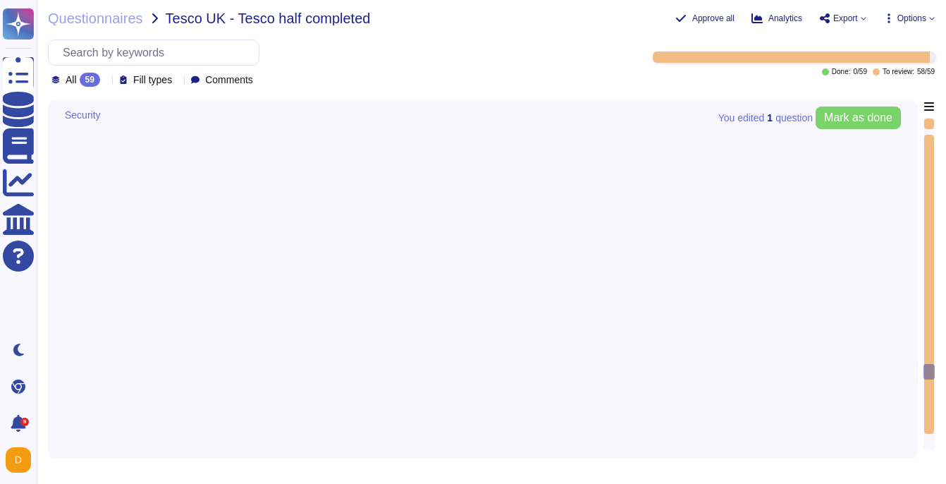
type textarea "Connectivity to services must be encrypted in transit using an Adobe-approved e…"
type textarea "Scoped data is sent and received electronically."
type textarea "Removable media is not used to provide the service."
type textarea "Scoped data is sent and received electronically."
type textarea "Sub-processing agreements and/or contracts are not disclosed to clients. A list…"
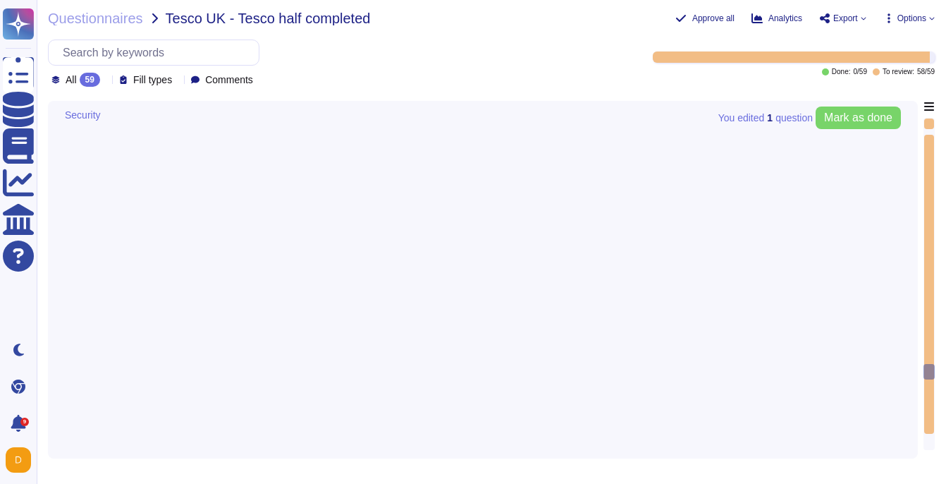
type textarea "No additional requirements are needed."
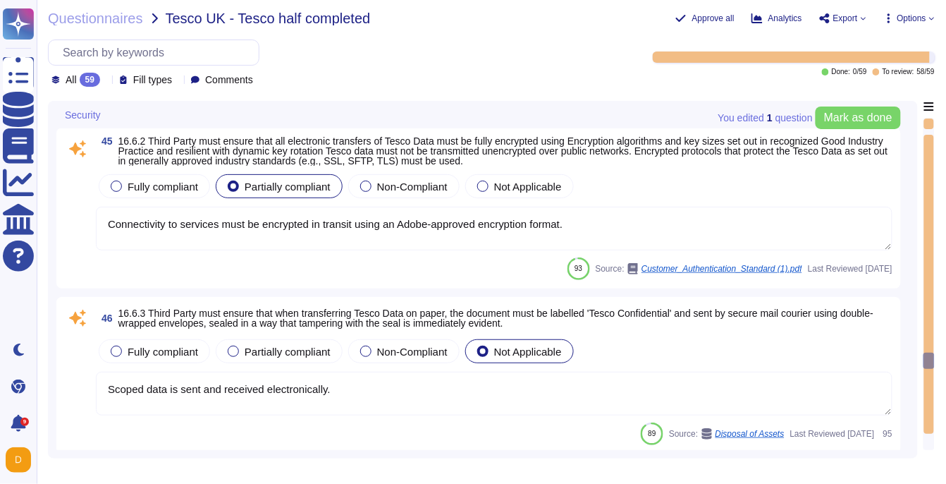
type textarea "Adobe does not use data outside of production. Please refer to the privacy poli…"
type textarea "Third Parties do not have logical access to client Scoped Data. Refer to the Te…"
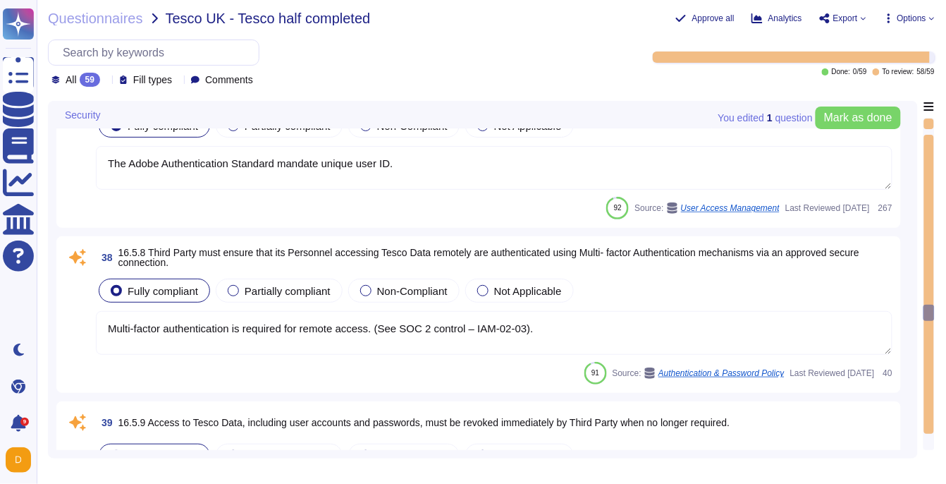
type textarea "No, role management is not available via SCIM. Authorization, including user ro…"
type textarea "Yes. Passwords must be at least 16 characters in length; cannot be found in a d…"
type textarea "The Adobe Authentication Standard mandate unique user ID."
type textarea "Multi-factor authentication is required for remote access. (See SOC 2 control –…"
type textarea "In the event of employee or vendor termination (leaving Adobe voluntarily, redu…"
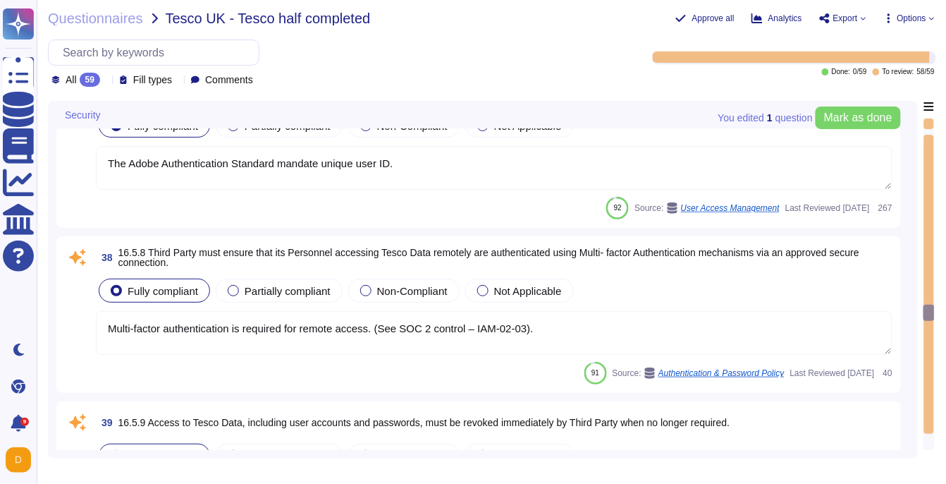
type textarea "For a list, please see: [URL][DOMAIN_NAME]. Customers can subscribe to notifica…"
type textarea "Review frequency depends on the classification of the data the vendor is involv…"
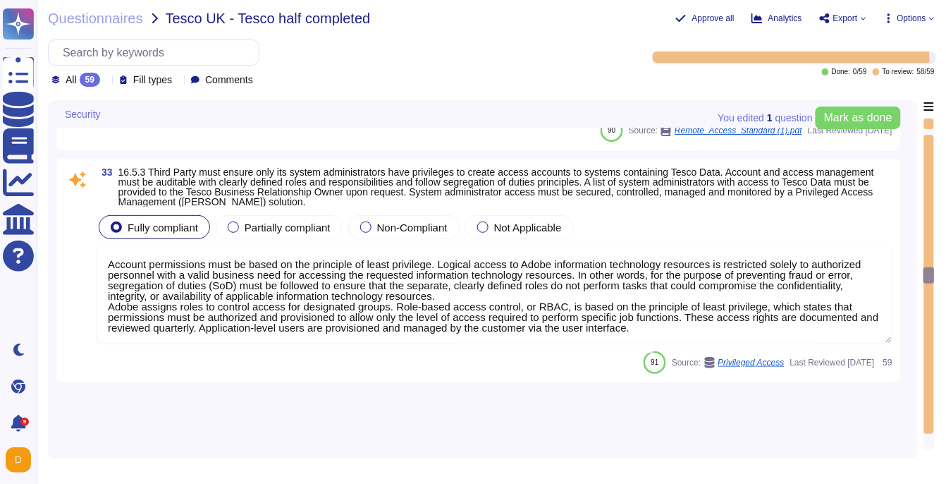
type textarea "As the data controller, you will determine the personal data that Adobe process…"
type textarea "This would fall to the Data Controller to determine/obtain consent for."
type textarea "Adobe has processes in place to answer data subject rights requests received in…"
type textarea "Third Parties do not have logical access to client Scoped Data. Refer to the Te…"
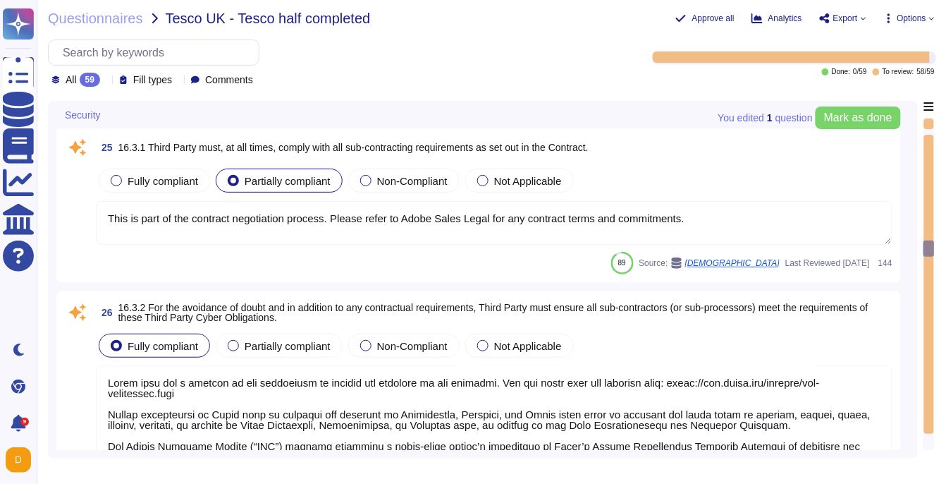
type textarea "For a list, please see: [URL][DOMAIN_NAME]. Customers can subscribe to notifica…"
type textarea "This is part of the contract negotiation process. Please refer to Adobe Sales L…"
type textarea "Lorem ipsu dol s ametcon ad eli seddoeiusm te incidid utl etdolore ma ali enima…"
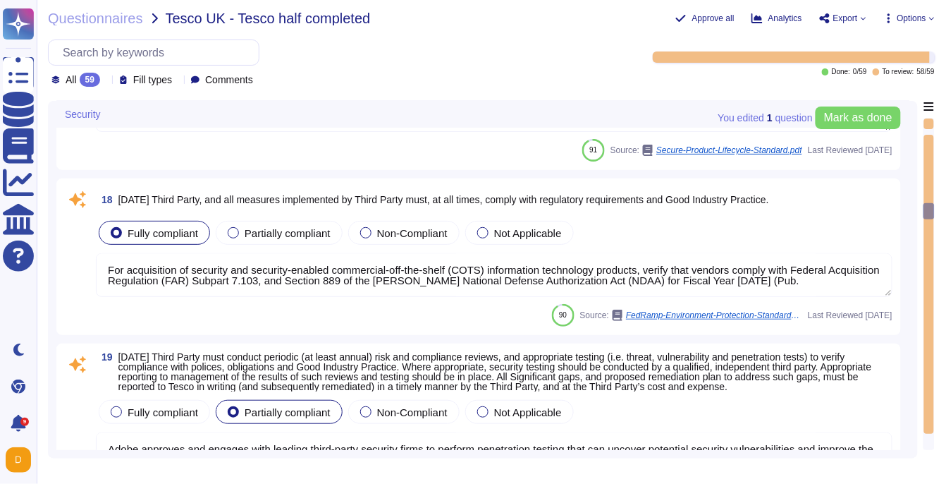
type textarea "Adobe services are expected to comply with the Key Management Standard. Adobe K…"
type textarea "Adobe deploys anti-virus and malware prevention solutions including, but not li…"
type textarea "Significant product vulnerabilities identified in third-party components must b…"
type textarea "For acquisition of security and security-enabled commercial-off-the-shelf (COTS…"
type textarea "Adobe approves and engages with leading third-party security firms to perform p…"
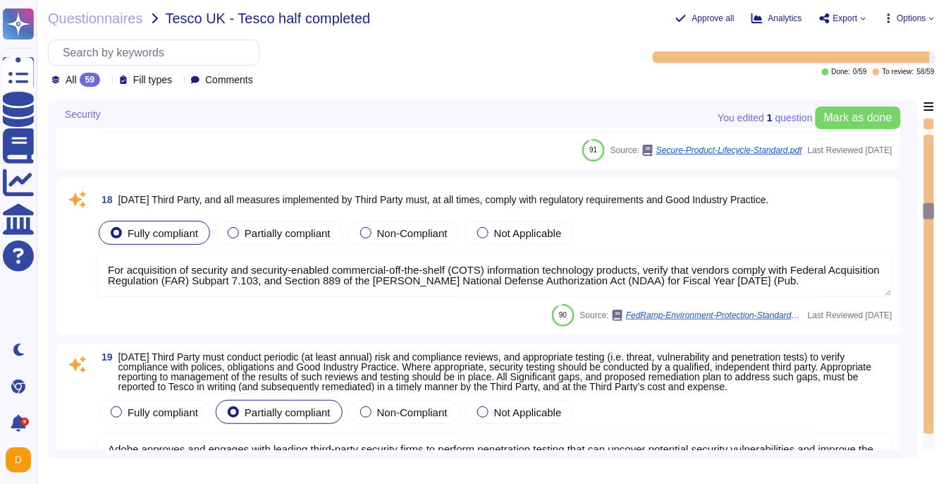
type textarea "All Adobe personnel must periodically complete privacy and data protection trai…"
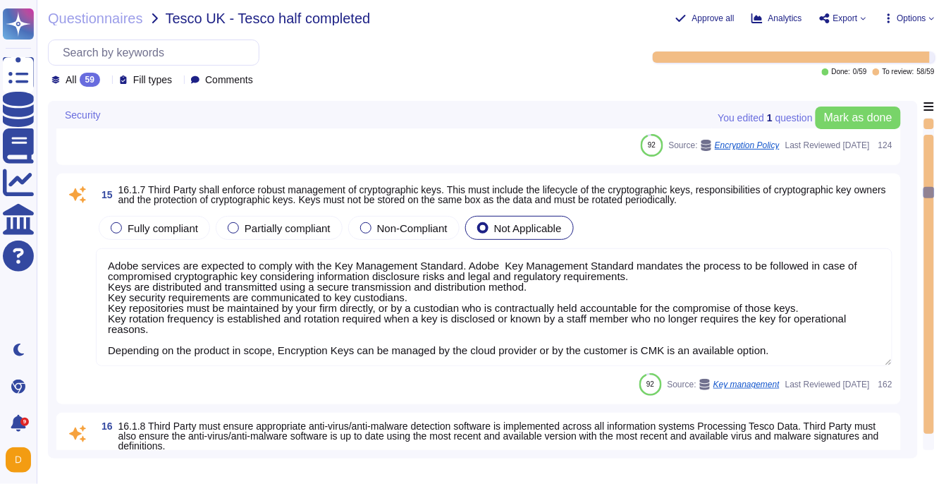
type textarea "Lo ipsumdolor si ame Conse adipisci el seddo. Eiusmod Tempo: • Incididu Utlab E…"
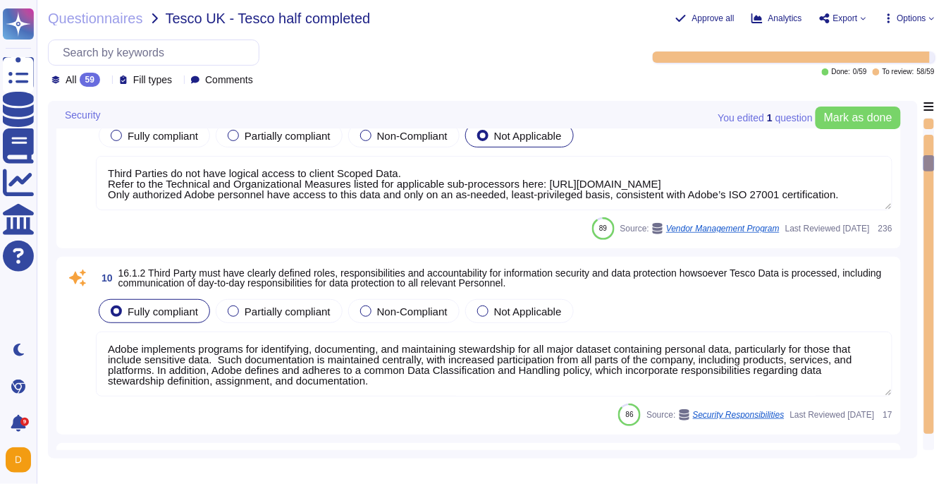
type textarea "To protect from the physical layer up, Adobe has implemented a foundational fra…"
type textarea "Third Parties do not have logical access to client Scoped Data. Refer to the Te…"
type textarea "Adobe implements programs for identifying, documenting, and maintaining steward…"
type textarea "Vendors are classified per the Adobe Data Classification and Handling standard …"
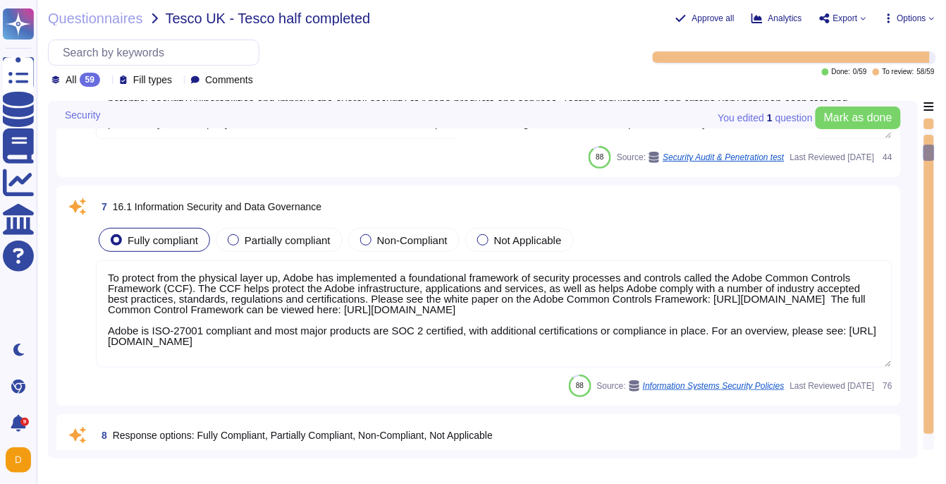
type textarea "Adobe has created standardized processes for our AI features and solutions, inc…"
type textarea "Adobe regularly engages approved third-party security firms on an annual basis …"
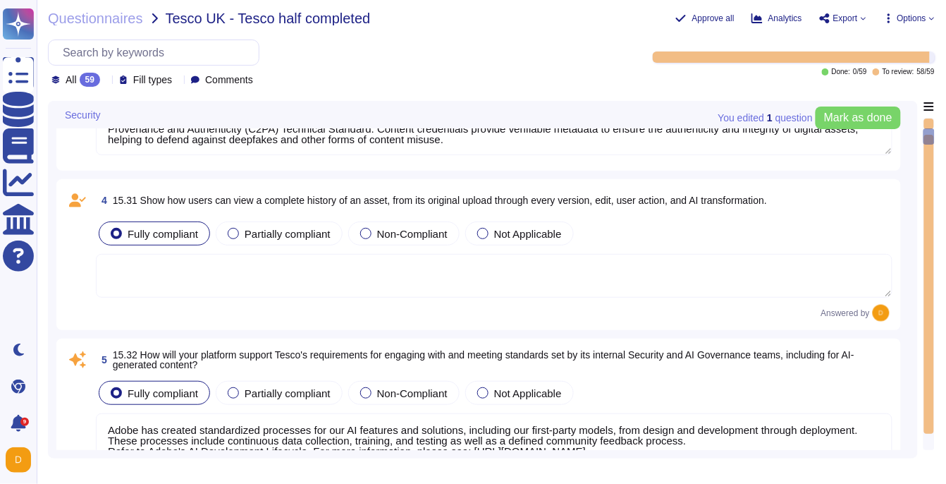
type textarea "Consent management falls under the responsibility of the Data Controller. Adobe…"
type textarea "Yes, Adobe uses content credentials, which are part of the Content Authenticity…"
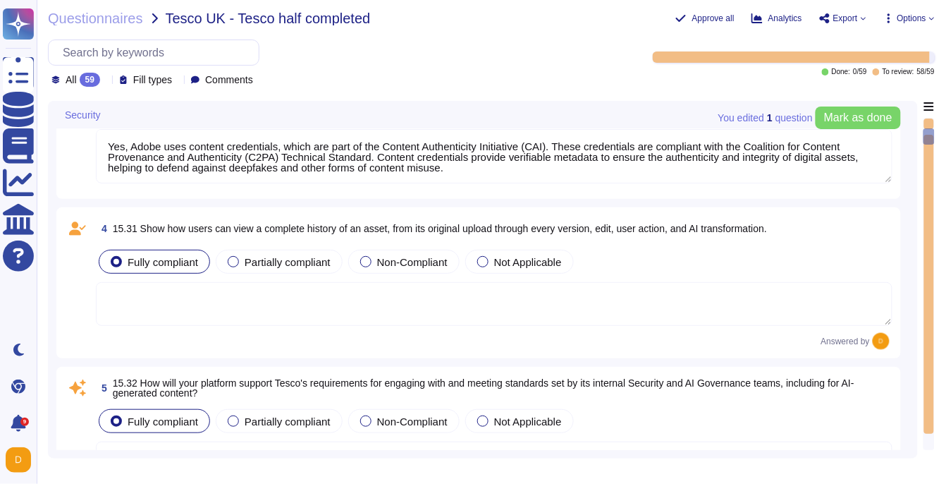
type textarea "Lorem'i dolorsitametco adipisc elitsedd eius-tempo incidi. Utlaboree dol magnaa…"
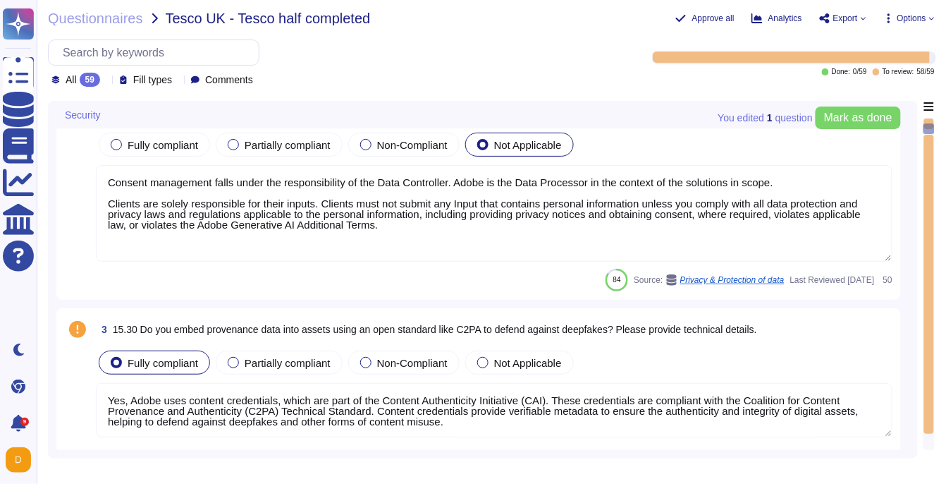
scroll to position [282, 0]
type textarea "Adobe has created standardized processes for our AI features and solutions, inc…"
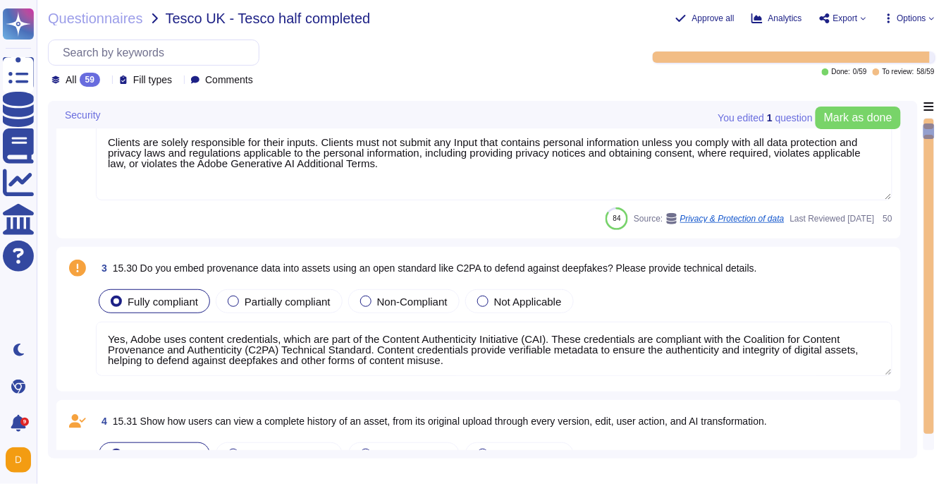
type textarea "Adobe regularly engages approved third-party security firms on an annual basis …"
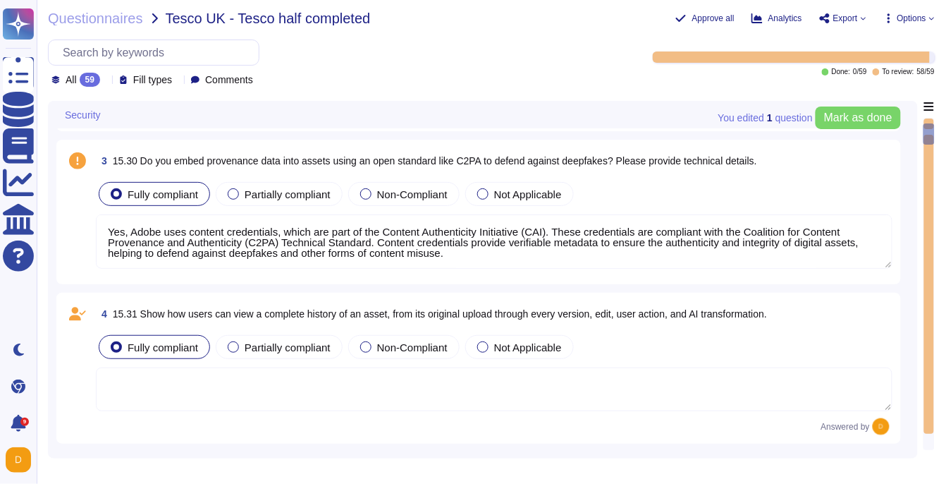
scroll to position [480, 0]
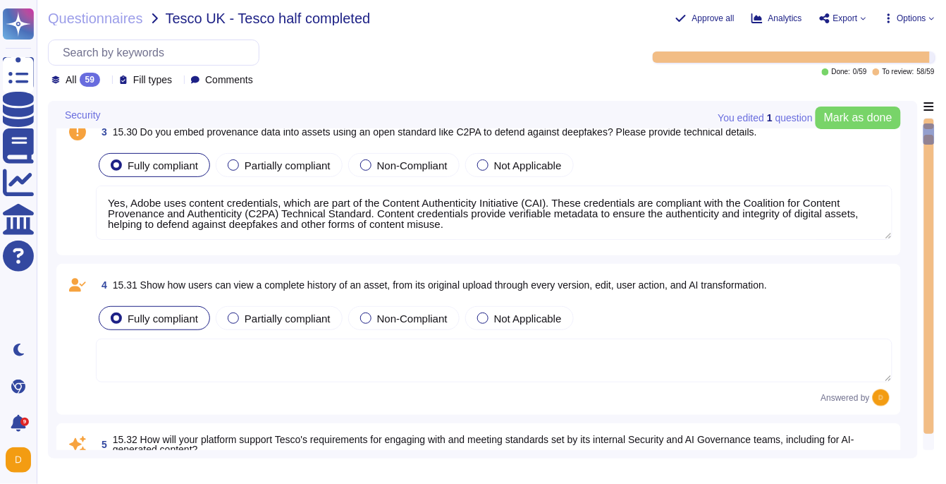
click at [255, 365] on textarea at bounding box center [494, 361] width 797 height 44
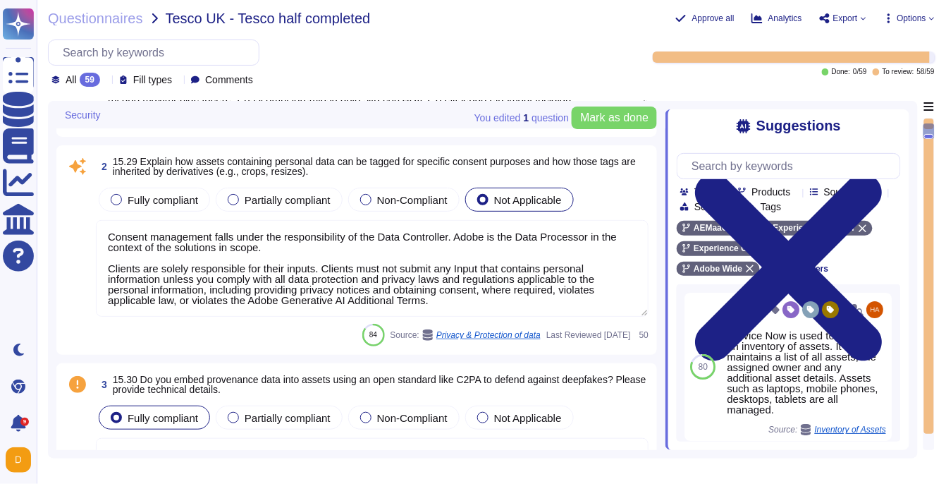
scroll to position [0, 0]
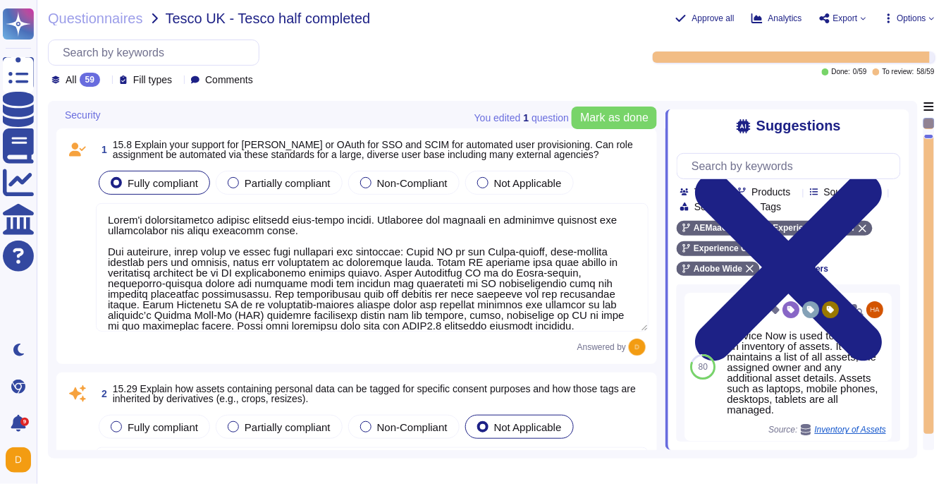
click at [456, 319] on textarea at bounding box center [372, 267] width 553 height 128
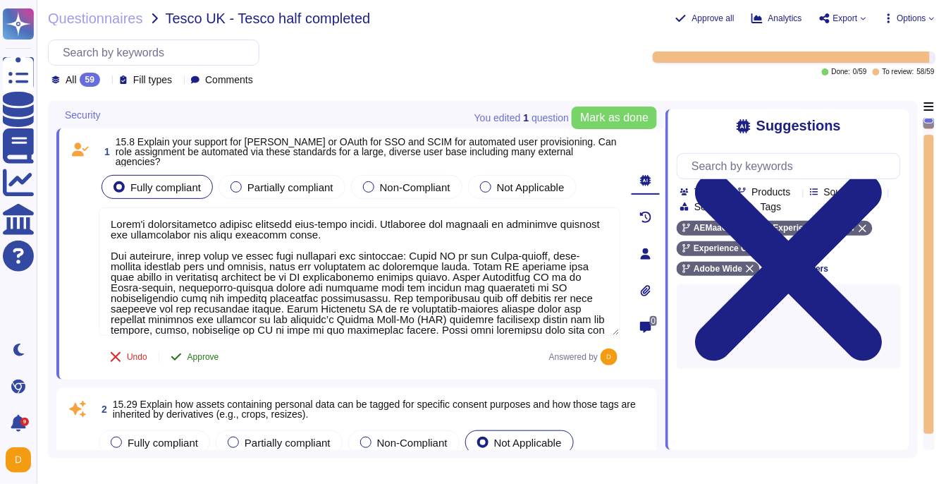
click at [205, 355] on span "Approve" at bounding box center [204, 357] width 32 height 8
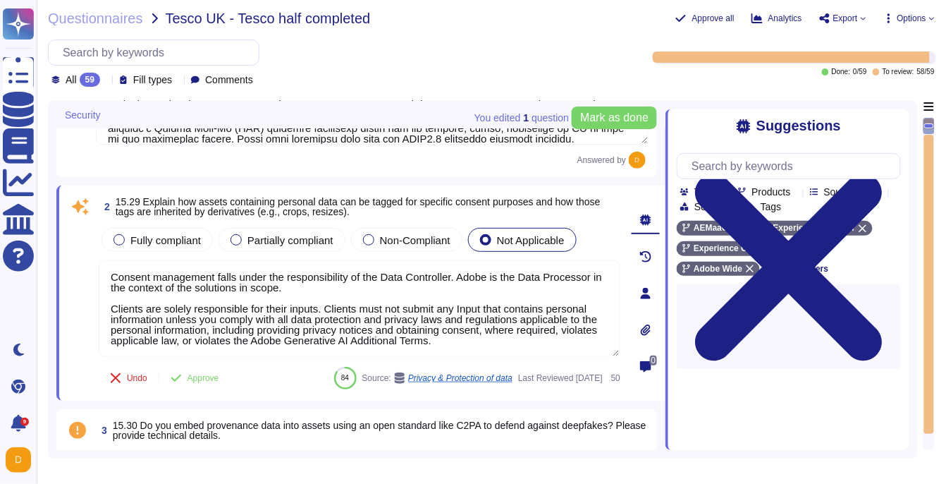
type textarea "Adobe has created standardized processes for our AI features and solutions, inc…"
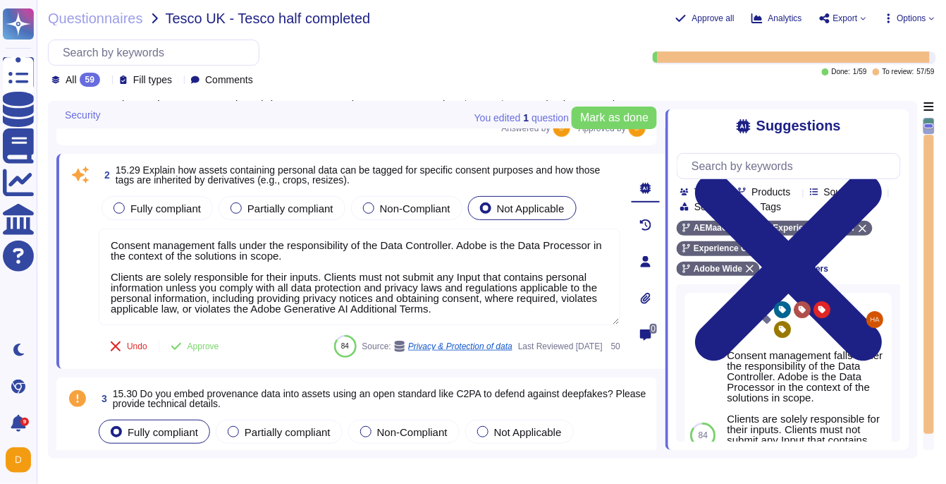
type textarea "Adobe has created standardized processes for our AI features and solutions, inc…"
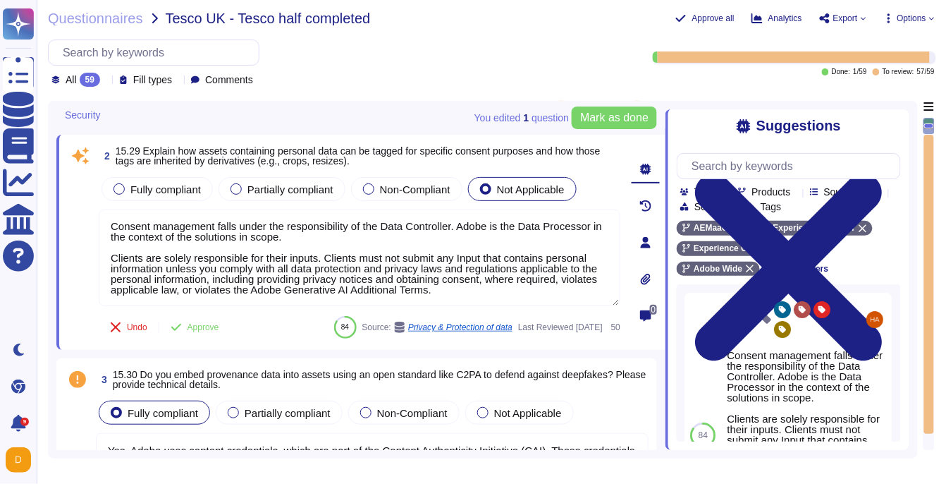
scroll to position [254, 0]
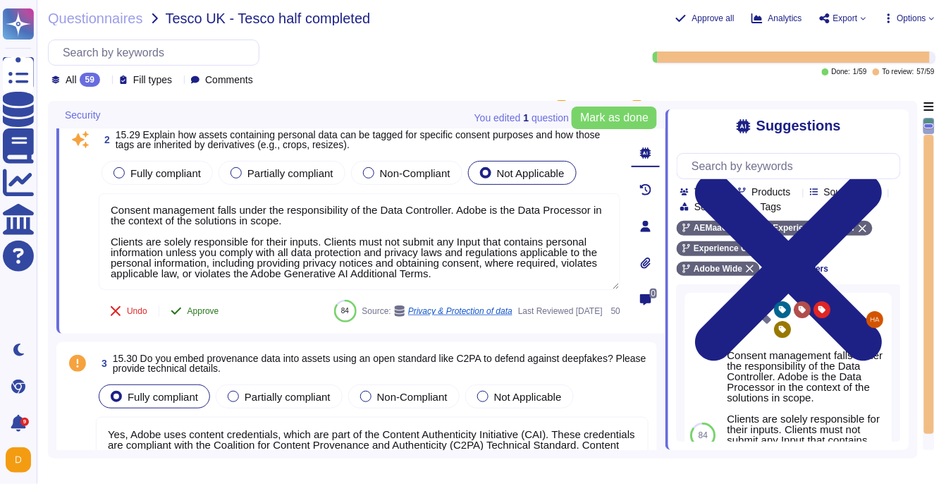
click at [200, 318] on button "Approve" at bounding box center [194, 311] width 71 height 28
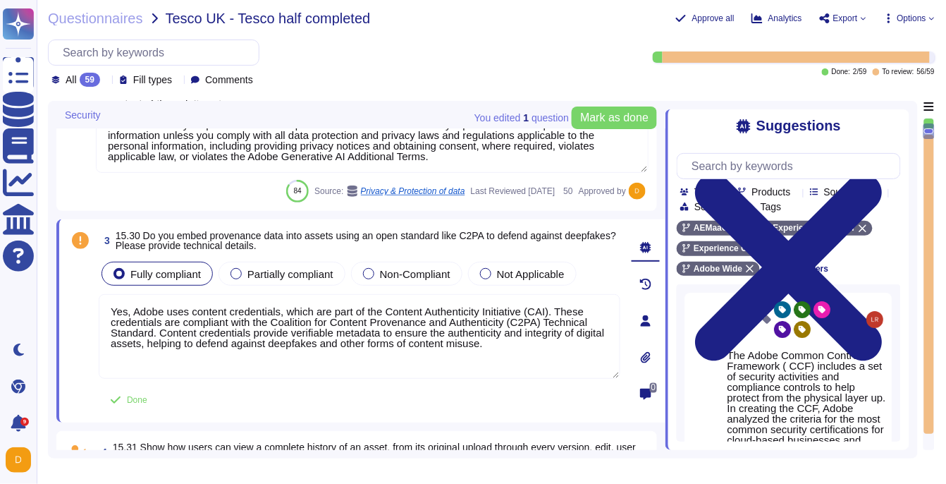
scroll to position [448, 0]
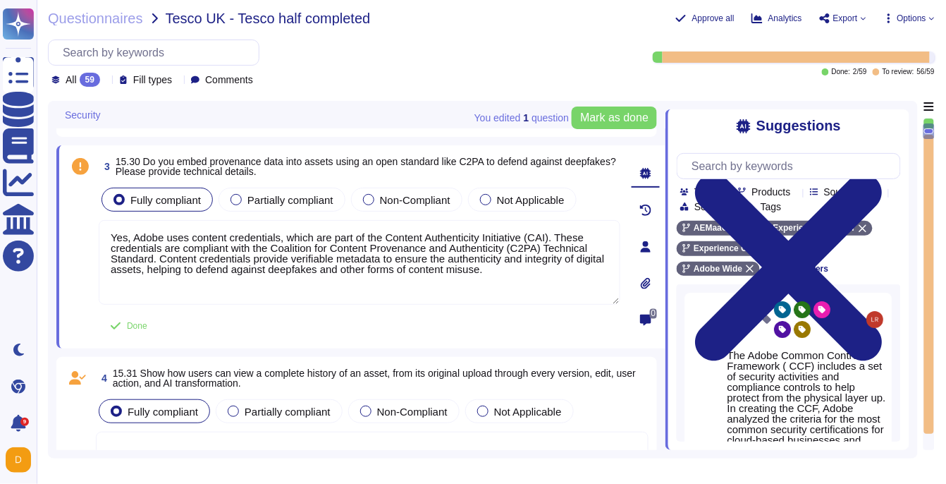
type textarea "Adobe regularly engages approved third-party security firms on an annual basis …"
click at [142, 322] on span "Done" at bounding box center [137, 326] width 20 height 8
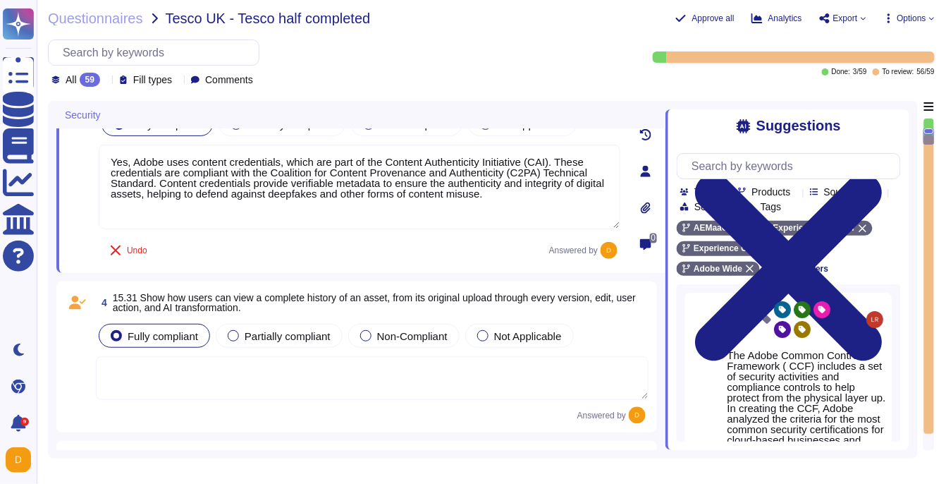
scroll to position [523, 0]
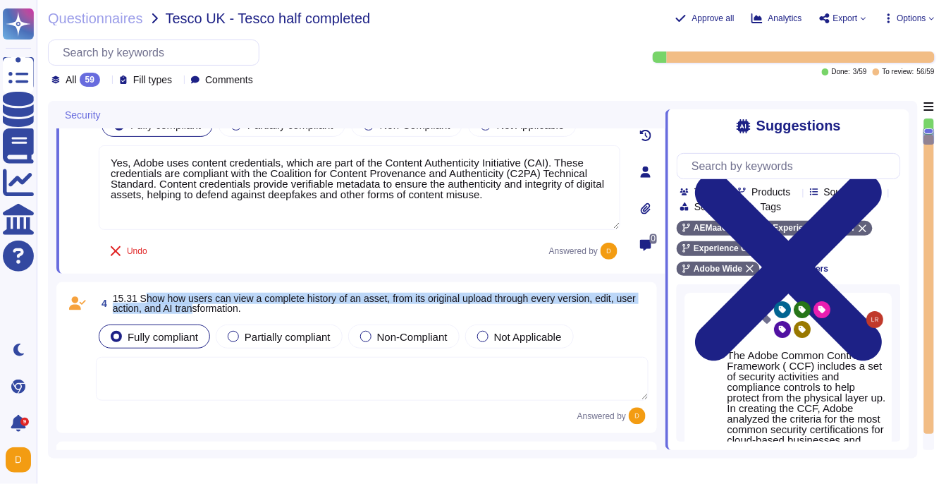
drag, startPoint x: 142, startPoint y: 300, endPoint x: 215, endPoint y: 312, distance: 73.6
click at [215, 312] on span "15.31 Show how users can view a complete history of an asset, from its original…" at bounding box center [374, 303] width 523 height 21
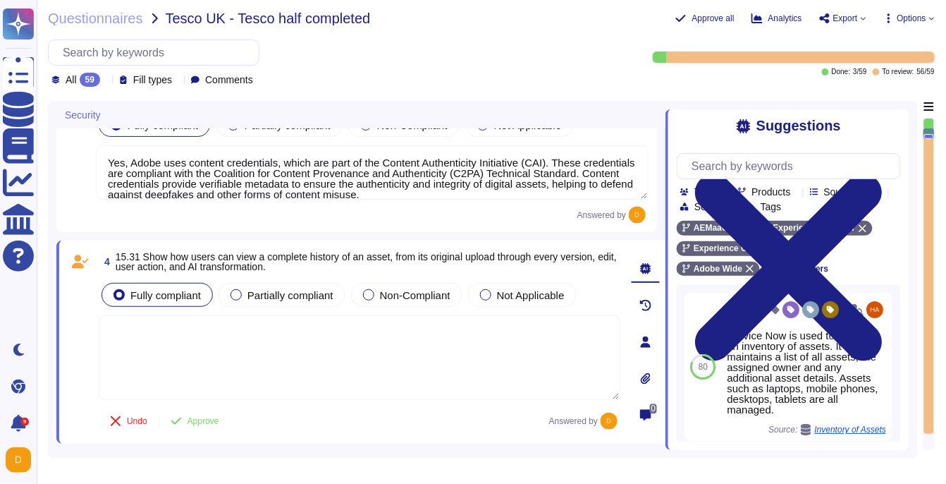
click at [209, 355] on textarea at bounding box center [360, 357] width 522 height 85
drag, startPoint x: 351, startPoint y: 268, endPoint x: 120, endPoint y: 242, distance: 232.8
click at [120, 242] on div "4 15.31 Show how users can view a complete history of an asset, from its origin…" at bounding box center [360, 341] width 609 height 203
copy span "15.31 Show how users can view a complete history of an asset, from its original…"
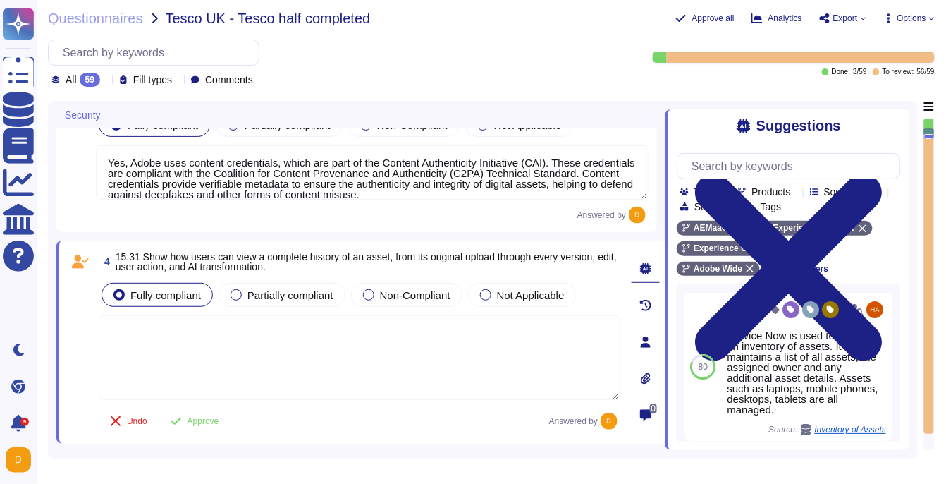
click at [322, 351] on textarea at bounding box center [360, 357] width 522 height 85
paste textarea "To view a complete history of an asset in Adobe Experience Manager (AEM) Digita…"
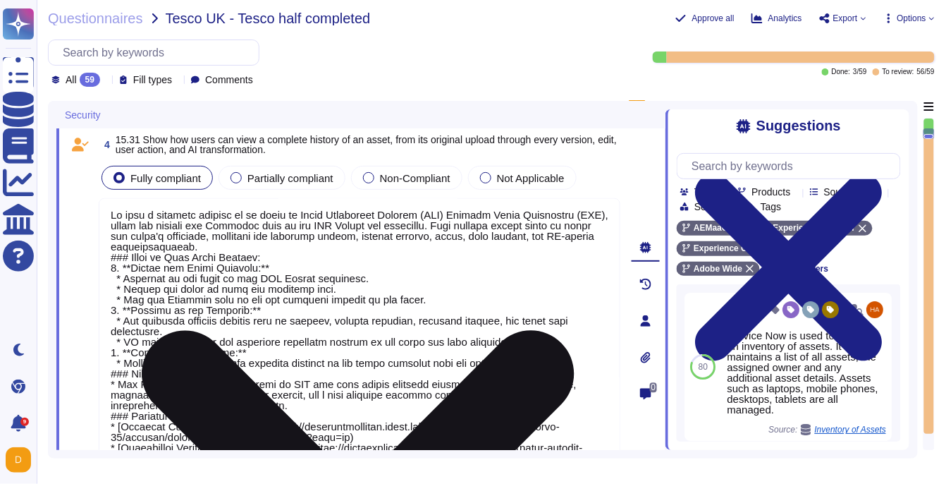
scroll to position [606, 0]
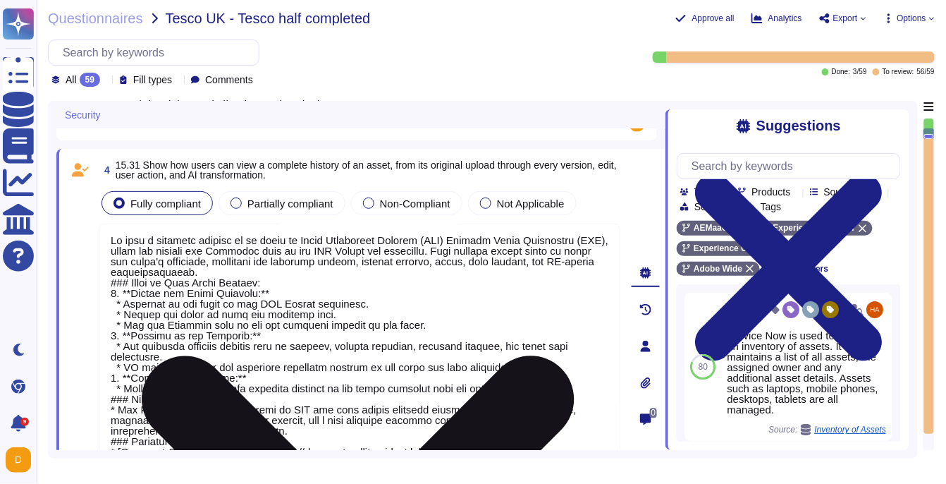
click at [234, 271] on textarea at bounding box center [360, 362] width 522 height 276
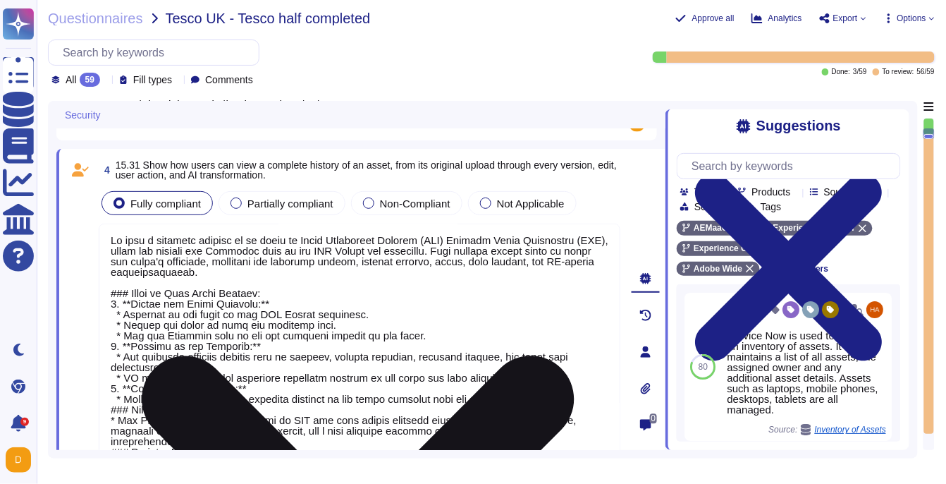
drag, startPoint x: 274, startPoint y: 293, endPoint x: 113, endPoint y: 295, distance: 160.8
click at [112, 295] on textarea at bounding box center [360, 367] width 522 height 287
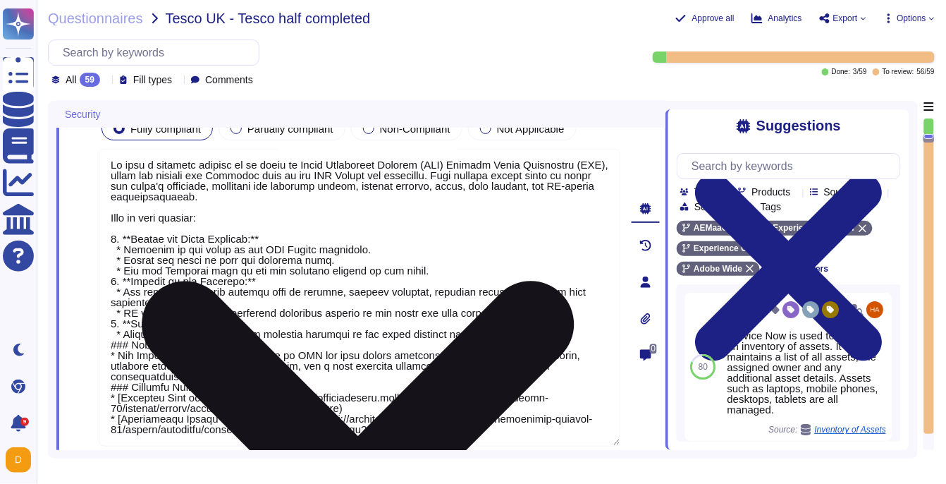
scroll to position [690, 0]
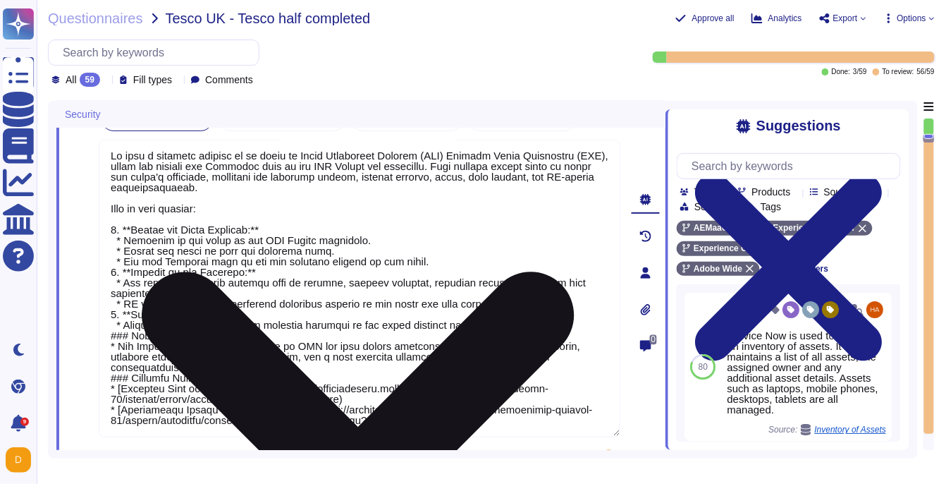
drag, startPoint x: 268, startPoint y: 386, endPoint x: 118, endPoint y: 374, distance: 150.7
click at [118, 374] on textarea at bounding box center [360, 289] width 522 height 298
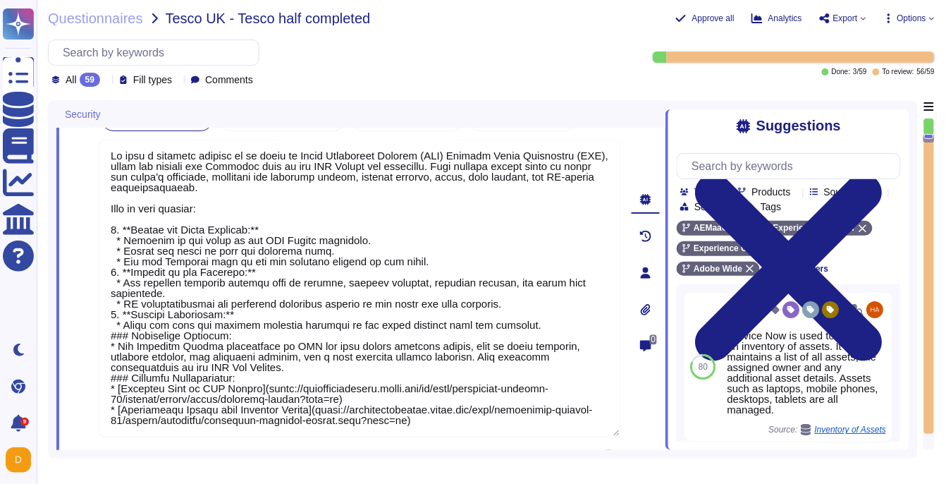
drag, startPoint x: 116, startPoint y: 343, endPoint x: 93, endPoint y: 334, distance: 25.0
click at [93, 334] on div "4 15.31 Show how users can view a complete history of an asset, from its origin…" at bounding box center [344, 272] width 553 height 399
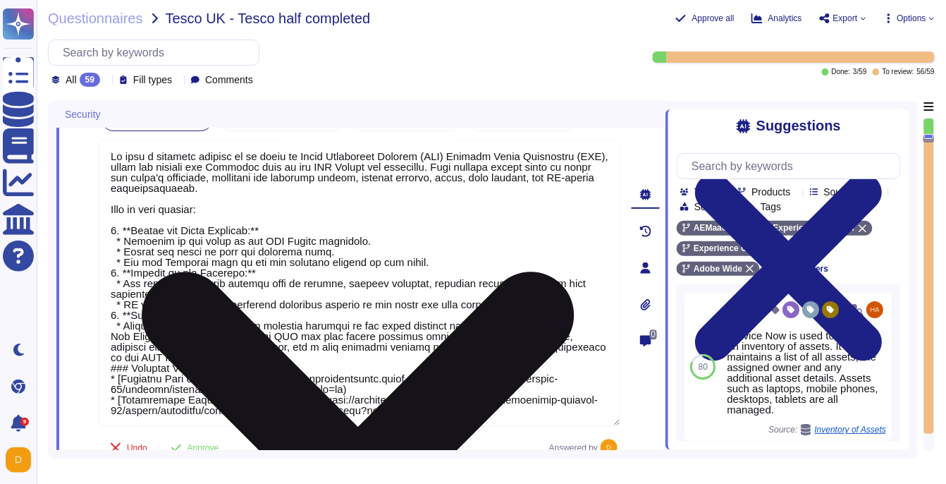
click at [531, 327] on textarea at bounding box center [360, 283] width 522 height 287
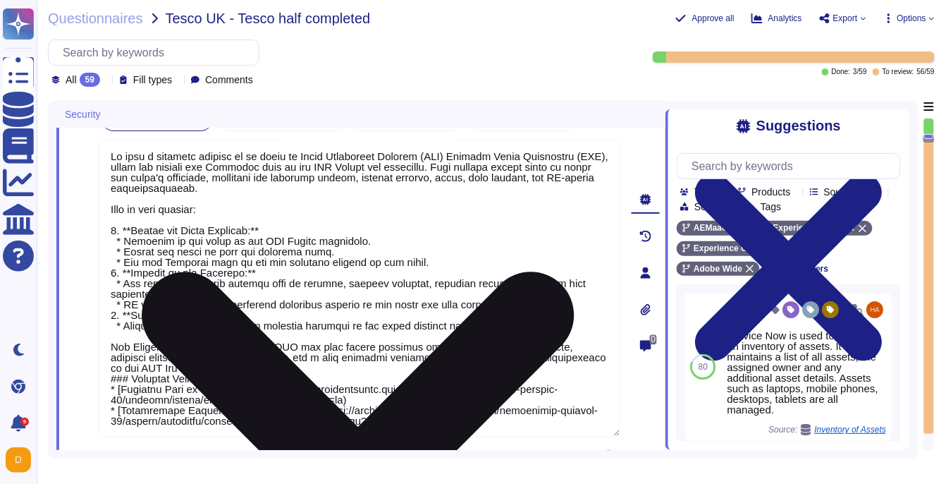
click at [279, 377] on textarea at bounding box center [360, 289] width 522 height 298
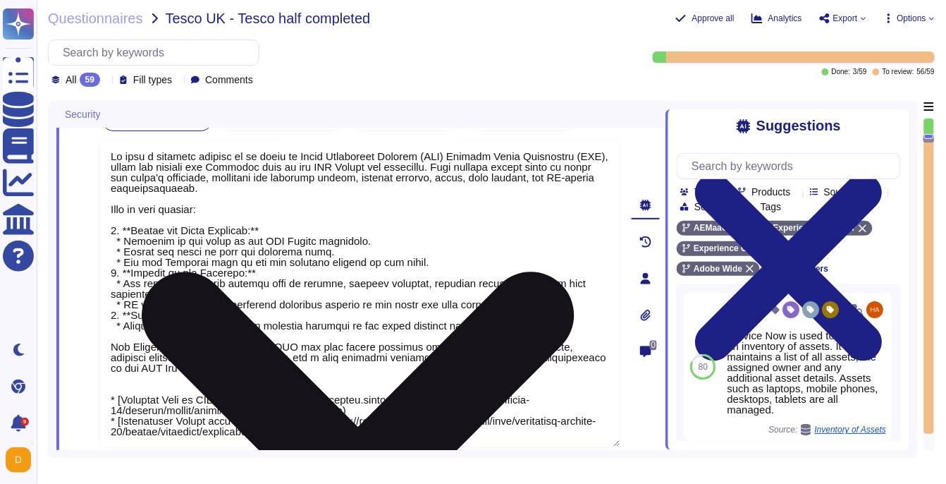
drag, startPoint x: 269, startPoint y: 399, endPoint x: 346, endPoint y: 409, distance: 76.8
click at [346, 409] on textarea at bounding box center [360, 294] width 522 height 308
drag, startPoint x: 269, startPoint y: 399, endPoint x: 114, endPoint y: 401, distance: 155.2
click at [114, 401] on textarea at bounding box center [360, 294] width 522 height 308
click at [400, 409] on textarea at bounding box center [360, 294] width 522 height 308
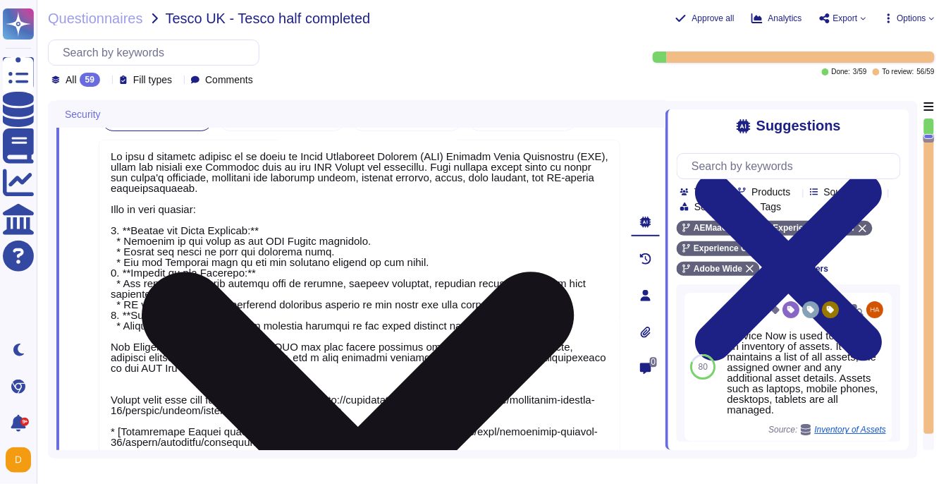
scroll to position [1, 0]
drag, startPoint x: 316, startPoint y: 429, endPoint x: 268, endPoint y: 430, distance: 48.0
click at [268, 430] on textarea at bounding box center [360, 299] width 522 height 319
click at [318, 429] on textarea at bounding box center [360, 299] width 522 height 319
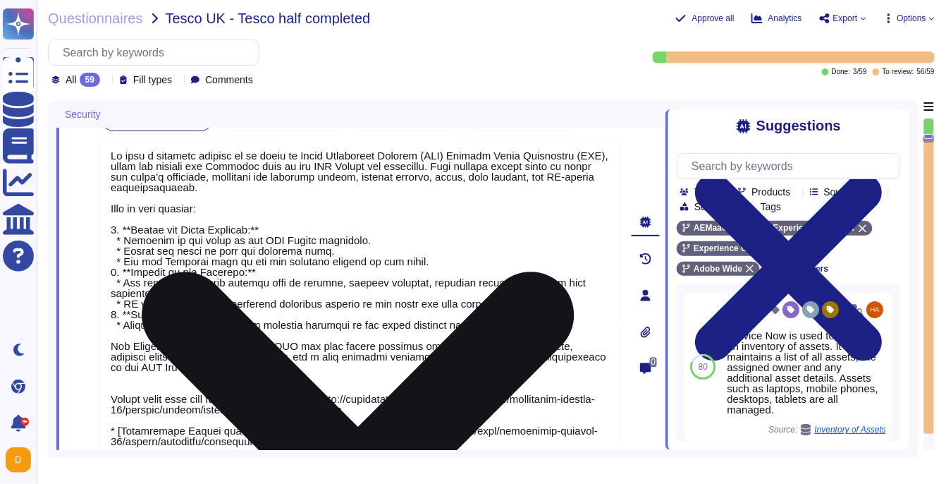
drag, startPoint x: 318, startPoint y: 429, endPoint x: 451, endPoint y: 437, distance: 133.5
click at [451, 438] on textarea at bounding box center [360, 299] width 522 height 319
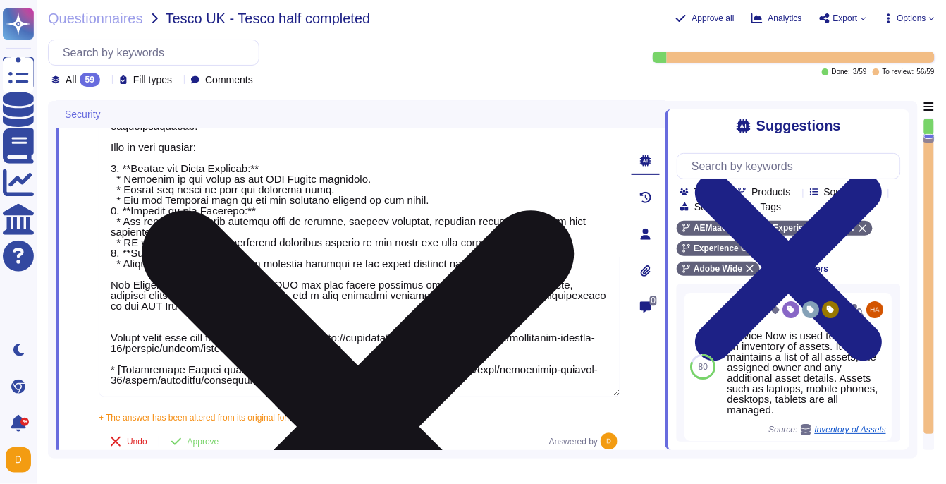
scroll to position [0, 0]
drag, startPoint x: 553, startPoint y: 384, endPoint x: 158, endPoint y: 370, distance: 395.2
click at [158, 369] on textarea at bounding box center [360, 237] width 522 height 319
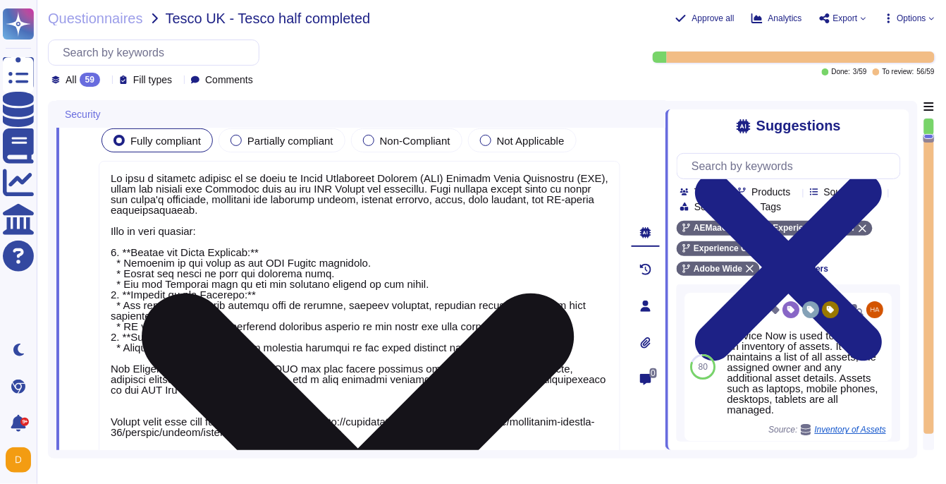
scroll to position [668, 0]
click at [271, 249] on textarea at bounding box center [360, 310] width 522 height 298
click at [131, 250] on textarea at bounding box center [360, 310] width 522 height 298
click at [123, 264] on textarea at bounding box center [360, 310] width 522 height 298
click at [125, 275] on textarea at bounding box center [360, 310] width 522 height 298
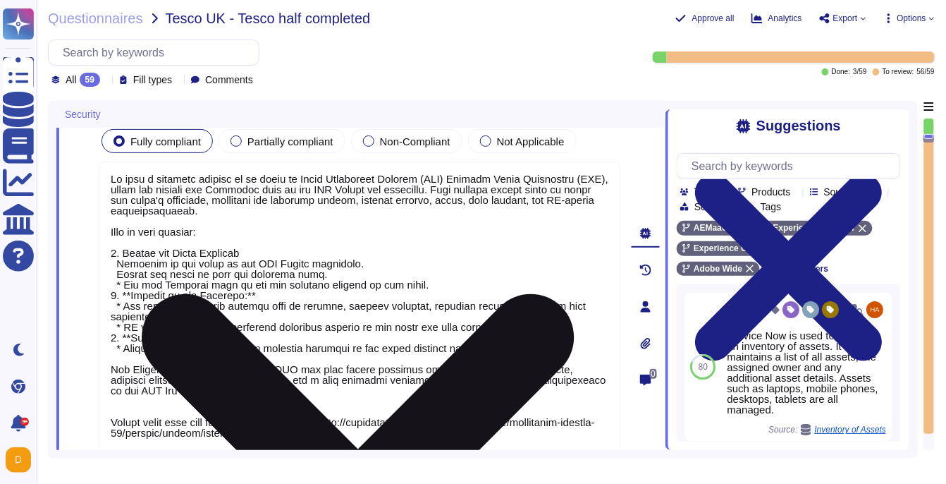
click at [123, 281] on textarea at bounding box center [360, 310] width 522 height 298
click at [254, 295] on textarea at bounding box center [360, 310] width 522 height 298
click at [118, 262] on textarea at bounding box center [360, 310] width 522 height 298
click at [132, 290] on textarea at bounding box center [360, 310] width 522 height 298
click at [244, 295] on textarea at bounding box center [360, 310] width 522 height 298
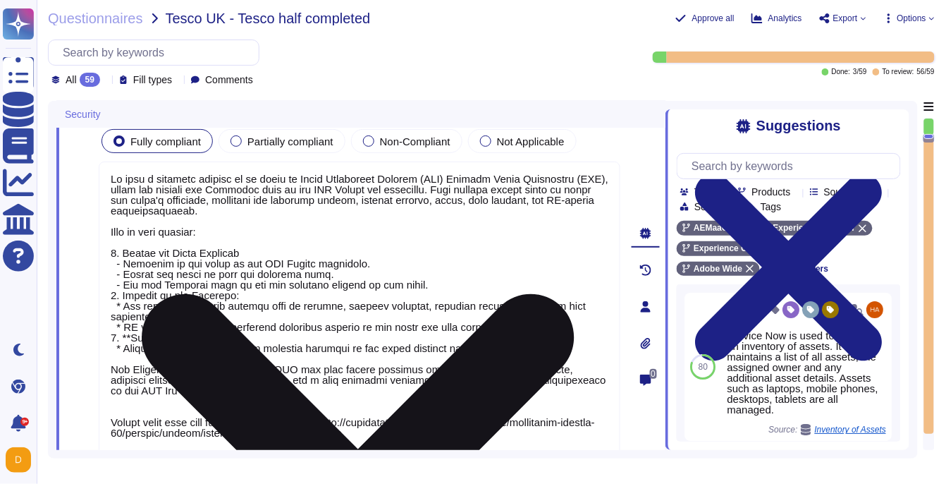
click at [126, 303] on textarea at bounding box center [360, 310] width 522 height 298
click at [126, 329] on textarea at bounding box center [360, 310] width 522 height 298
click at [133, 336] on textarea at bounding box center [360, 310] width 522 height 298
click at [238, 334] on textarea at bounding box center [360, 310] width 522 height 298
click at [126, 346] on textarea at bounding box center [360, 310] width 522 height 298
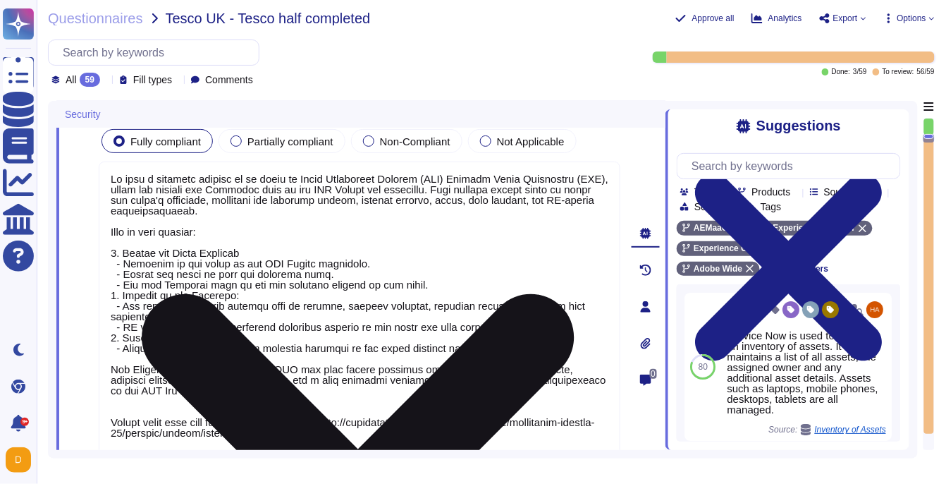
scroll to position [1, 0]
click at [432, 284] on textarea at bounding box center [360, 310] width 522 height 298
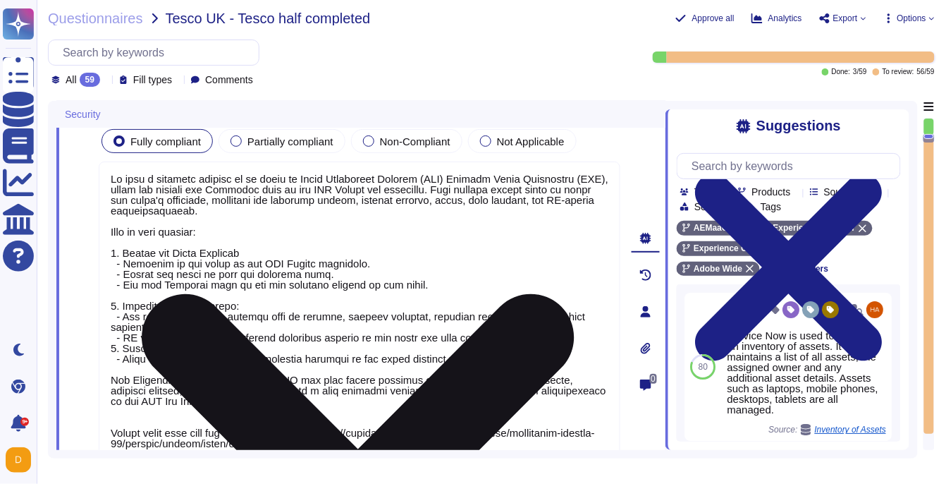
click at [537, 337] on textarea at bounding box center [360, 315] width 522 height 308
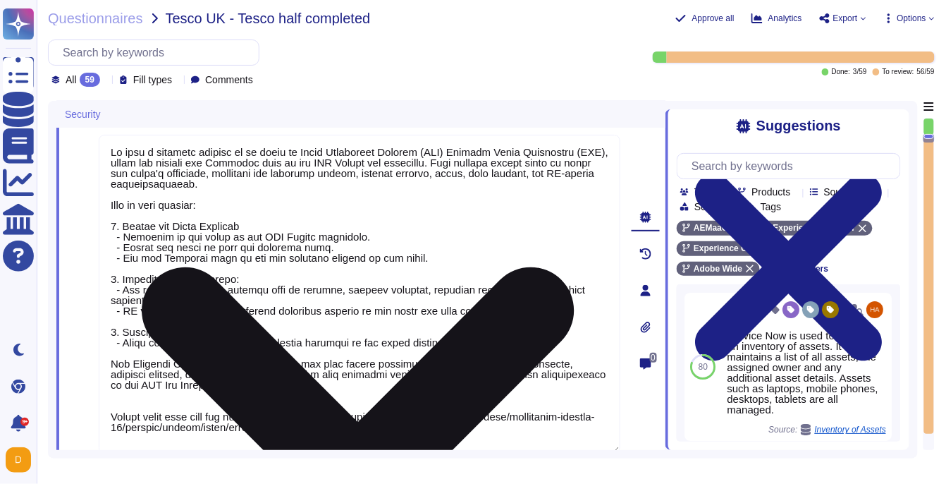
scroll to position [693, 0]
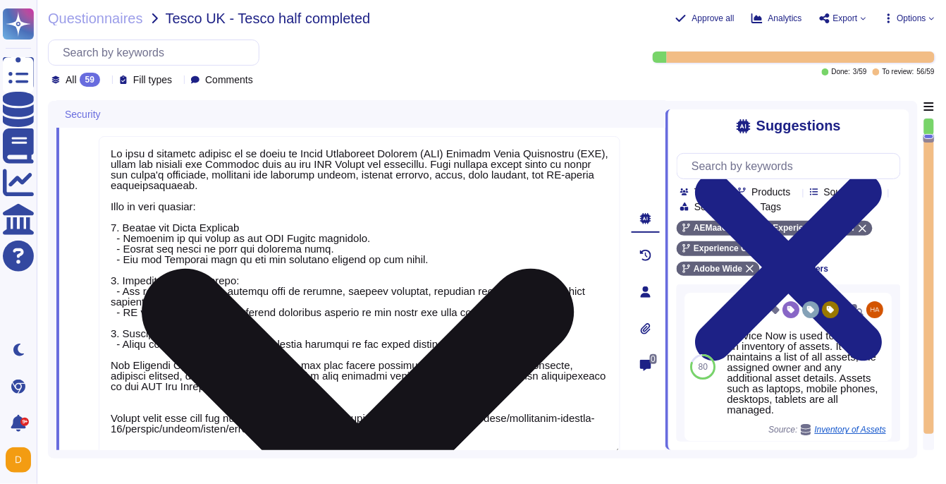
drag, startPoint x: 401, startPoint y: 428, endPoint x: 104, endPoint y: 362, distance: 304.7
click at [104, 362] on textarea at bounding box center [360, 295] width 522 height 319
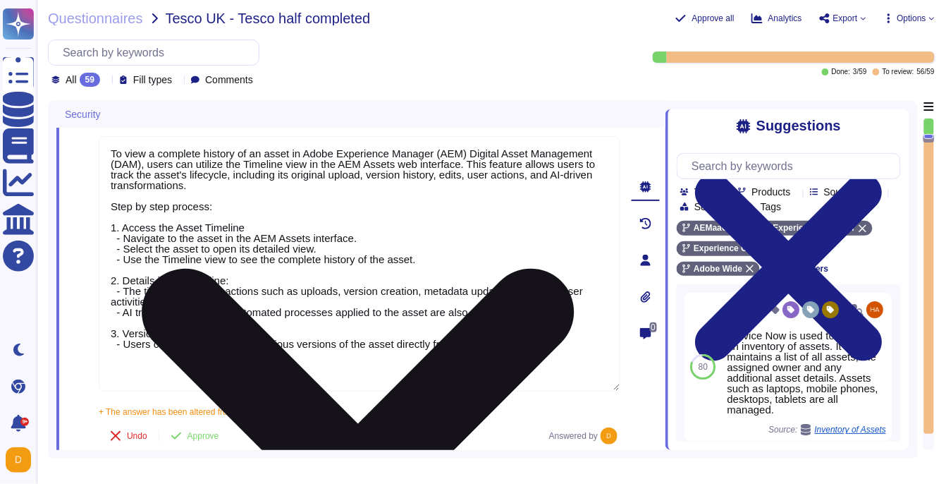
click at [197, 364] on textarea "To view a complete history of an asset in Adobe Experience Manager (AEM) Digita…" at bounding box center [360, 263] width 522 height 255
paste textarea "[URL][DOMAIN_NAME]"
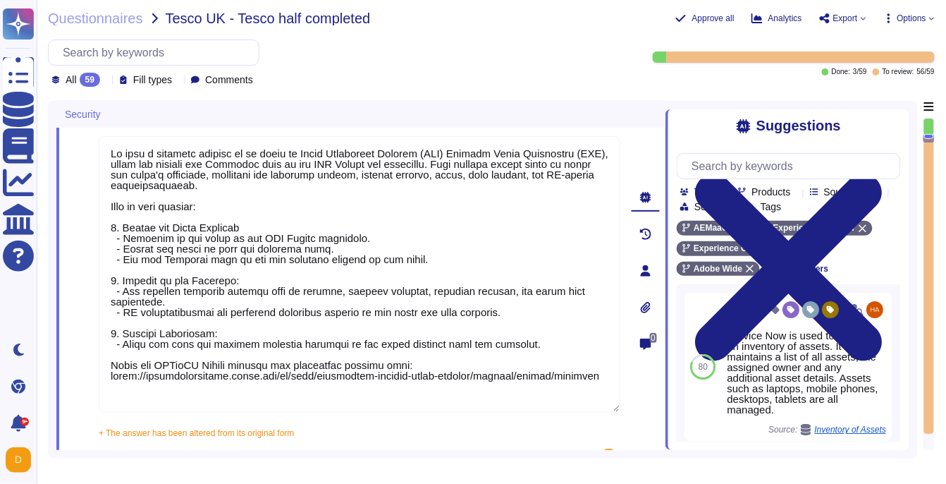
scroll to position [822, 0]
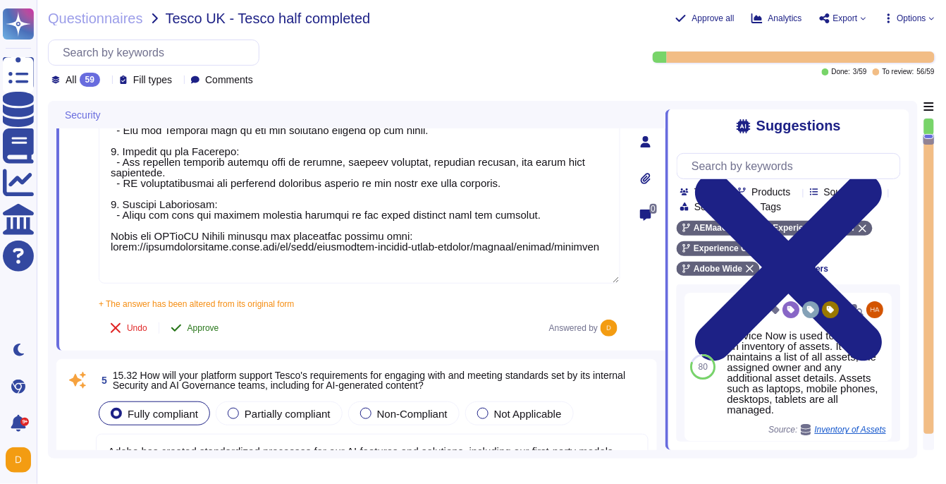
type textarea "To view a complete history of an asset in Adobe Experience Manager (AEM) Digita…"
click at [199, 319] on button "Approve" at bounding box center [194, 328] width 71 height 28
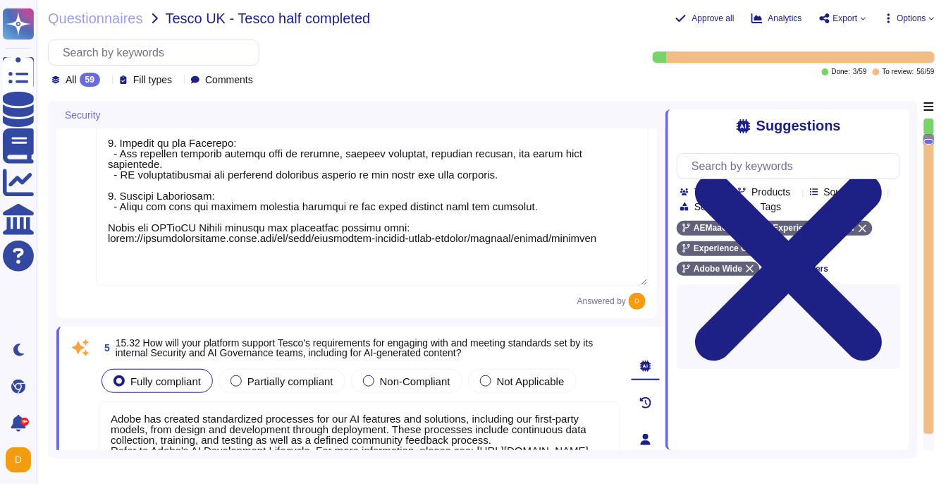
scroll to position [0, 0]
type textarea "To protect from the physical layer up, Adobe has implemented a foundational fra…"
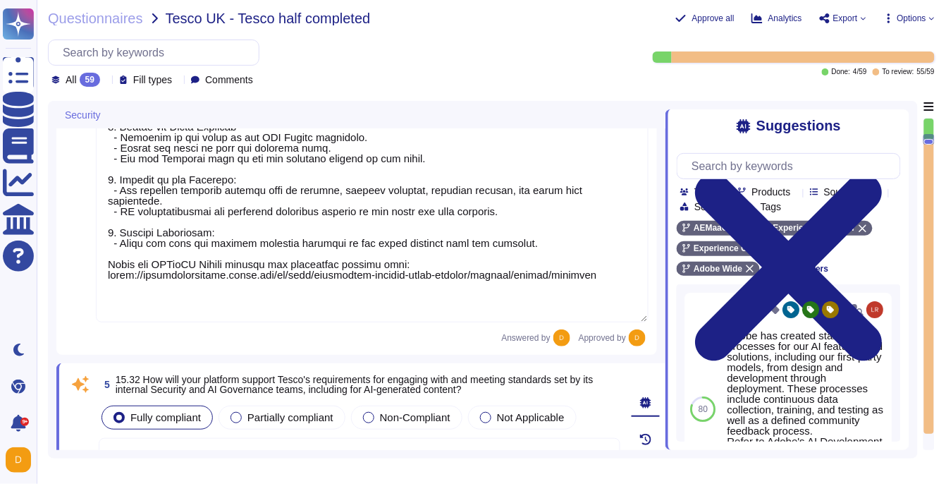
type textarea "To protect from the physical layer up, Adobe has implemented a foundational fra…"
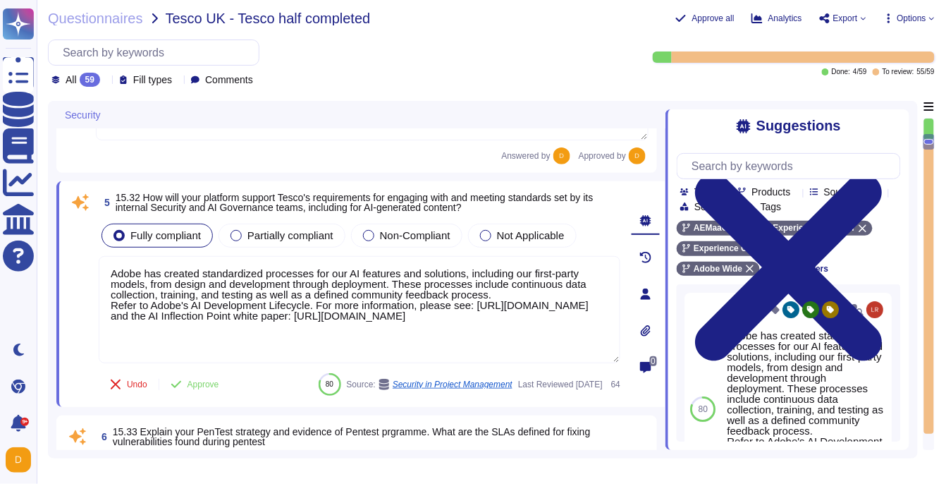
scroll to position [993, 0]
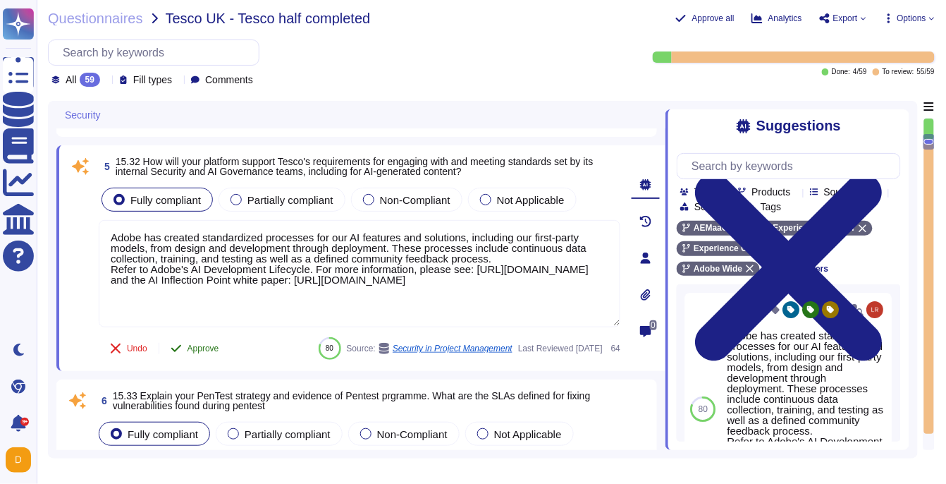
click at [194, 344] on span "Approve" at bounding box center [204, 348] width 32 height 8
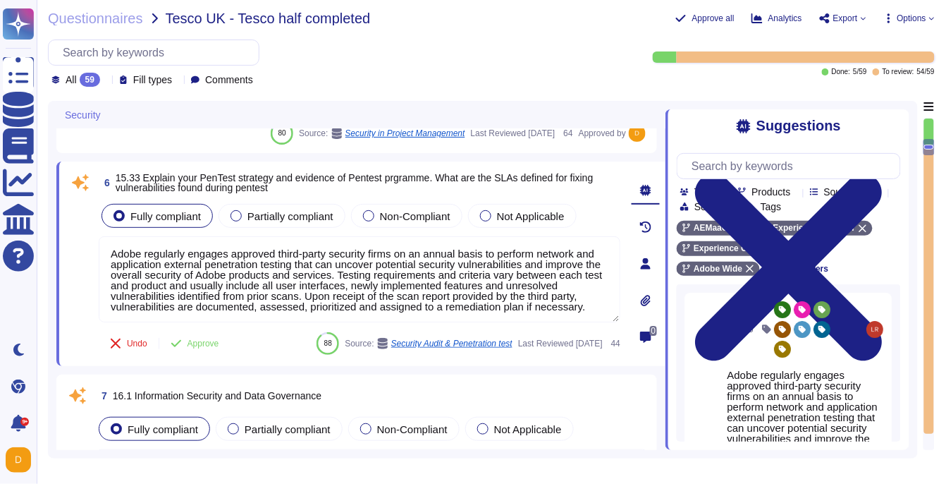
scroll to position [1216, 0]
type textarea "Third Parties do not have logical access to client Scoped Data. Refer to the Te…"
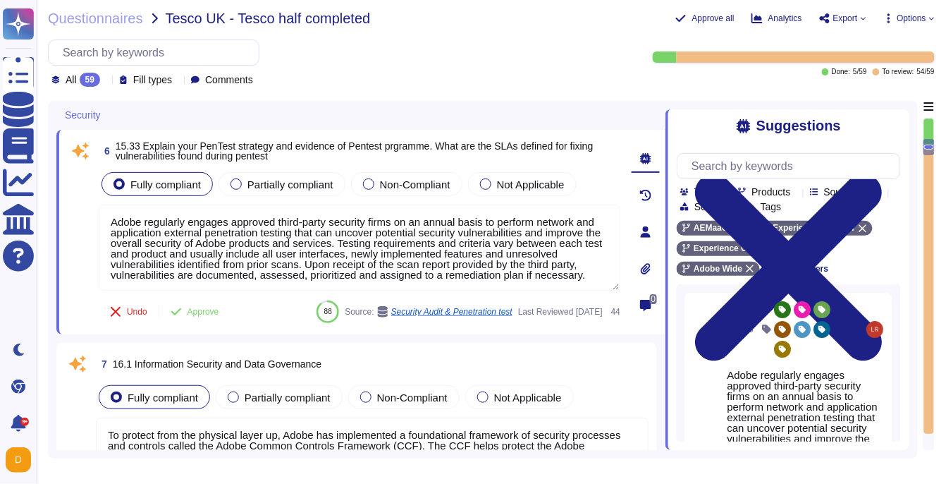
scroll to position [1233, 0]
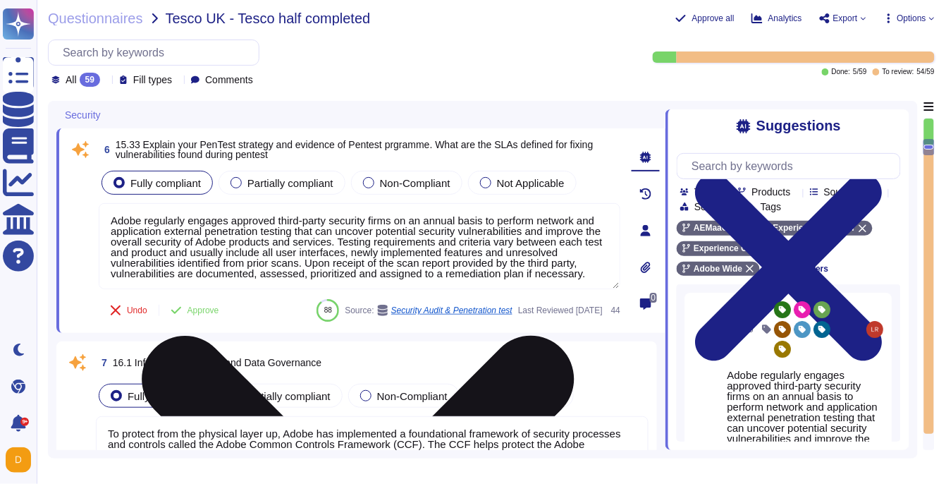
click at [260, 240] on textarea "Adobe regularly engages approved third-party security firms on an annual basis …" at bounding box center [360, 246] width 522 height 86
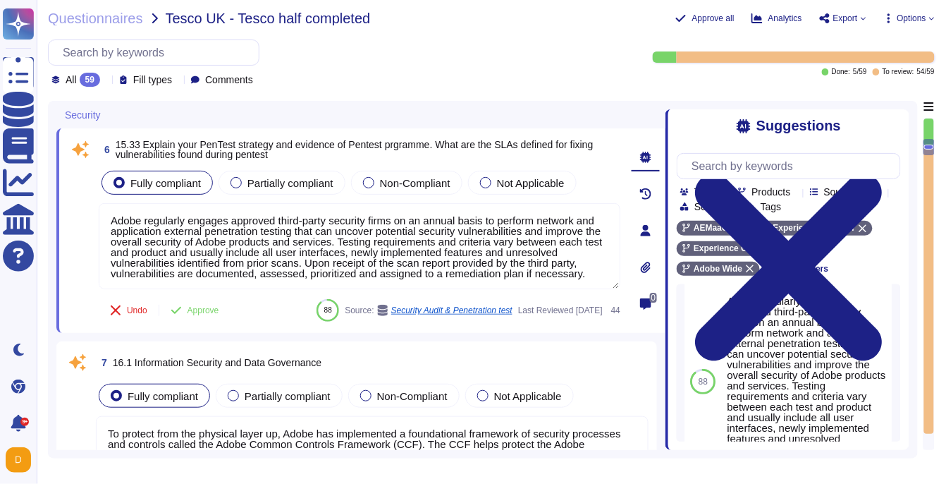
scroll to position [54, 0]
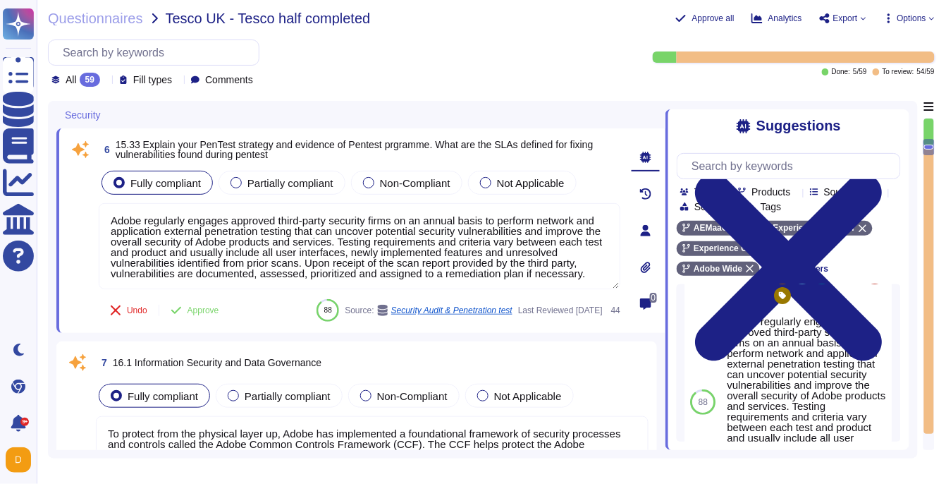
click at [669, 300] on div "Suggestions Team Products Source type Section Tags AEMaaCS Experience Manager E…" at bounding box center [788, 279] width 244 height 341
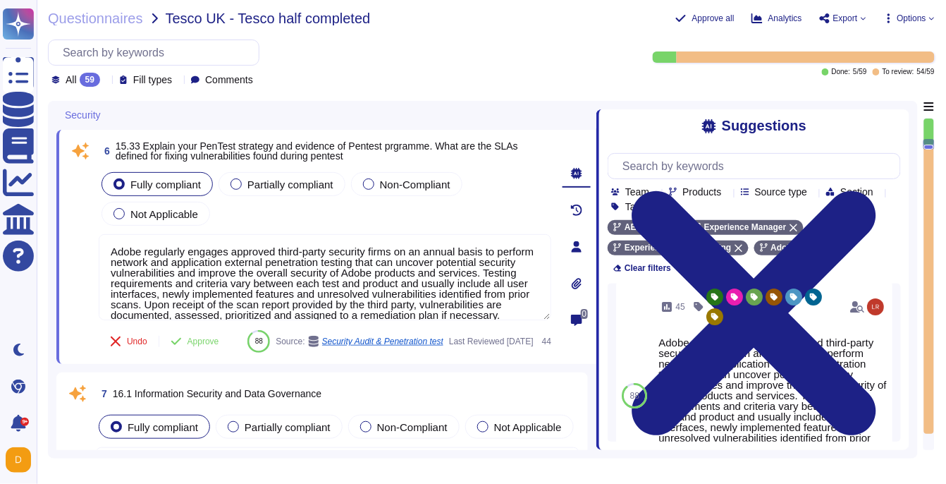
scroll to position [0, 0]
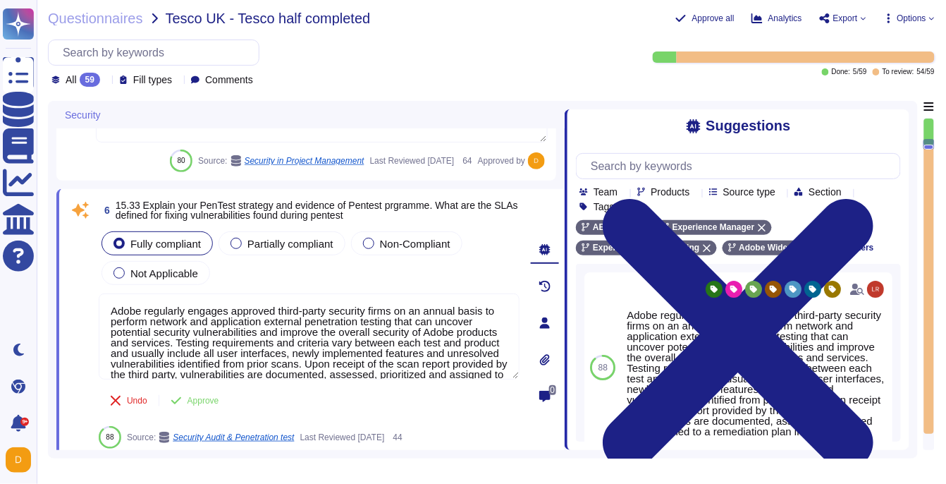
drag, startPoint x: 669, startPoint y: 299, endPoint x: 567, endPoint y: 297, distance: 101.6
click at [567, 297] on span at bounding box center [565, 275] width 6 height 349
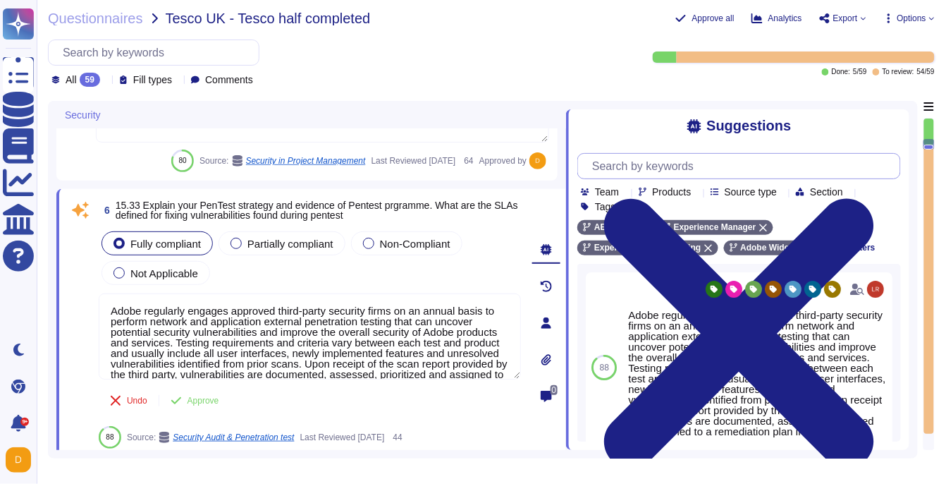
click at [683, 160] on input "text" at bounding box center [742, 166] width 315 height 25
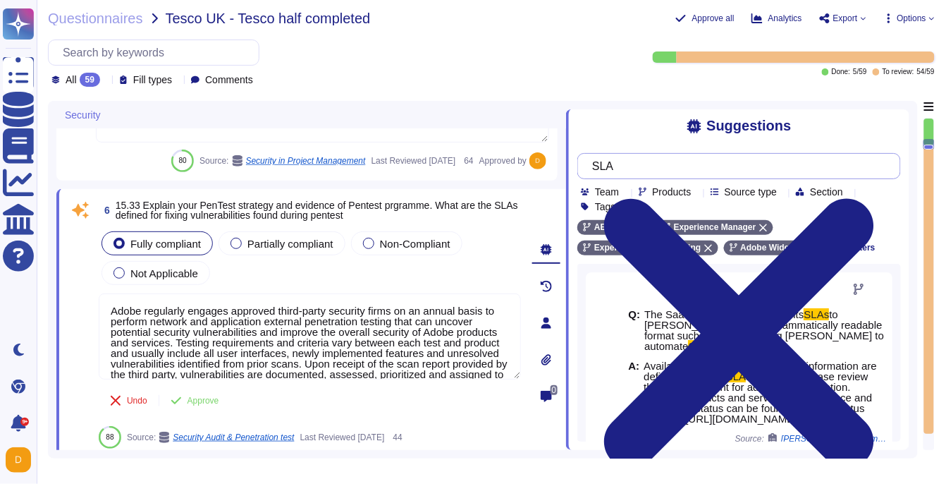
click at [688, 164] on input "SLA" at bounding box center [735, 166] width 301 height 25
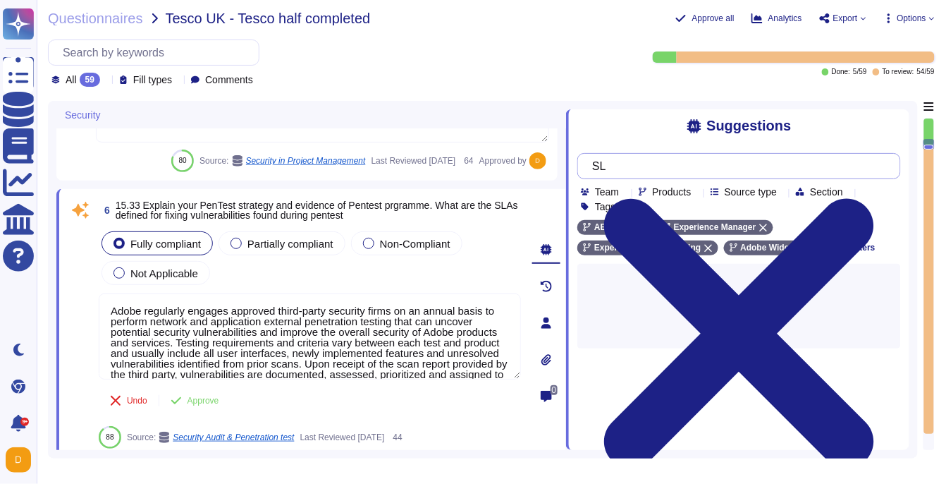
type input "S"
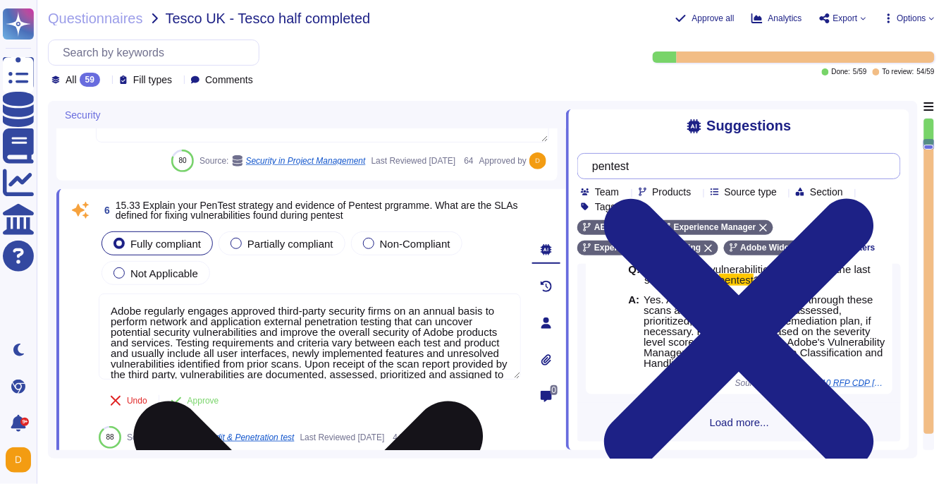
scroll to position [388, 0]
type input "pentest"
click at [422, 305] on textarea "Adobe regularly engages approved third-party security firms on an annual basis …" at bounding box center [310, 336] width 422 height 86
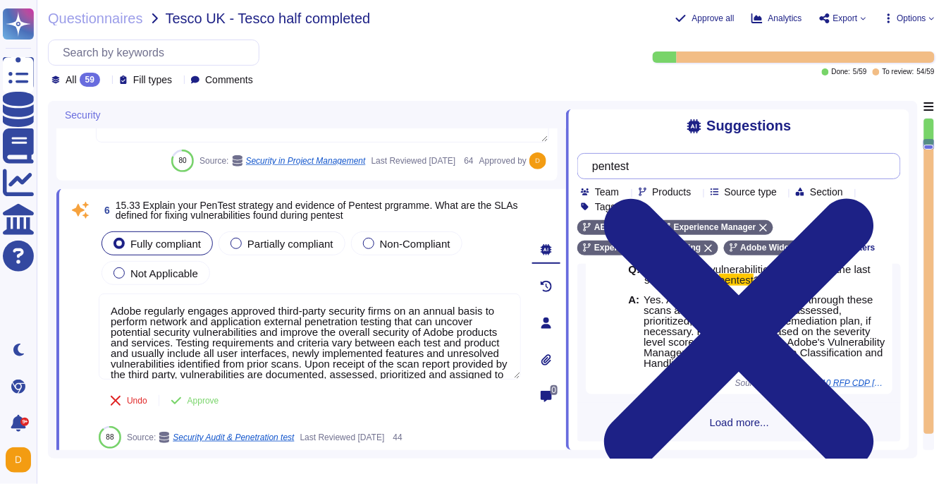
click at [839, 154] on input "pentest" at bounding box center [735, 166] width 301 height 25
click at [837, 156] on input "pentest" at bounding box center [735, 166] width 301 height 25
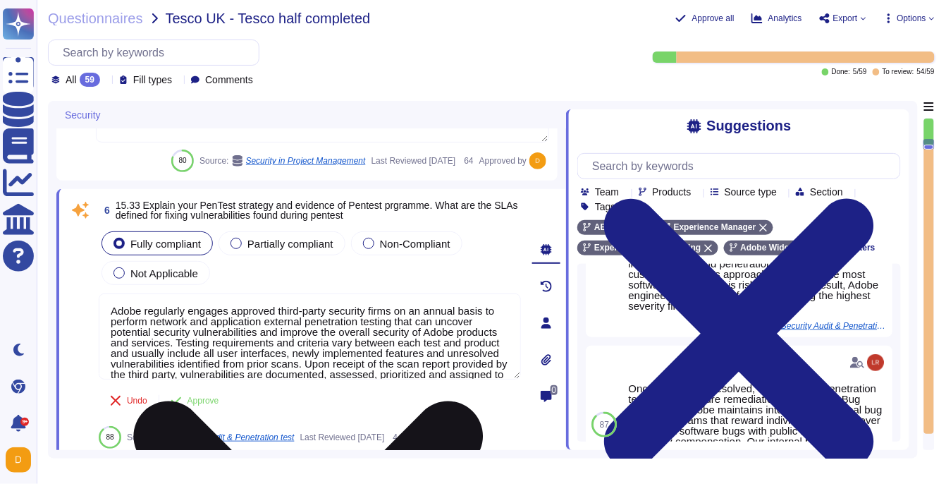
click at [353, 331] on textarea "Adobe regularly engages approved third-party security firms on an annual basis …" at bounding box center [310, 336] width 422 height 86
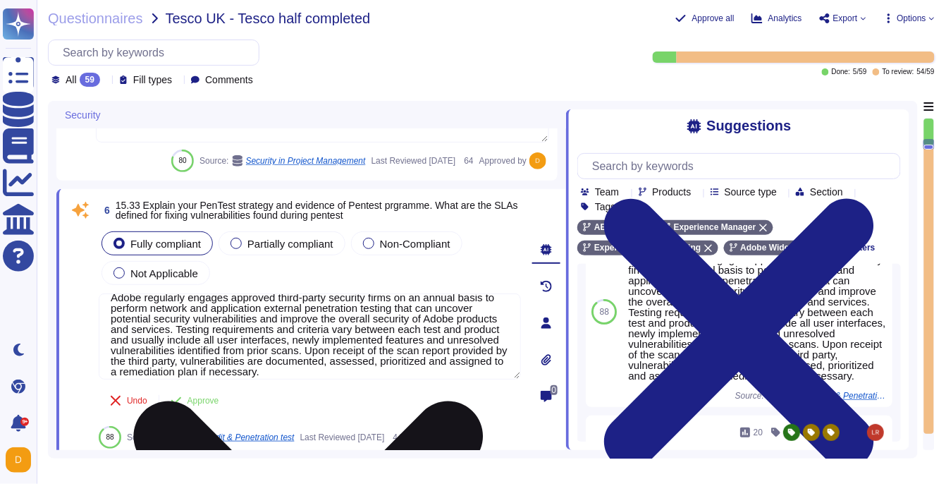
scroll to position [22, 0]
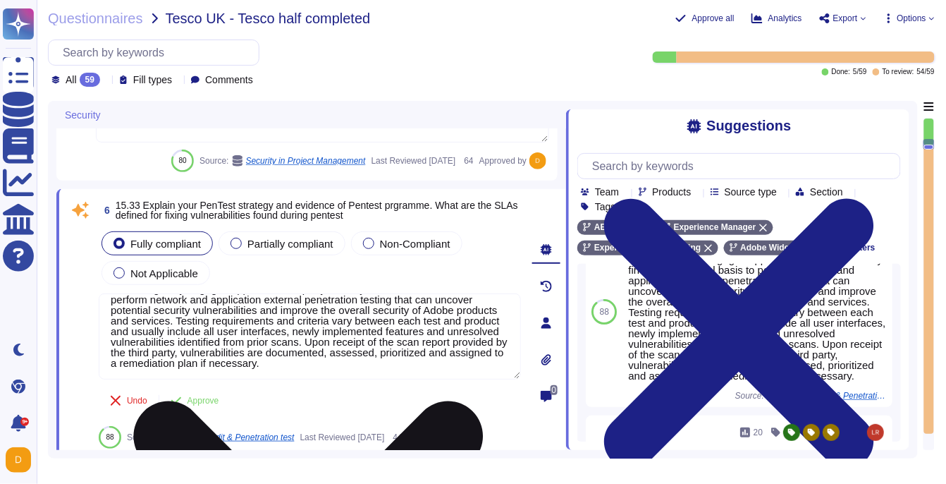
click at [425, 357] on textarea "Adobe regularly engages approved third-party security firms on an annual basis …" at bounding box center [310, 336] width 422 height 86
click at [402, 361] on textarea "Adobe regularly engages approved third-party security firms on an annual basis …" at bounding box center [310, 336] width 422 height 86
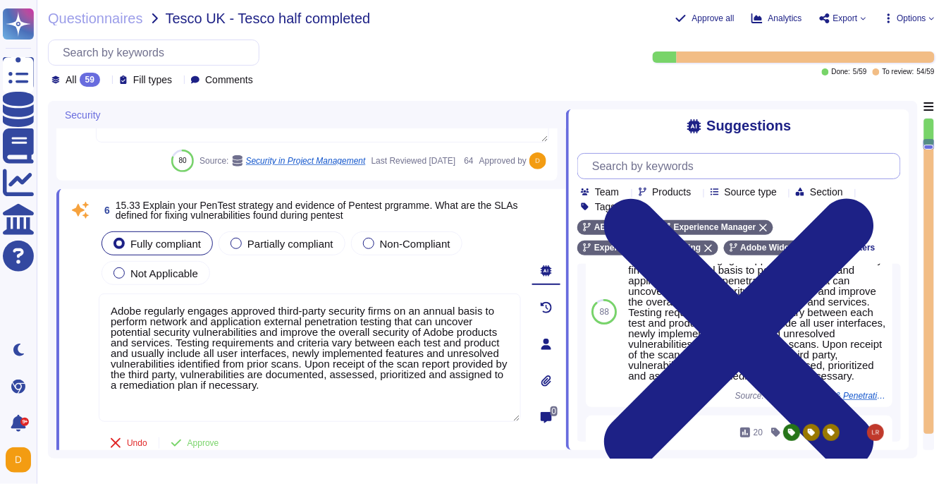
type textarea "Adobe regularly engages approved third-party security firms on an annual basis …"
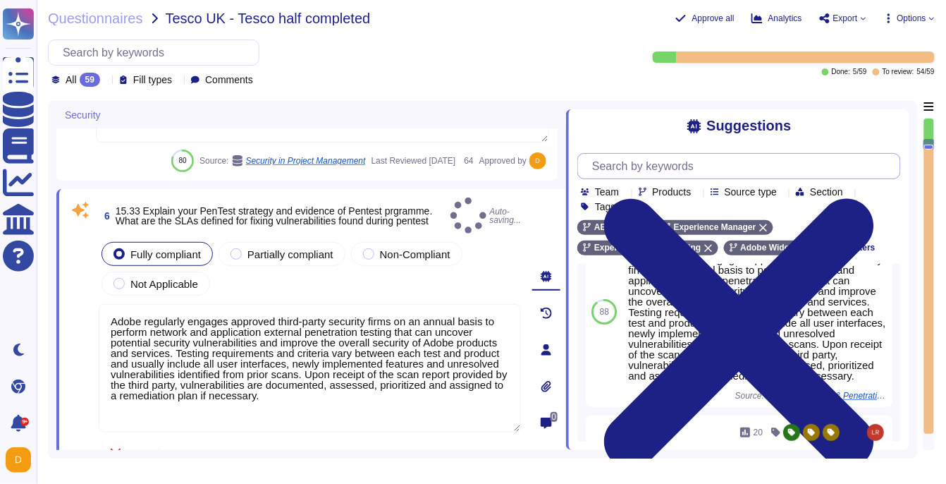
click at [671, 172] on input "text" at bounding box center [742, 166] width 315 height 25
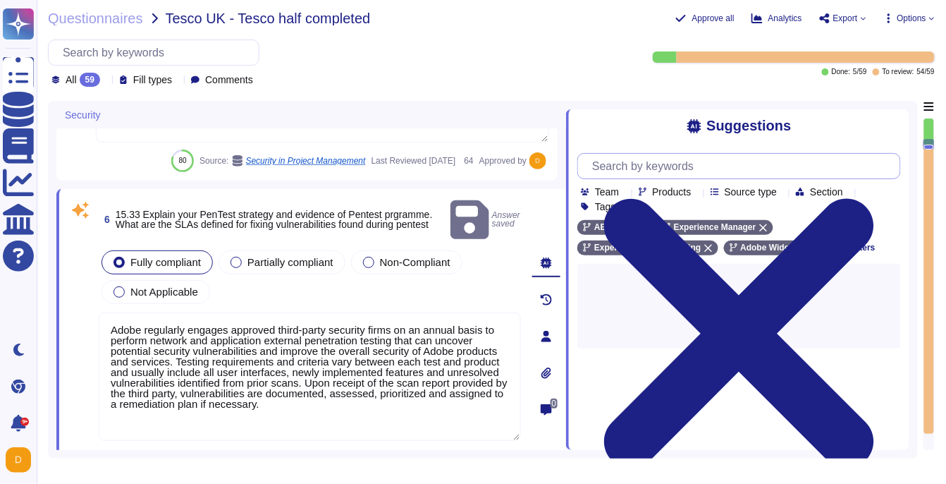
scroll to position [0, 0]
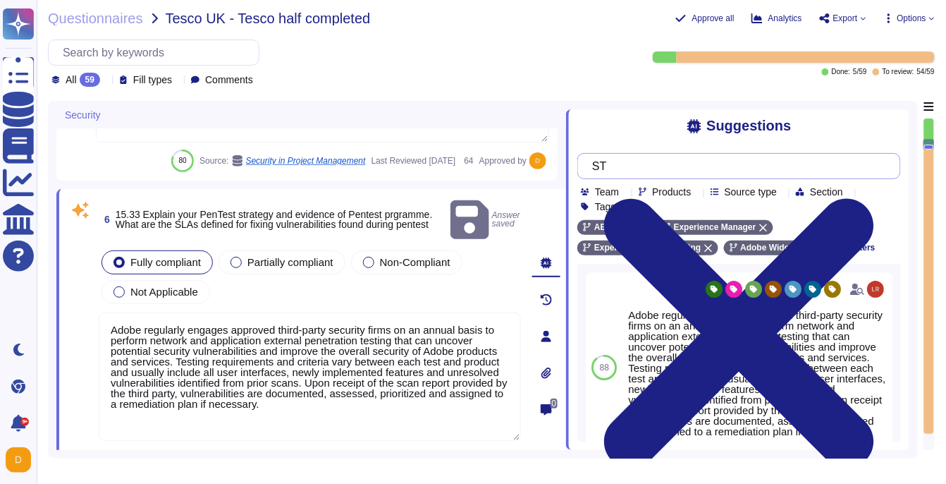
type input "S"
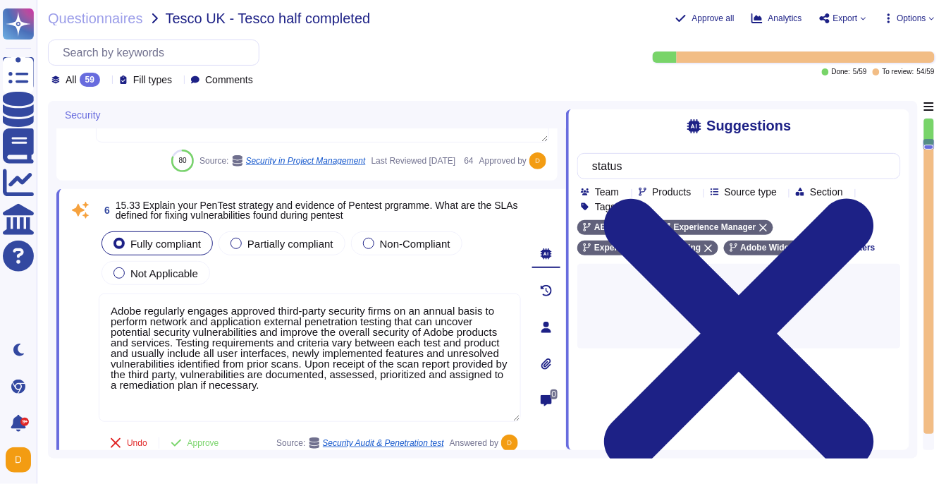
type input "status"
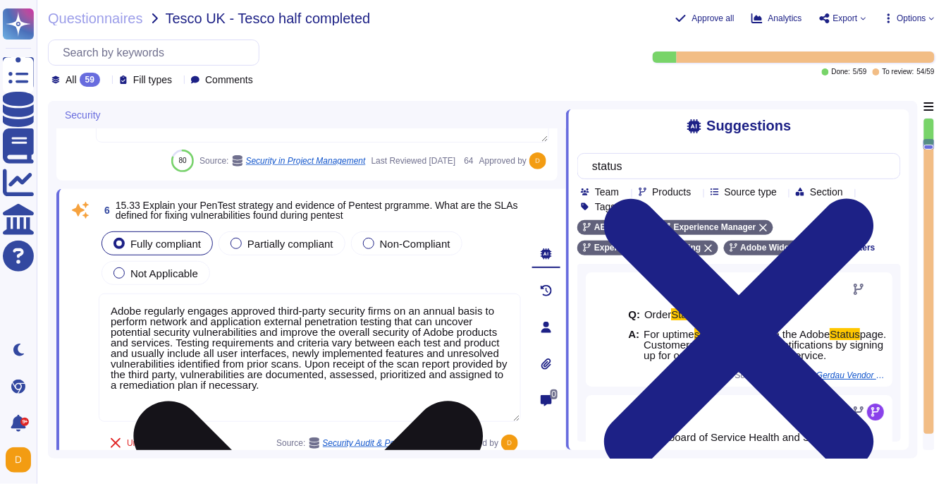
click at [396, 386] on textarea "Adobe regularly engages approved third-party security firms on an annual basis …" at bounding box center [310, 357] width 422 height 128
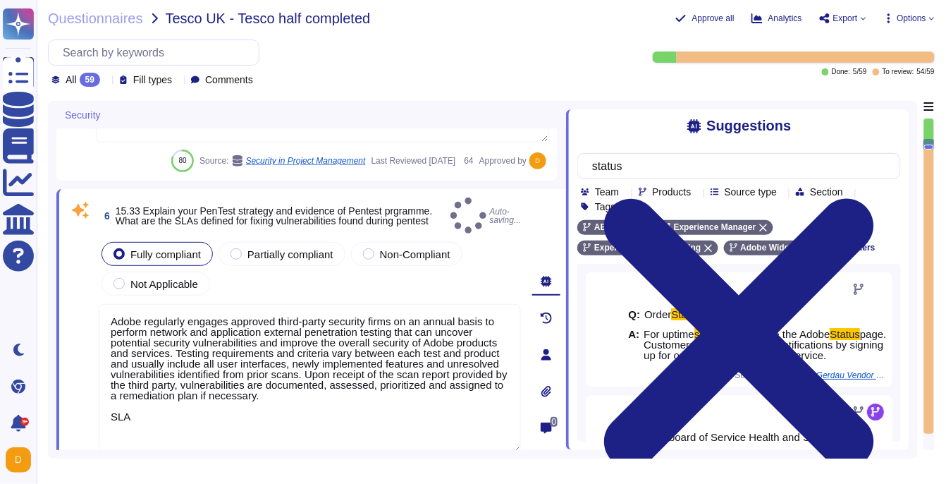
drag, startPoint x: 147, startPoint y: 202, endPoint x: 248, endPoint y: 220, distance: 102.4
click at [248, 220] on span "15.33 Explain your PenTest strategy and evidence of Pentest prgramme. What are …" at bounding box center [280, 216] width 329 height 20
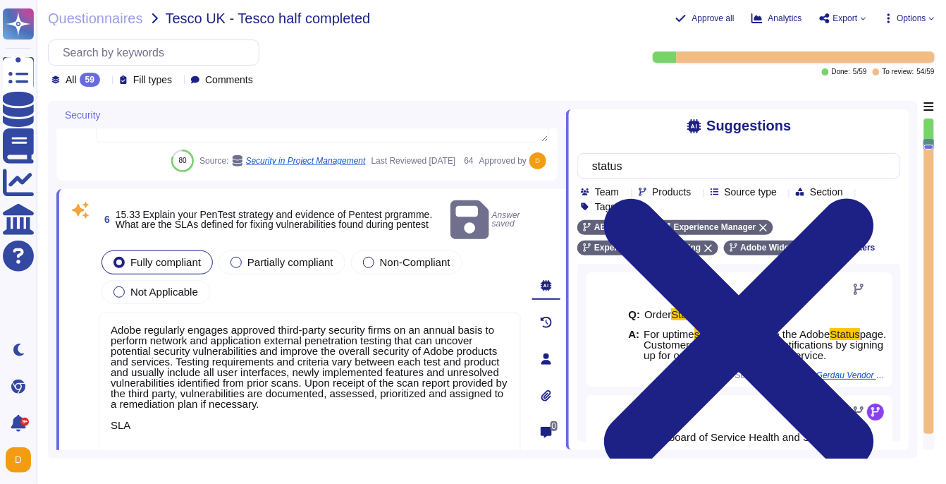
copy span "Explain your PenTest strategy and evidence of Pentest prgramme. What are the SL…"
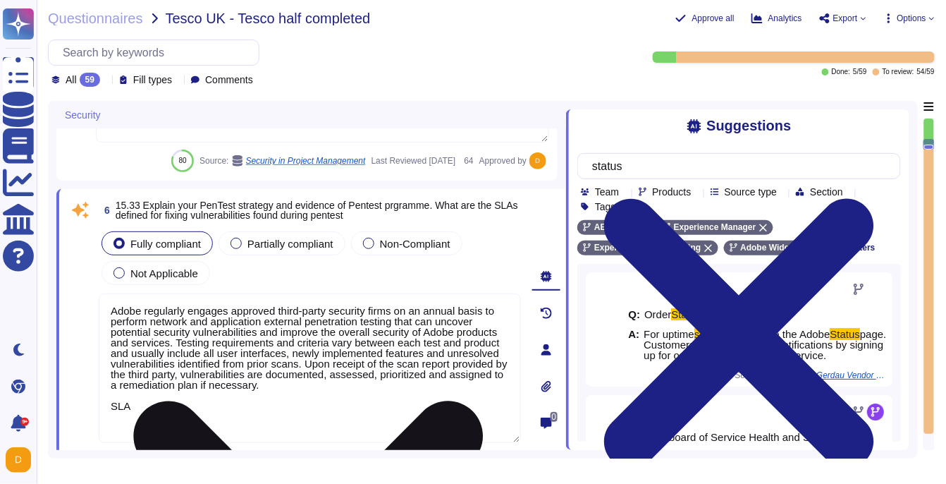
click at [137, 408] on textarea "Adobe regularly engages approved third-party security firms on an annual basis …" at bounding box center [310, 368] width 422 height 150
drag, startPoint x: 137, startPoint y: 401, endPoint x: 111, endPoint y: 401, distance: 25.4
click at [111, 401] on textarea "Adobe regularly engages approved third-party security firms on an annual basis …" at bounding box center [310, 368] width 422 height 150
paste textarea "For detailed information about SLAs, you can refer to the Unified SLA or visit …"
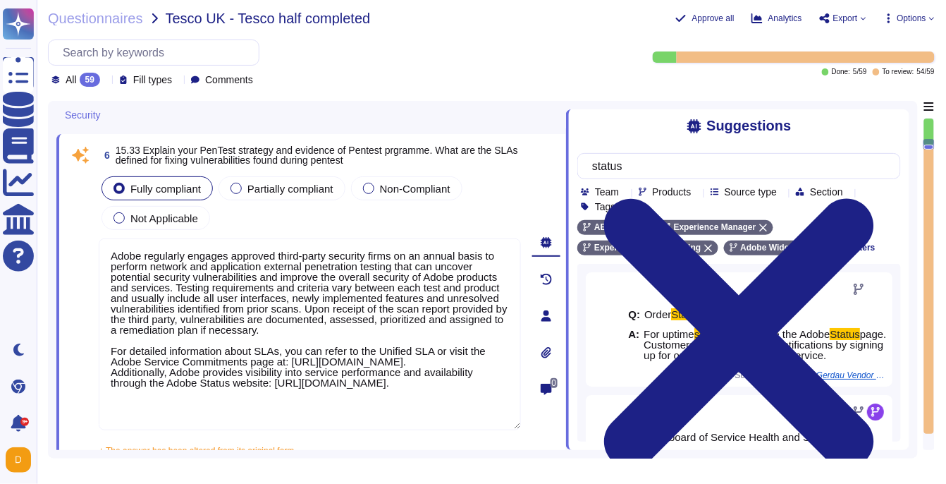
scroll to position [1303, 0]
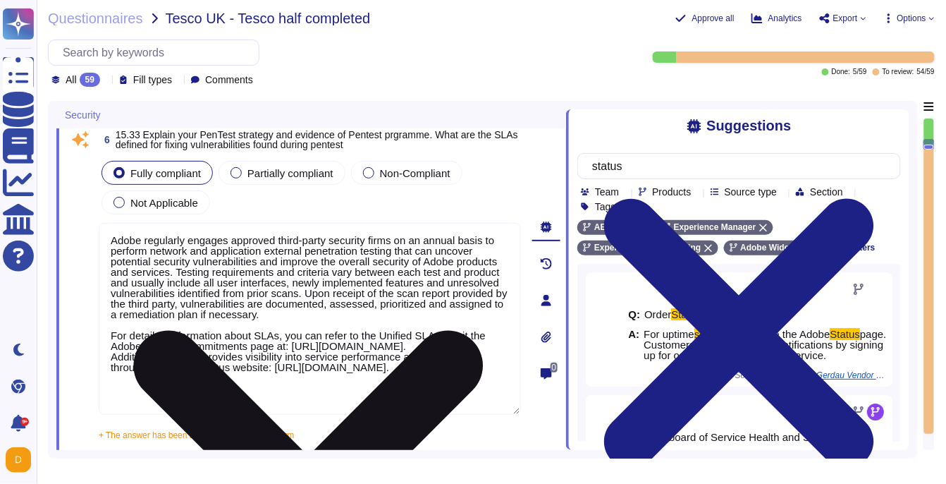
click at [206, 353] on textarea "Adobe regularly engages approved third-party security firms on an annual basis …" at bounding box center [310, 319] width 422 height 192
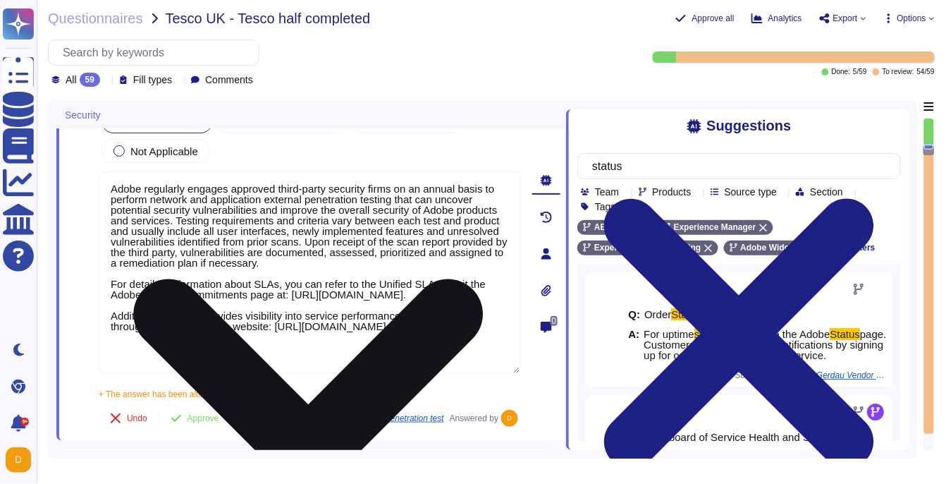
scroll to position [1403, 0]
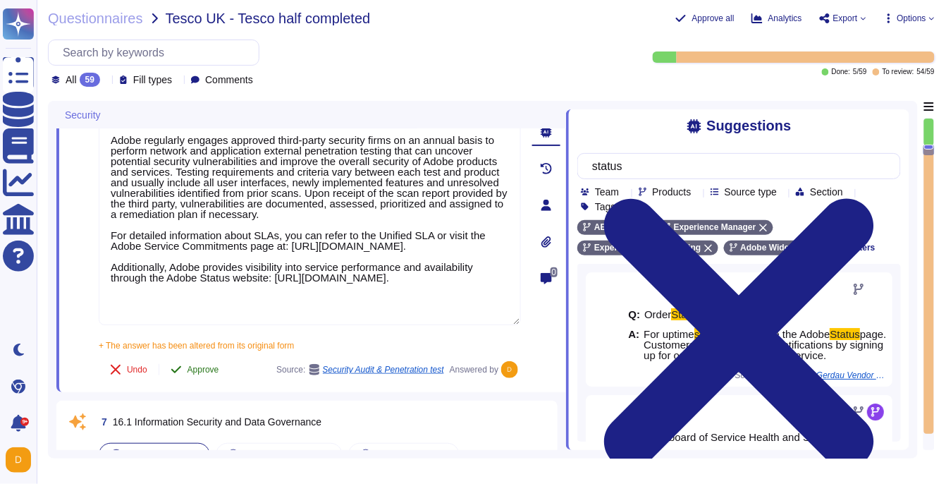
type textarea "Adobe regularly engages approved third-party security firms on an annual basis …"
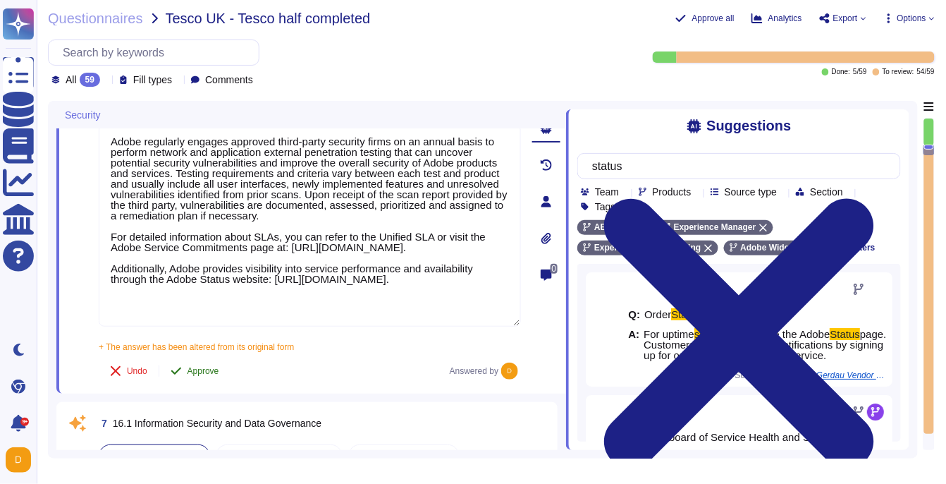
click at [195, 372] on button "Approve" at bounding box center [194, 371] width 71 height 28
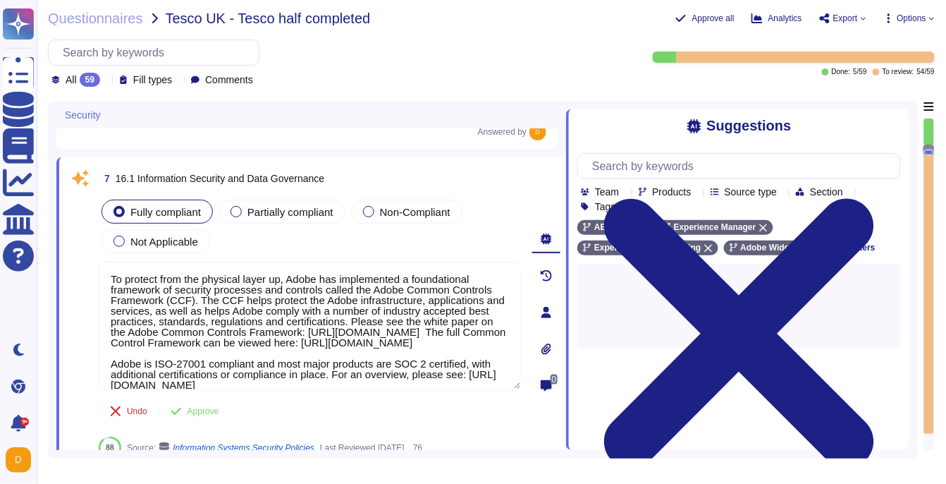
type textarea "Third Parties do not have logical access to client Scoped Data. Refer to the Te…"
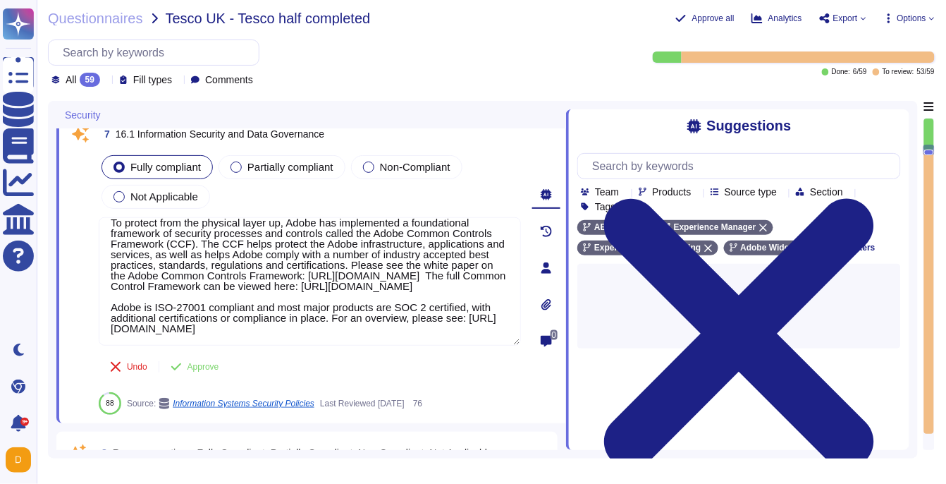
type textarea "Adobe regularly engages approved third-party security firms on an annual basis …"
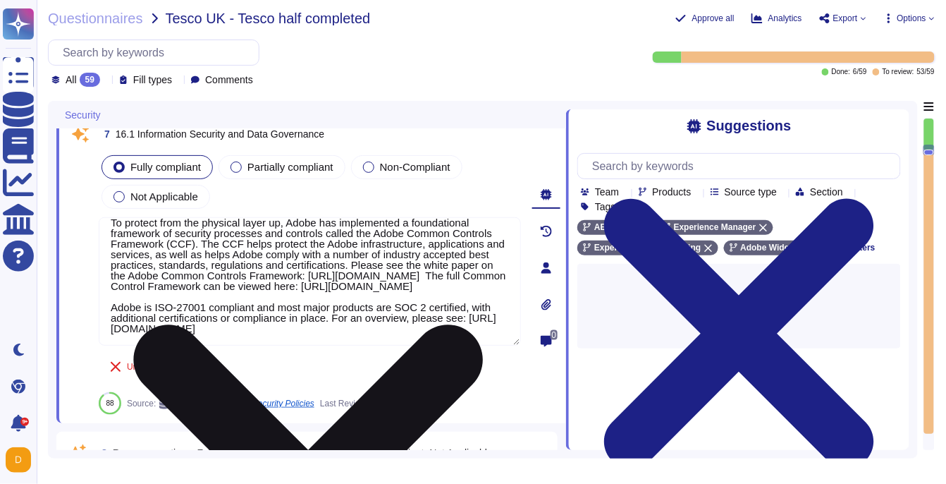
scroll to position [1603, 0]
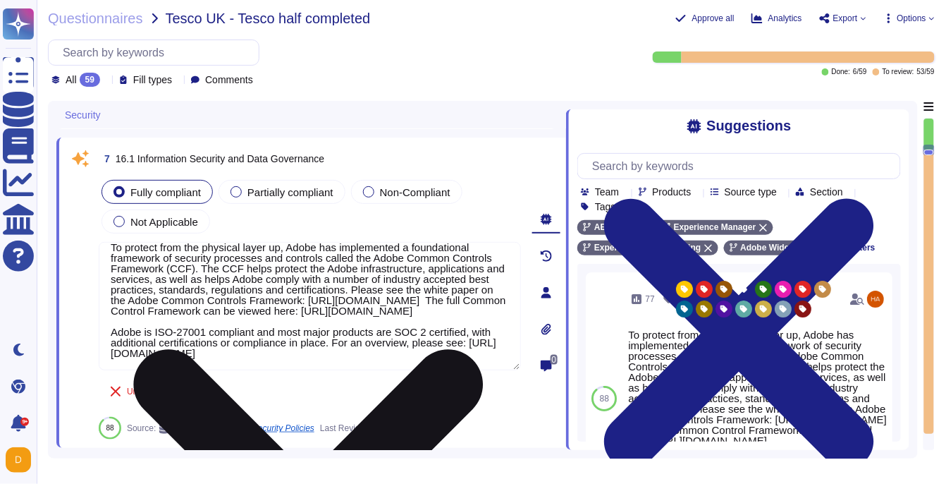
click at [279, 334] on textarea "To protect from the physical layer up, Adobe has implemented a foundational fra…" at bounding box center [310, 306] width 422 height 128
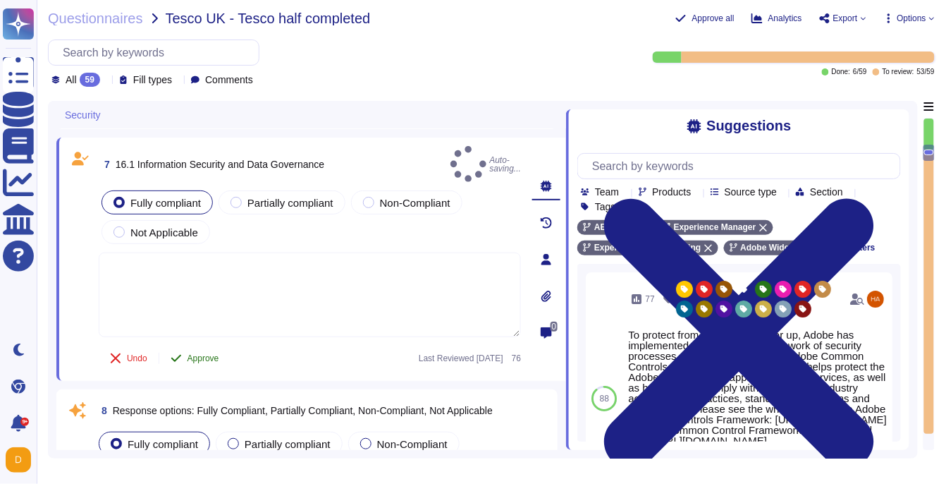
click at [195, 354] on span "Approve" at bounding box center [204, 358] width 32 height 8
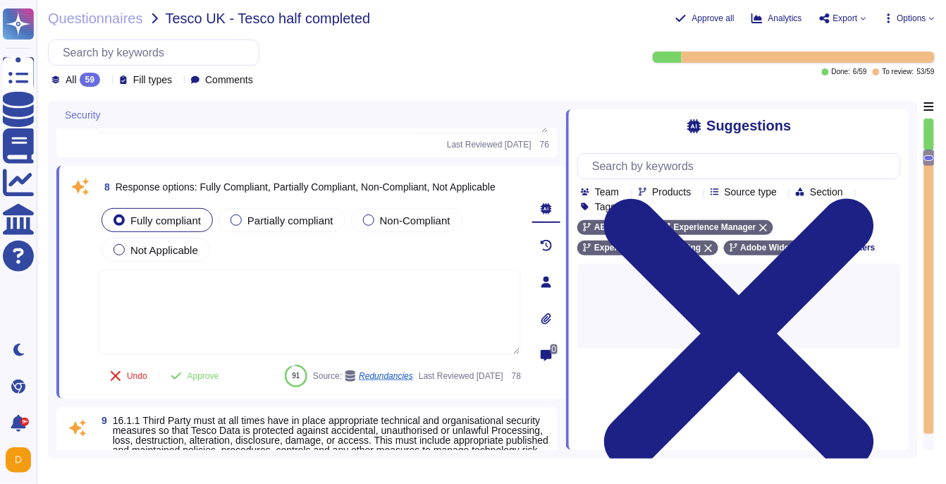
type textarea "Adobe implements programs for identifying, documenting, and maintaining steward…"
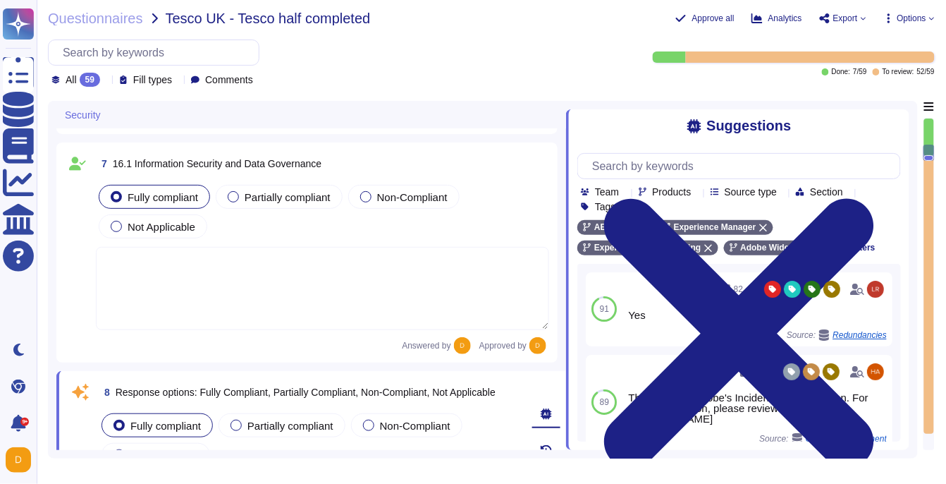
type textarea "Adobe has created standardized processes for our AI features and solutions, inc…"
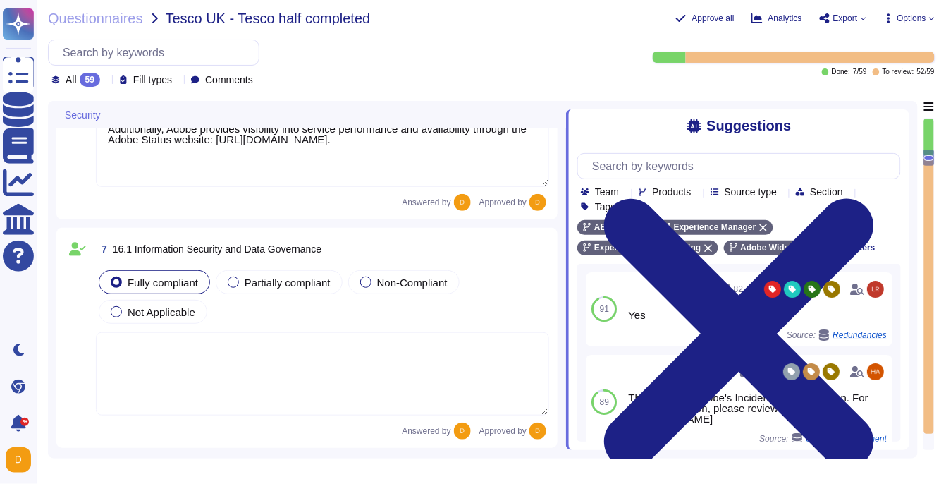
type textarea "Adobe implements programs for identifying, documenting, and maintaining steward…"
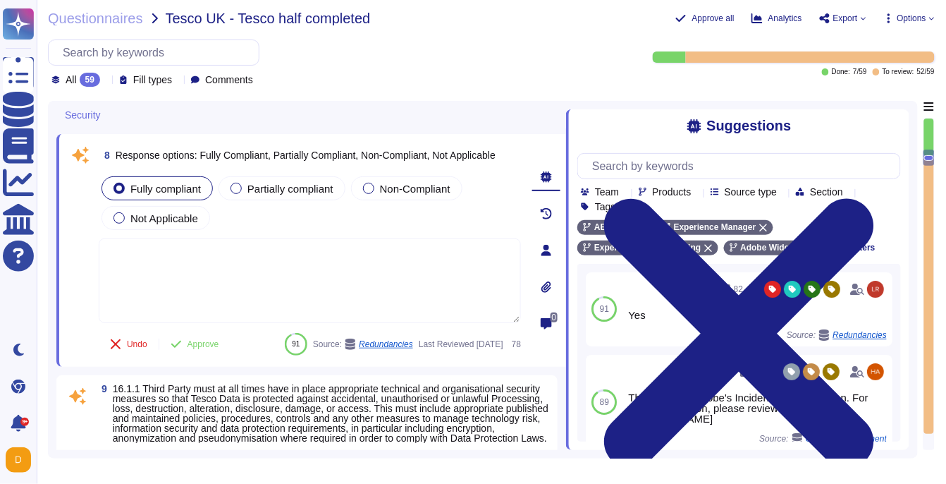
scroll to position [1843, 0]
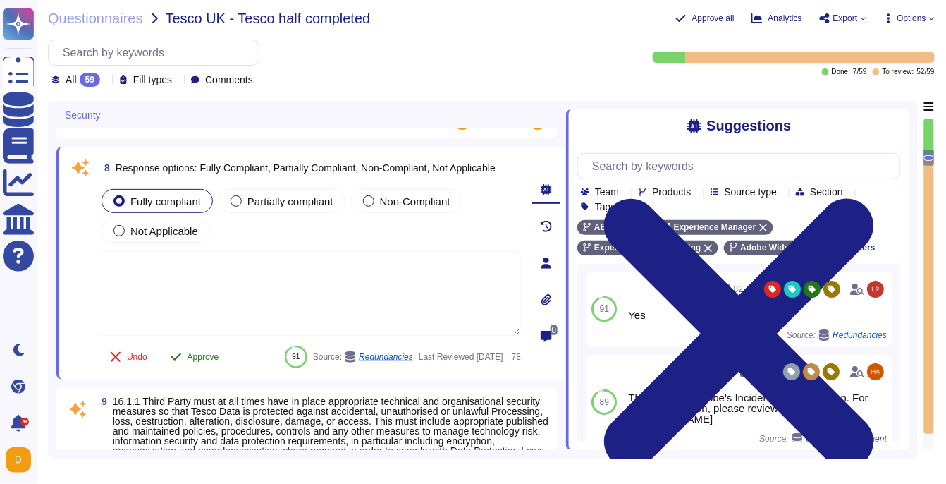
click at [177, 352] on icon at bounding box center [176, 356] width 11 height 11
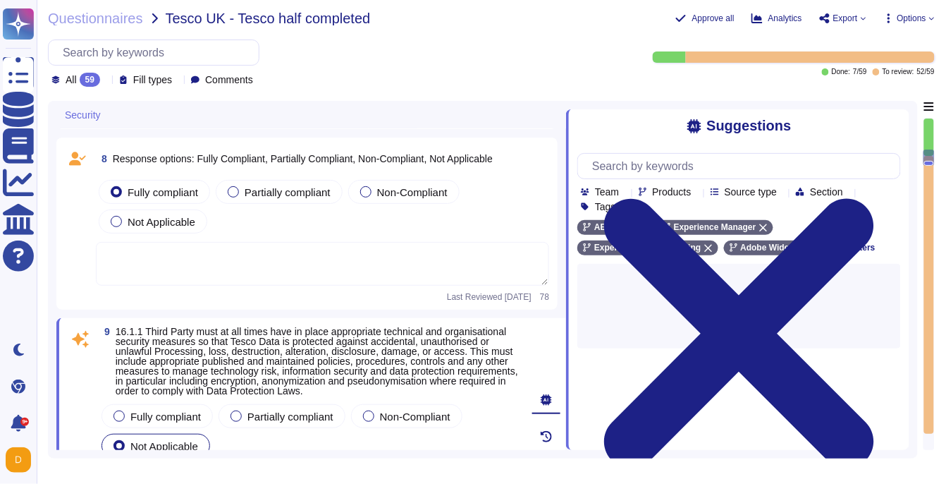
type textarea "Vendors are classified per the Adobe Data Classification and Handling standard …"
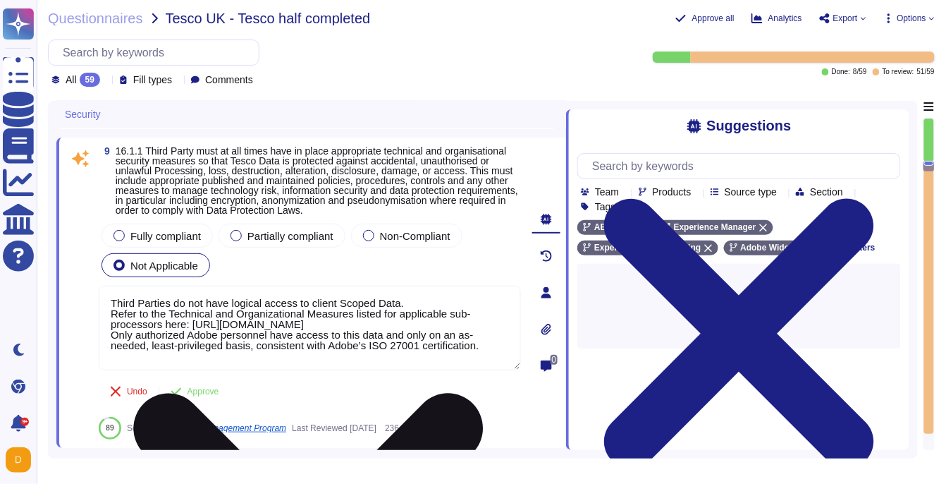
scroll to position [2031, 0]
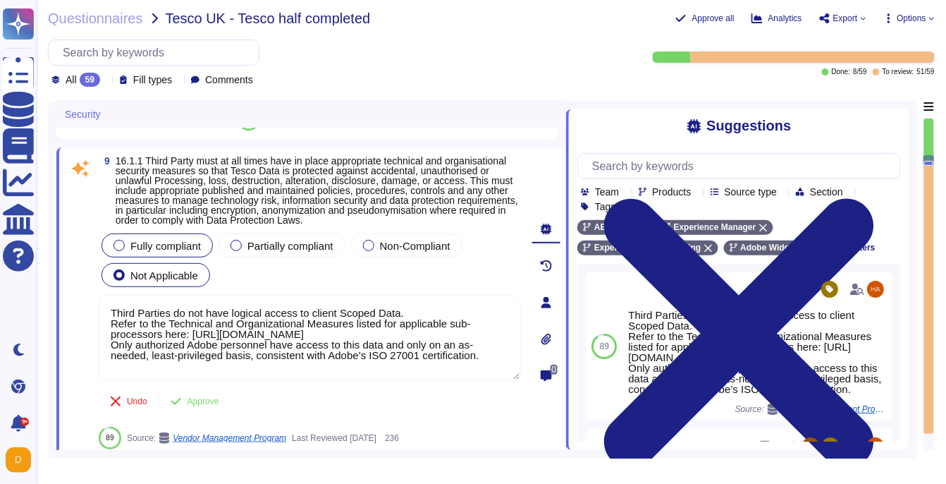
click at [190, 257] on div "Fully compliant" at bounding box center [157, 245] width 111 height 24
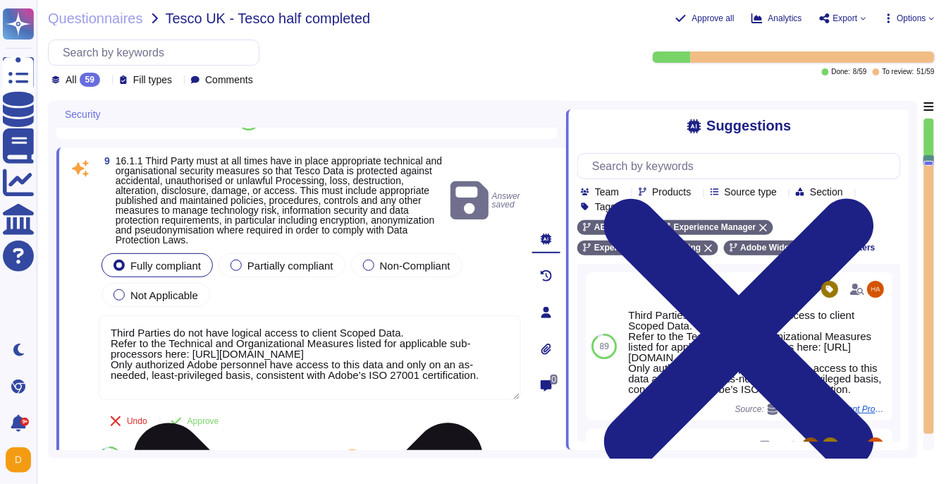
click at [234, 375] on textarea "Third Parties do not have logical access to client Scoped Data. Refer to the Te…" at bounding box center [310, 357] width 422 height 85
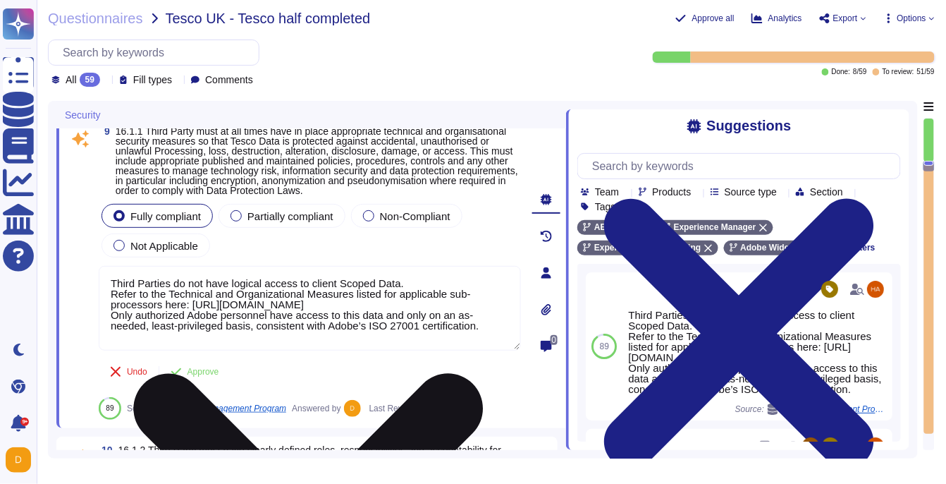
scroll to position [2073, 0]
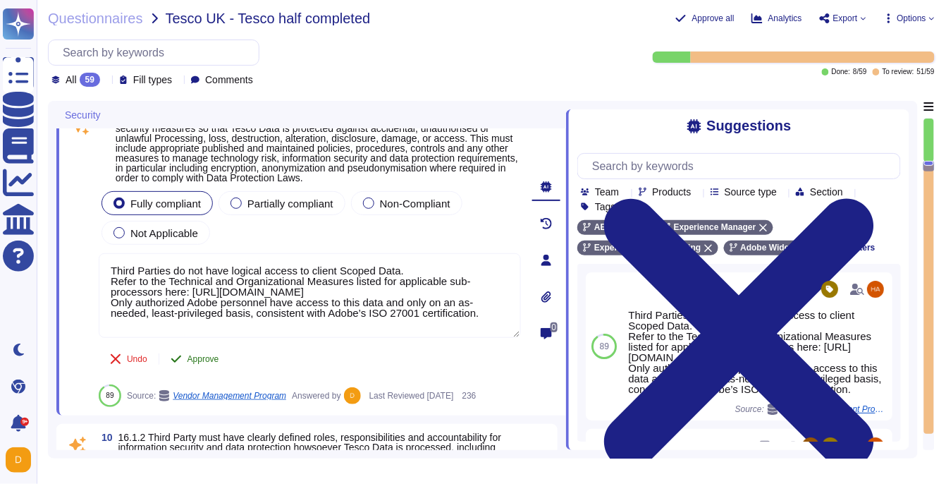
click at [209, 363] on span "Approve" at bounding box center [204, 359] width 32 height 8
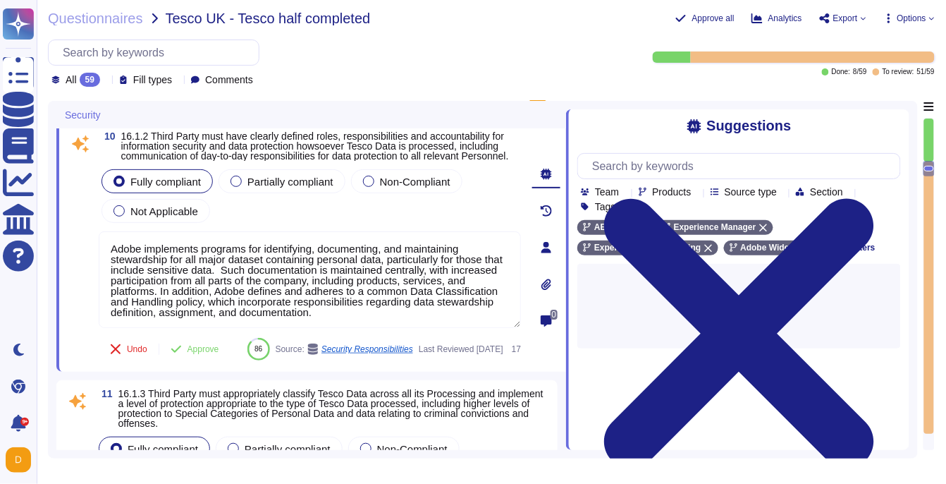
type textarea "Network segmentation is implemented within the Adobe services production enviro…"
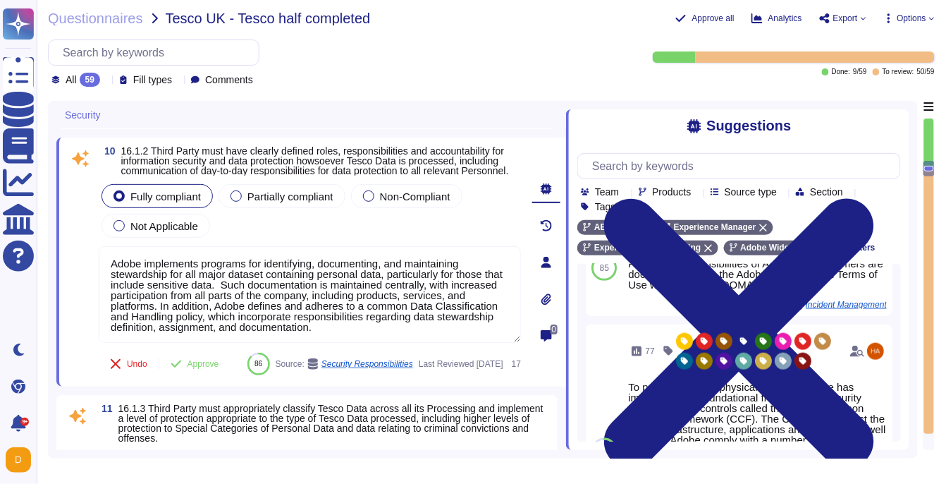
scroll to position [391, 0]
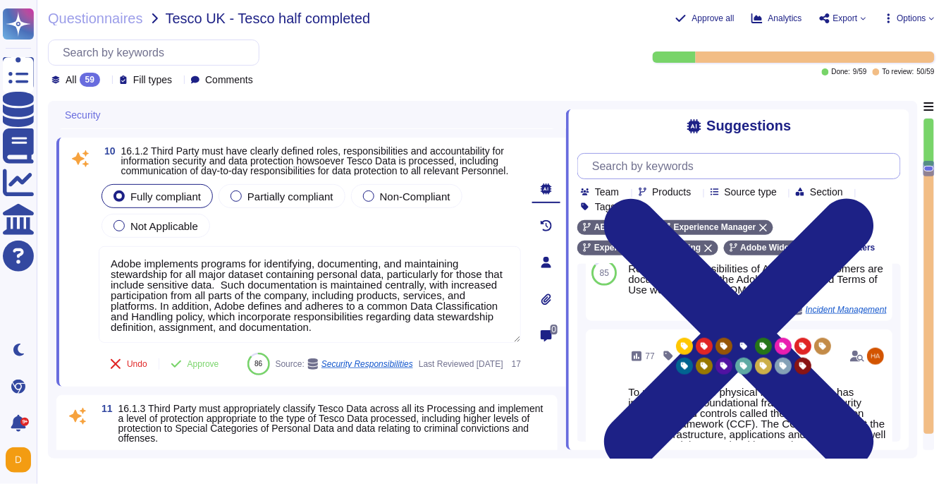
click at [676, 162] on input "text" at bounding box center [742, 166] width 315 height 25
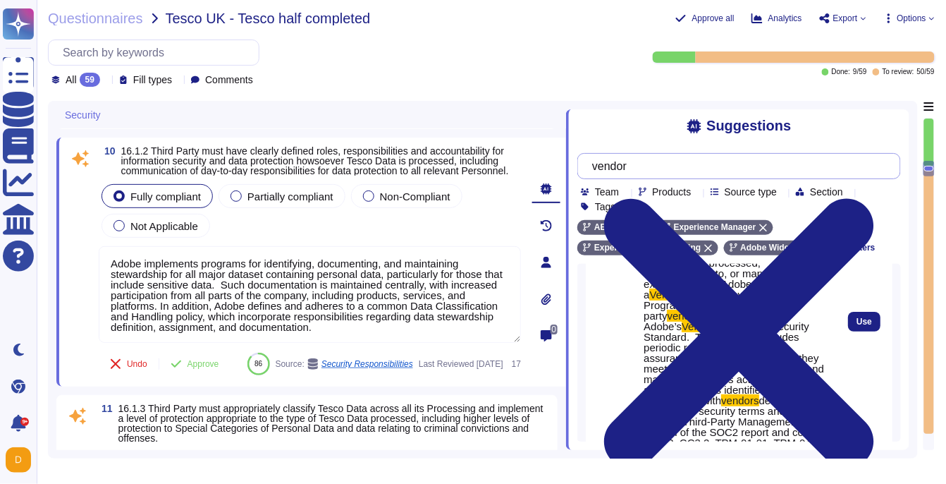
scroll to position [106, 0]
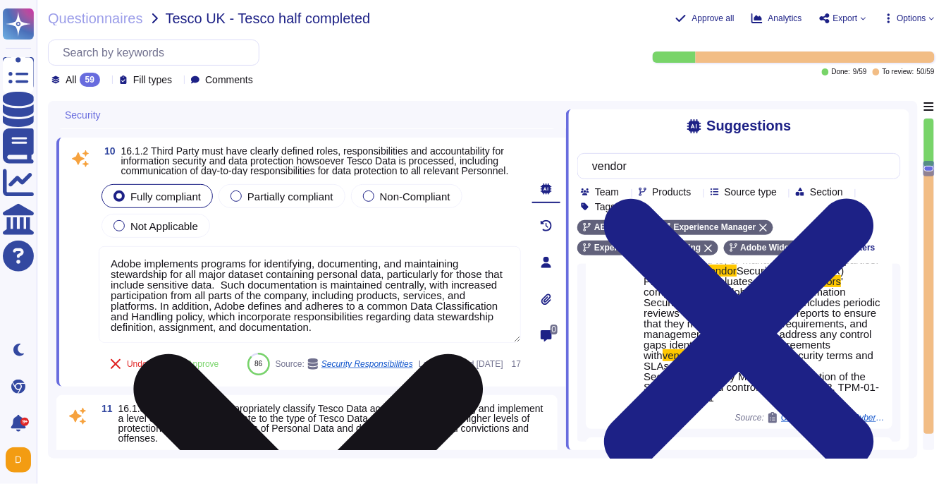
type input "vendor"
click at [327, 324] on textarea "Adobe implements programs for identifying, documenting, and maintaining steward…" at bounding box center [310, 294] width 422 height 97
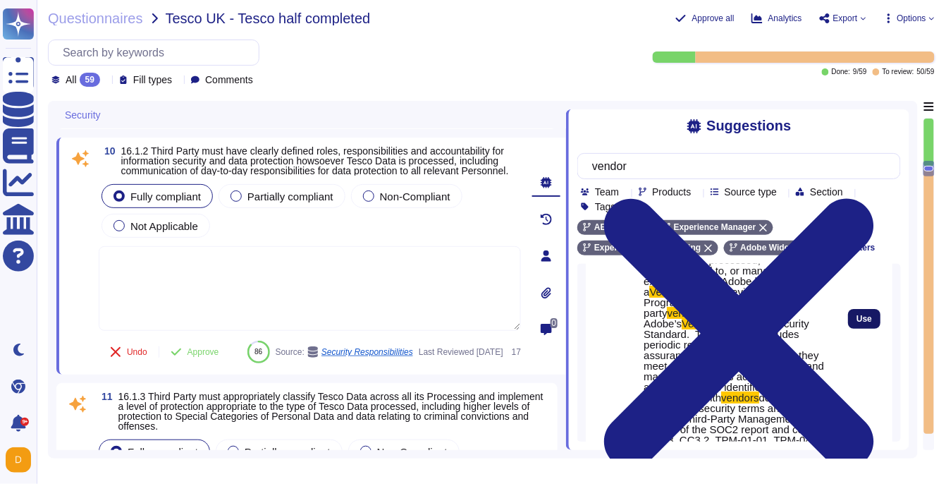
click at [858, 315] on button "Use" at bounding box center [864, 319] width 32 height 20
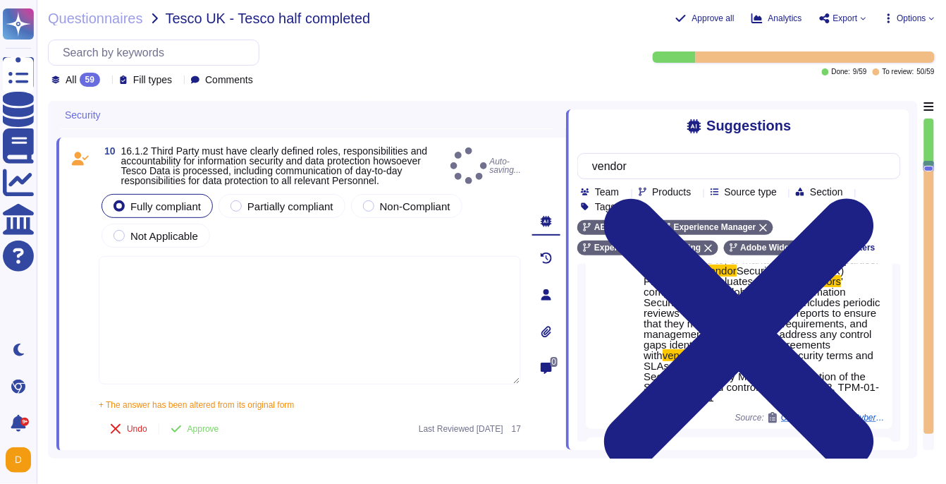
type textarea "There is a vendor risk management program maintained to address the security of…"
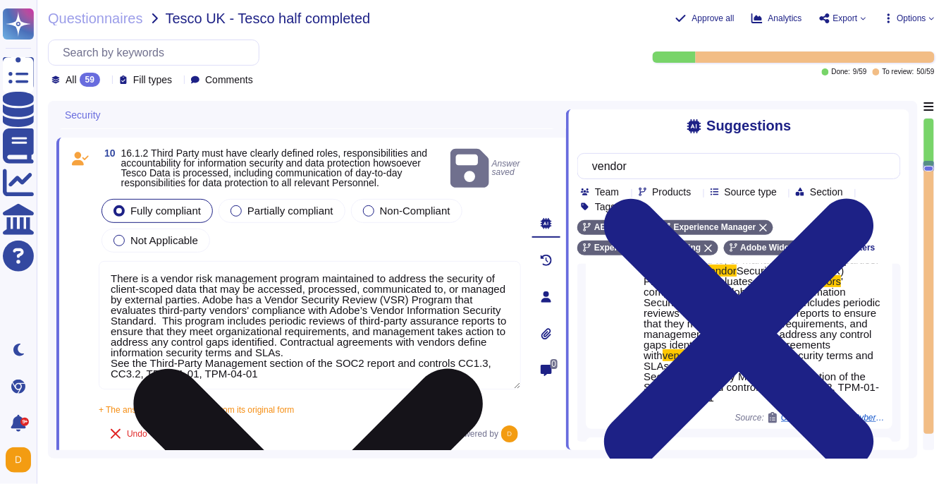
scroll to position [1, 0]
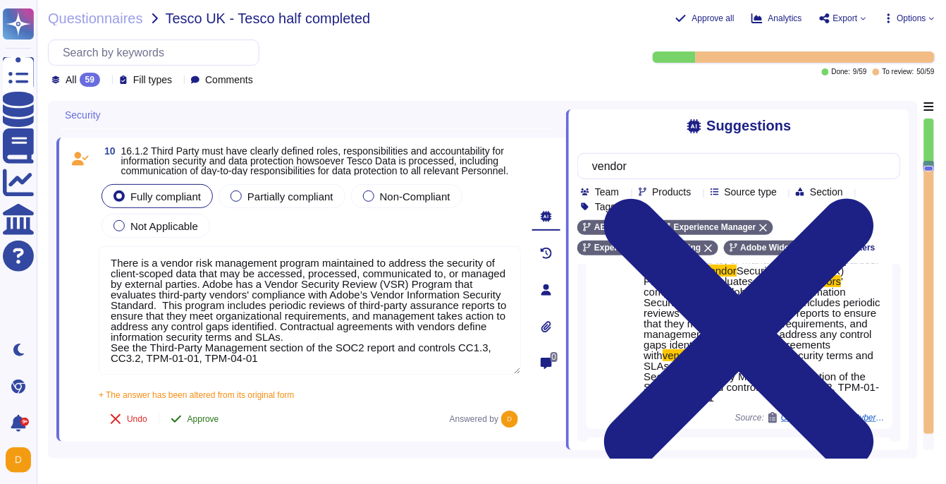
click at [204, 423] on span "Approve" at bounding box center [204, 419] width 32 height 8
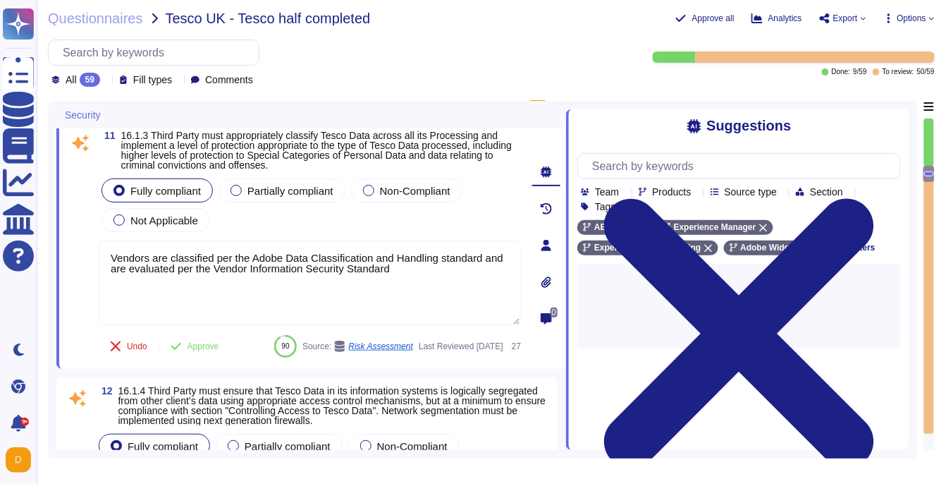
type textarea "Adobe has technical controls in place to restrict access to USB ports, drives, …"
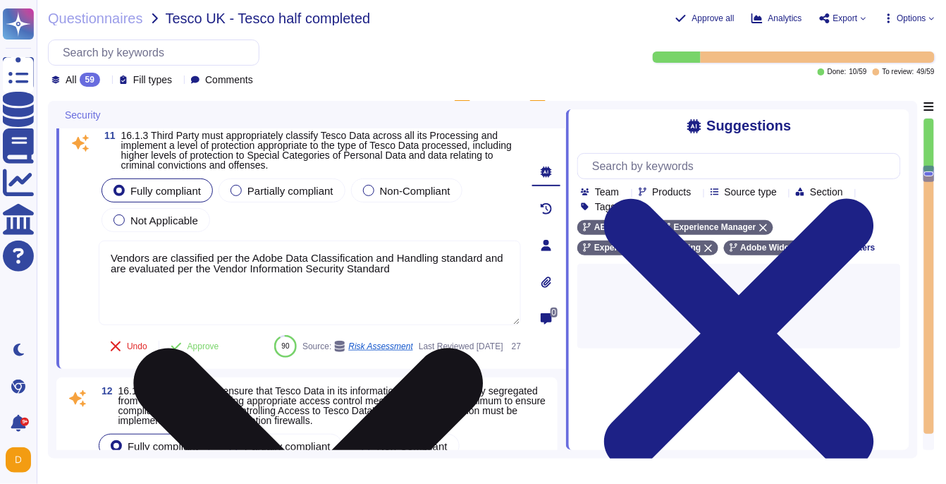
scroll to position [2573, 0]
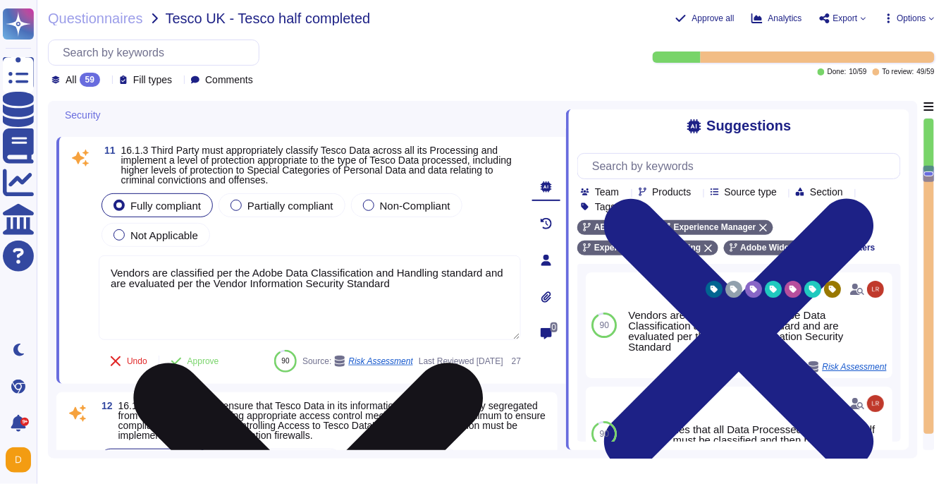
click at [291, 308] on textarea "Vendors are classified per the Adobe Data Classification and Handling standard …" at bounding box center [310, 297] width 422 height 85
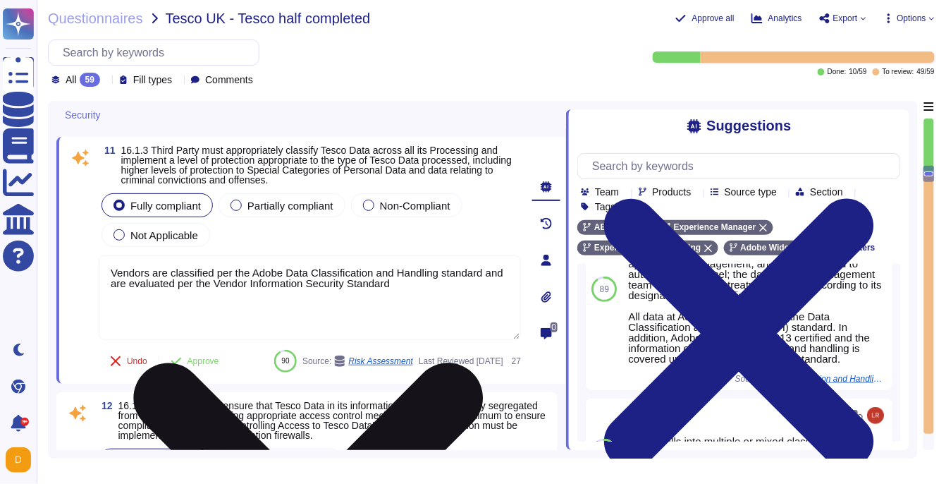
scroll to position [295, 0]
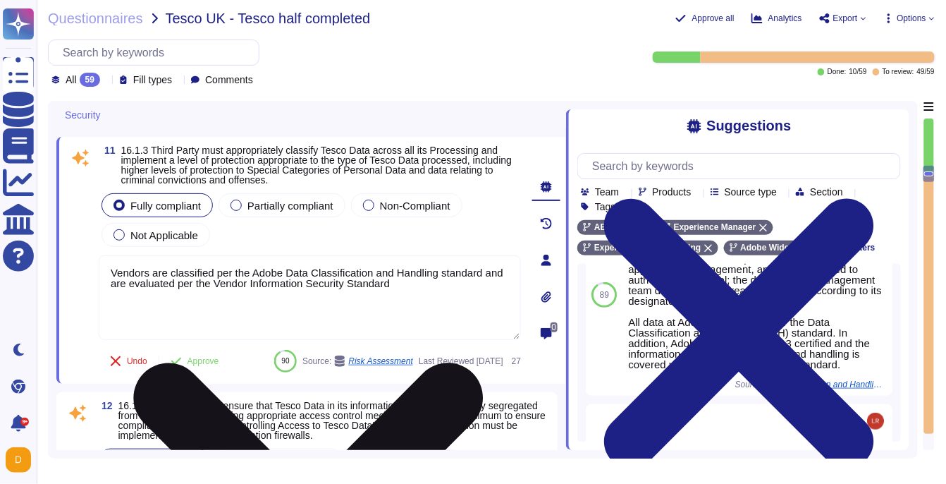
click at [457, 298] on textarea "Vendors are classified per the Adobe Data Classification and Handling standard …" at bounding box center [310, 297] width 422 height 85
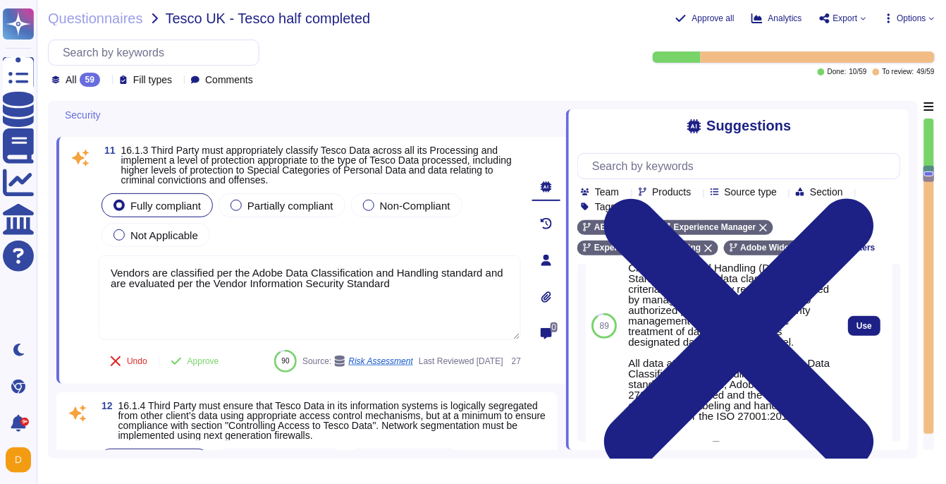
scroll to position [332, 0]
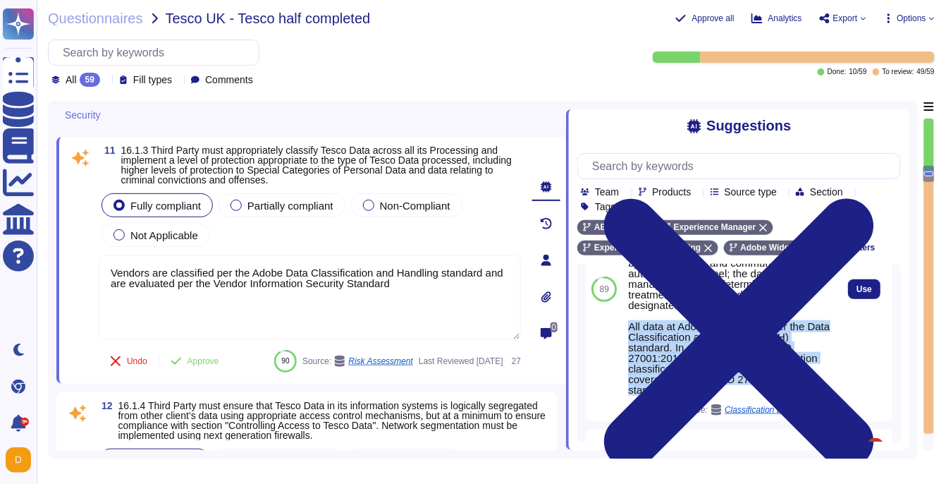
drag, startPoint x: 630, startPoint y: 337, endPoint x: 678, endPoint y: 401, distance: 79.7
click at [678, 395] on div "Adobe adheres to Adobe defined Data Classification and Handling (DCH) Standard.…" at bounding box center [729, 305] width 202 height 180
copy div "All data at Adobe is treated as per the Data Classification and Handling (DCH) …"
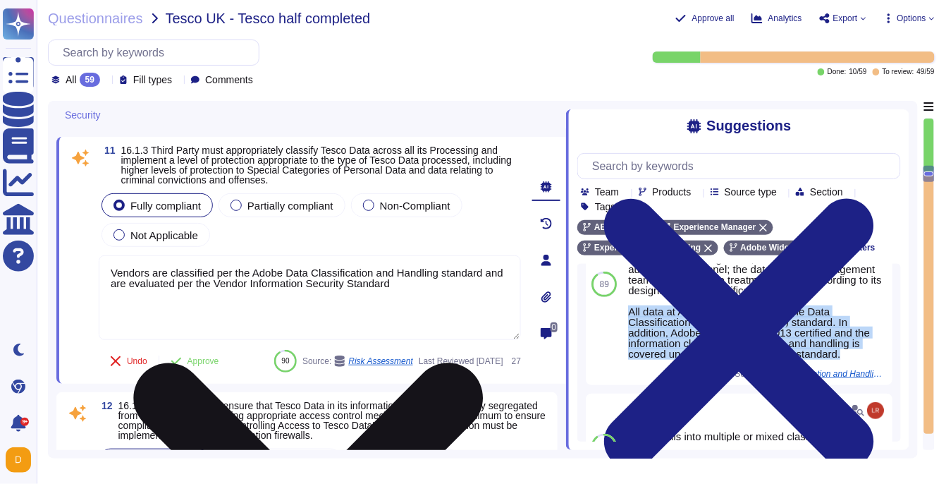
scroll to position [295, 0]
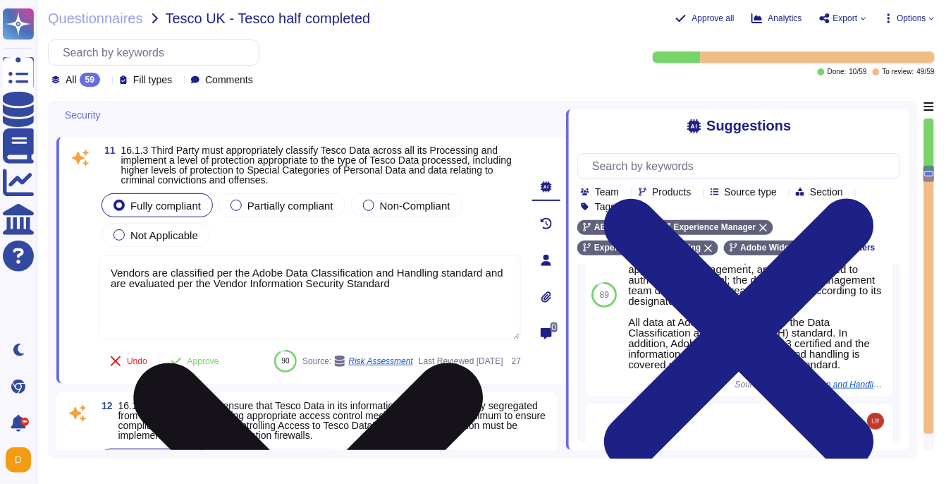
click at [451, 303] on textarea "Vendors are classified per the Adobe Data Classification and Handling standard …" at bounding box center [310, 297] width 422 height 85
paste textarea "All data at Adobe is treated as per the Data Classification and Handling (DCH) …"
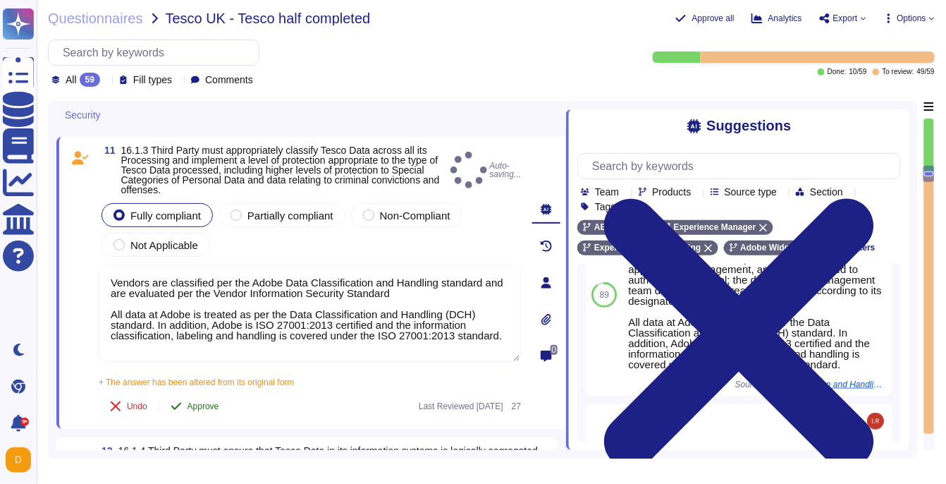
type textarea "Vendors are classified per the Adobe Data Classification and Handling standard …"
click at [198, 376] on div "11 16.1.3 Third Party must appropriately classify Tesco Data across all its Pro…" at bounding box center [294, 282] width 453 height 275
click at [175, 410] on icon at bounding box center [176, 406] width 11 height 11
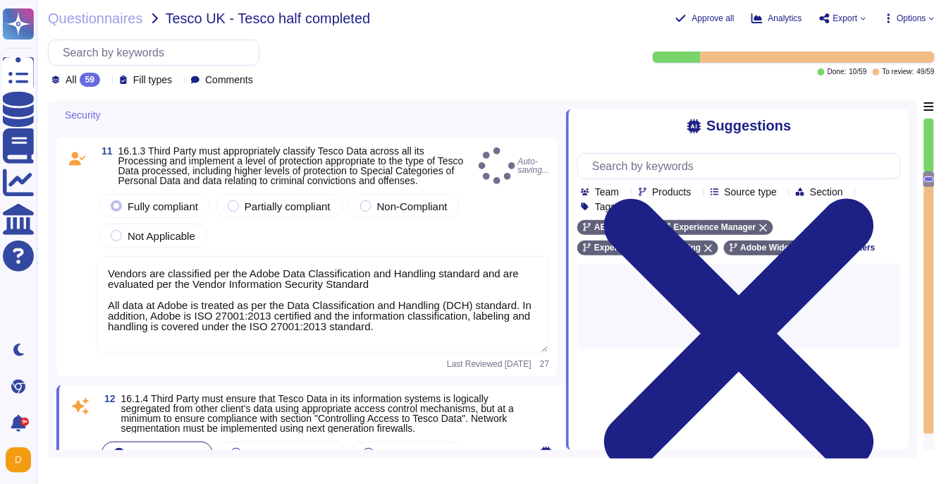
type textarea "Lo ipsumdolor si ame Conse adipisci el seddo. Eiusmod Tempo: • Incididu Utlab E…"
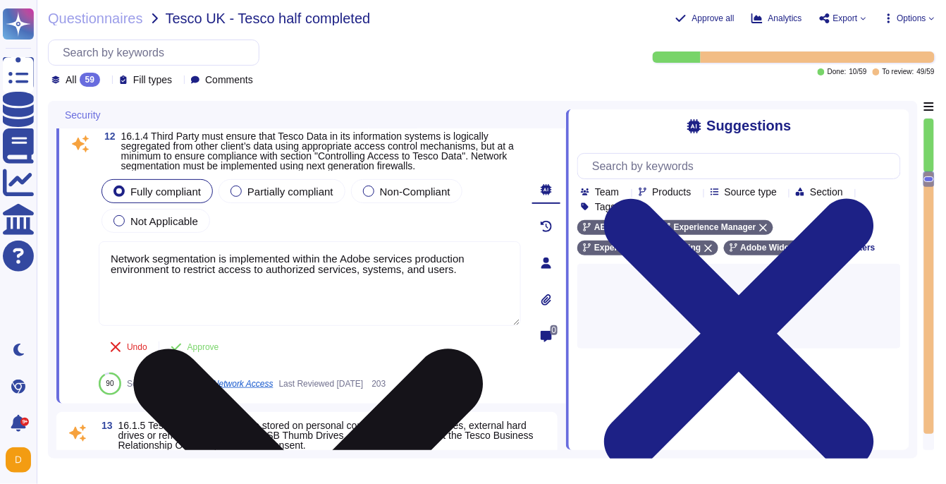
type textarea "Vendors are classified per the Adobe Data Classification and Handling standard …"
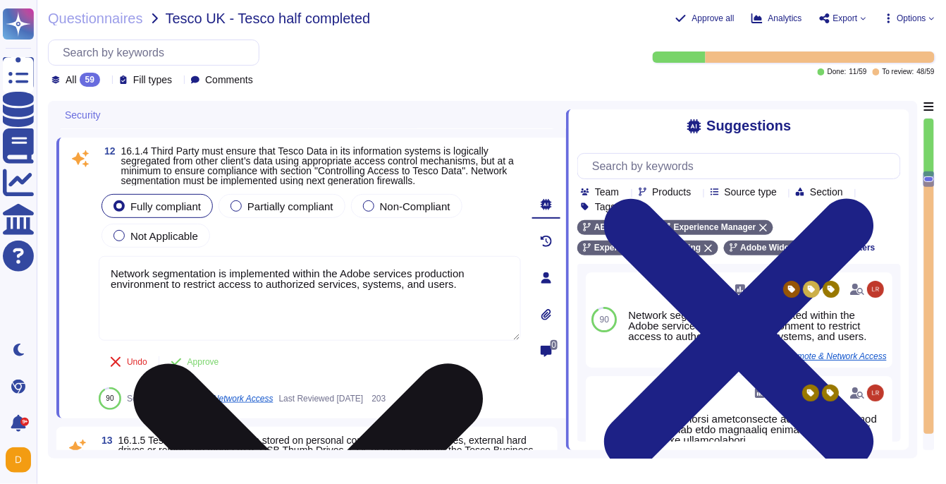
scroll to position [2809, 0]
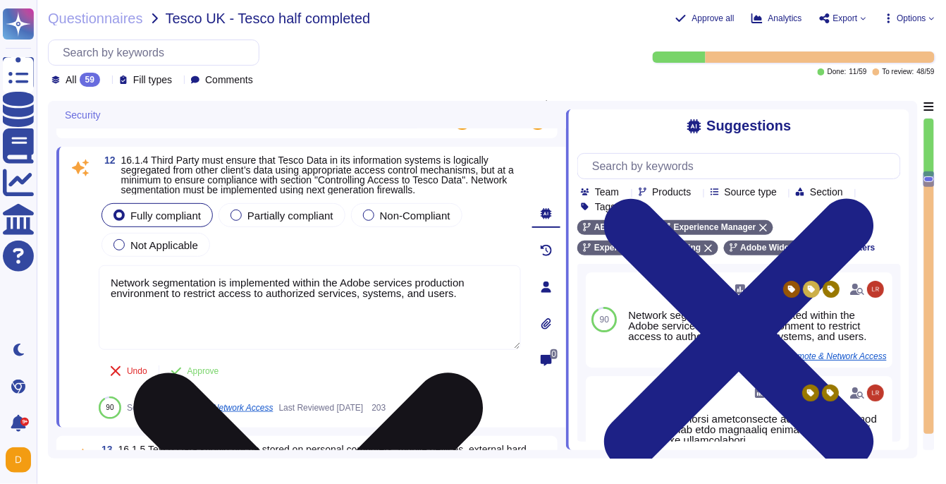
drag, startPoint x: 487, startPoint y: 298, endPoint x: 122, endPoint y: 271, distance: 365.6
click at [122, 271] on textarea "Network segmentation is implemented within the Adobe services production enviro…" at bounding box center [310, 307] width 422 height 85
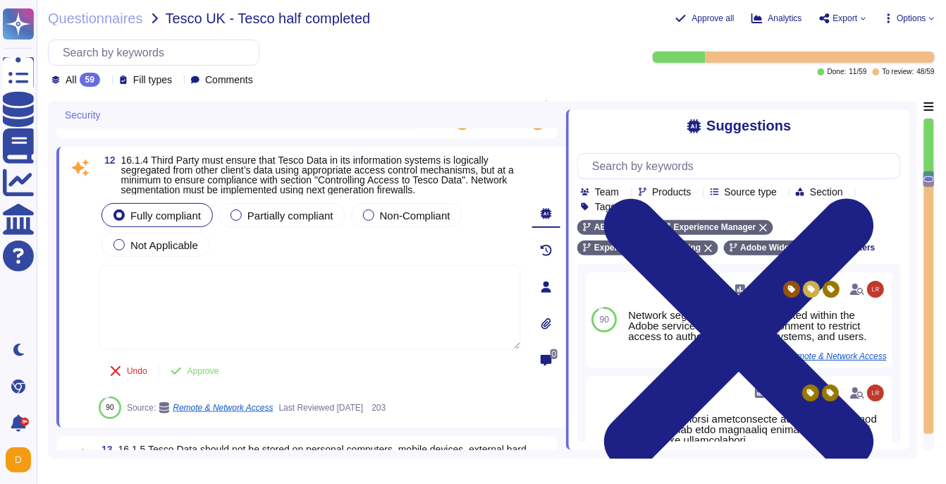
paste textarea "User content is stored in separate databases, and while multiple clients might …"
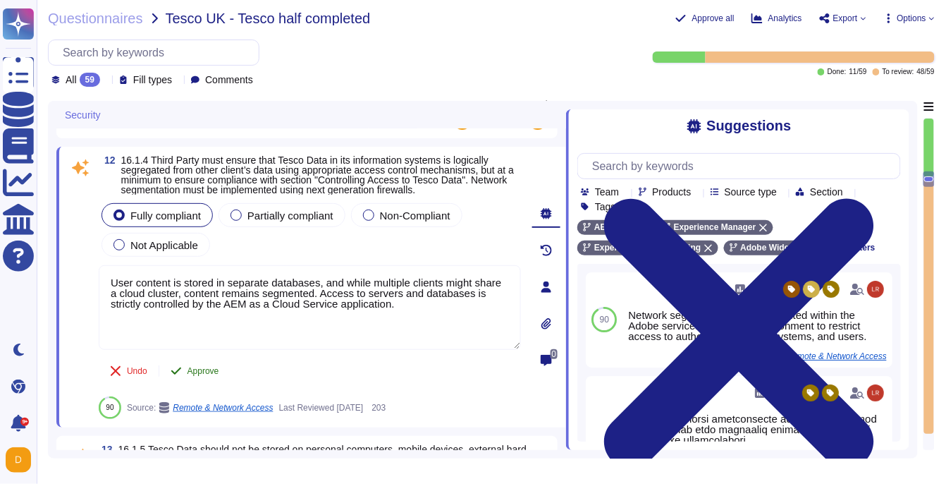
type textarea "User content is stored in separate databases, and while multiple clients might …"
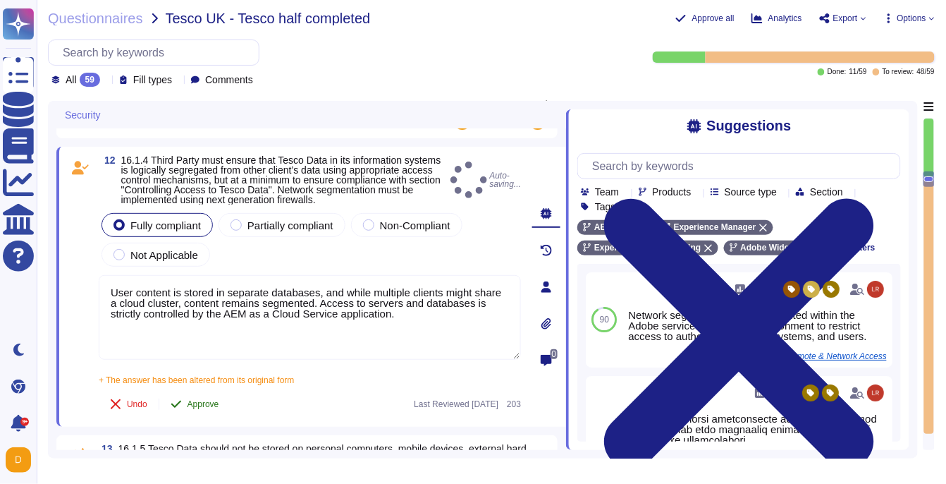
click at [193, 373] on div "12 16.1.4 Third Party must ensure that Tesco Data in its information systems is…" at bounding box center [294, 286] width 453 height 263
click at [195, 400] on span "Approve" at bounding box center [204, 404] width 32 height 8
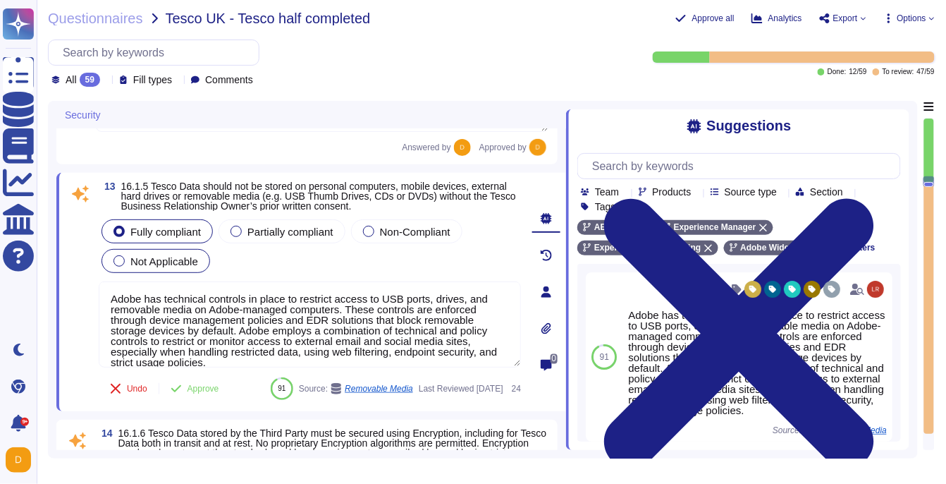
scroll to position [3042, 0]
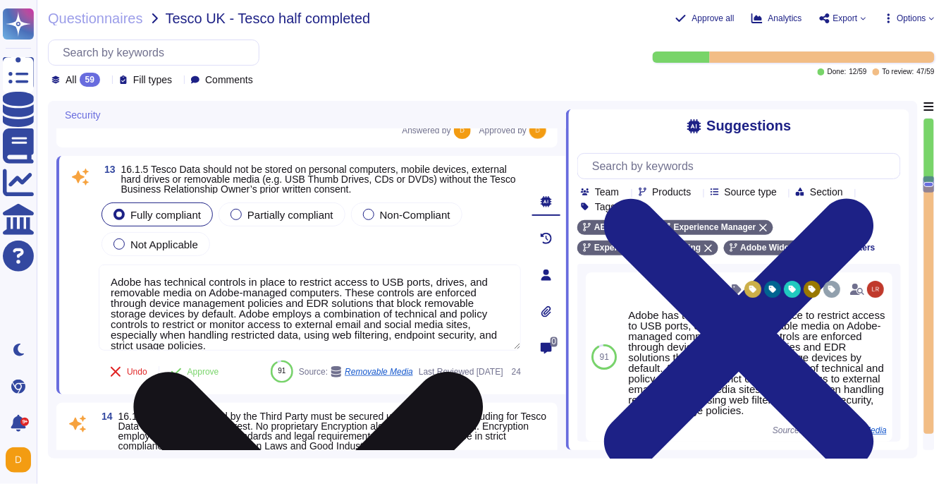
click at [191, 295] on textarea "Adobe has technical controls in place to restrict access to USB ports, drives, …" at bounding box center [310, 307] width 422 height 86
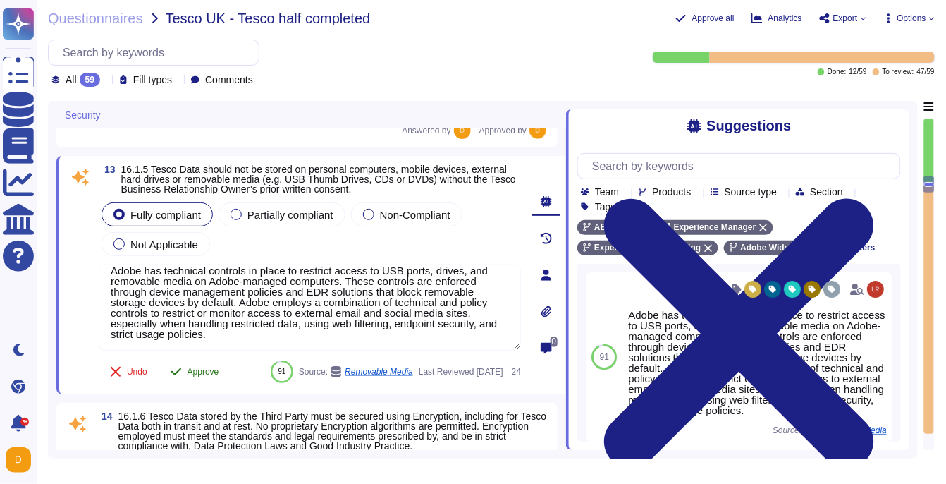
click at [190, 367] on span "Approve" at bounding box center [204, 371] width 32 height 8
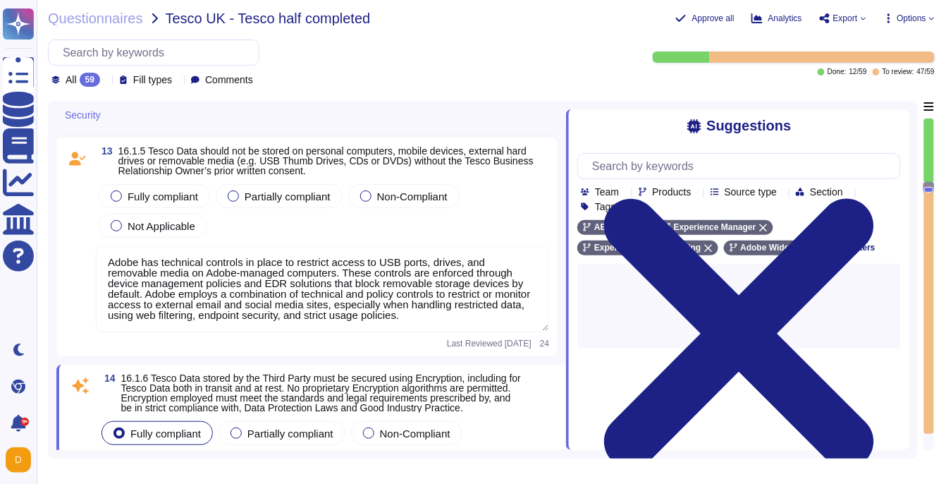
type textarea "Adobe services are expected to comply with the Key Management Standard. Adobe K…"
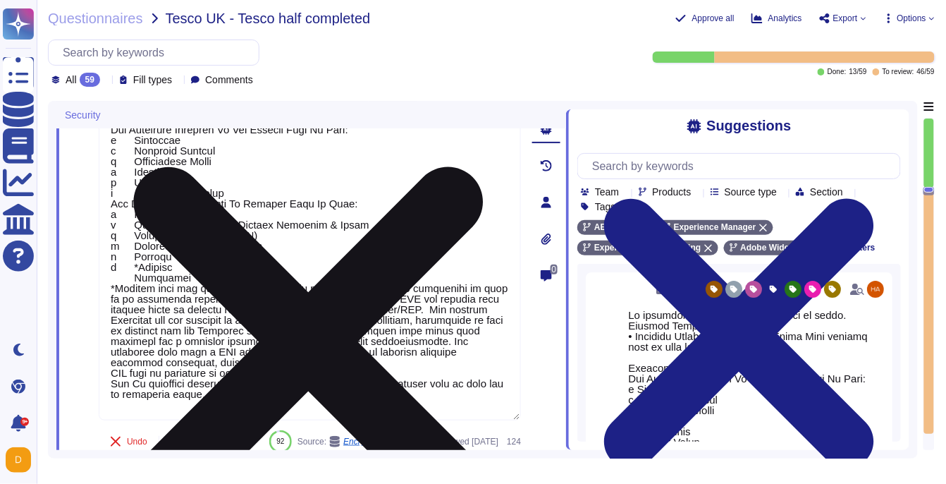
scroll to position [3480, 0]
click at [208, 298] on textarea at bounding box center [310, 240] width 422 height 361
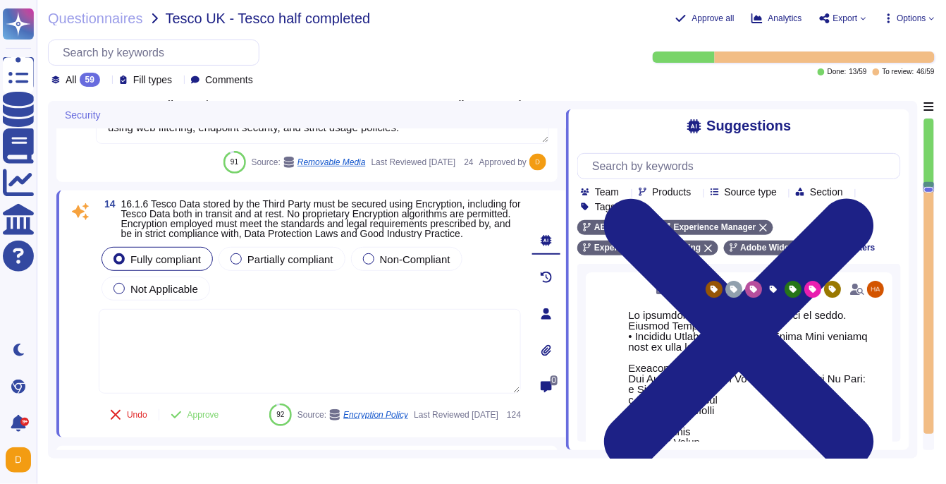
type textarea "Adobe deploys anti-virus and malware prevention solutions including, but not li…"
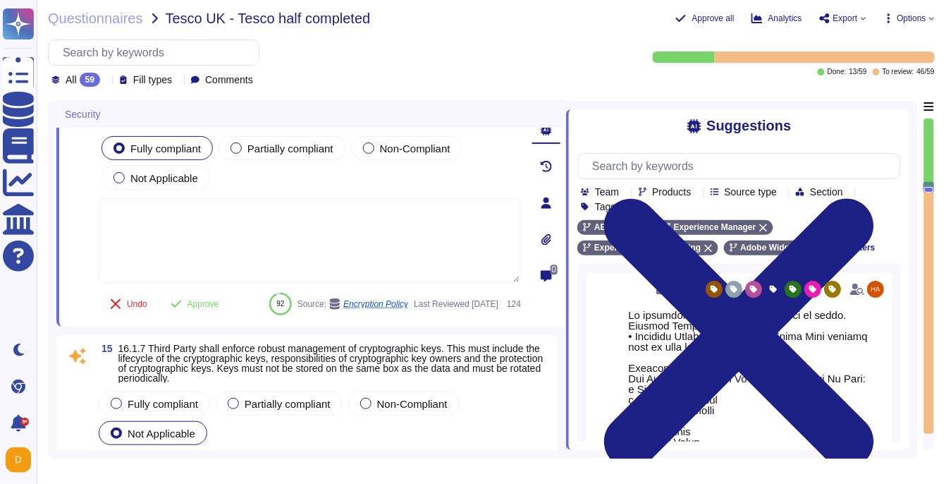
scroll to position [3358, 0]
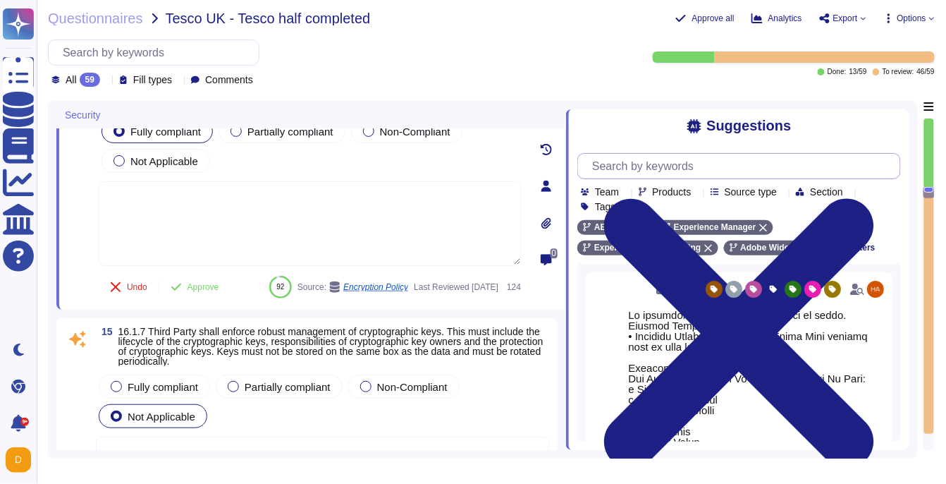
click at [670, 173] on input "text" at bounding box center [742, 166] width 315 height 25
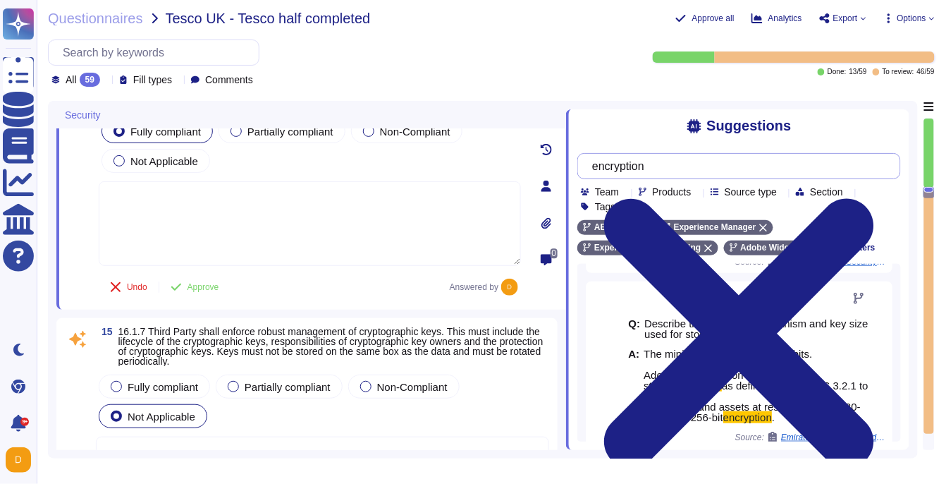
scroll to position [342, 0]
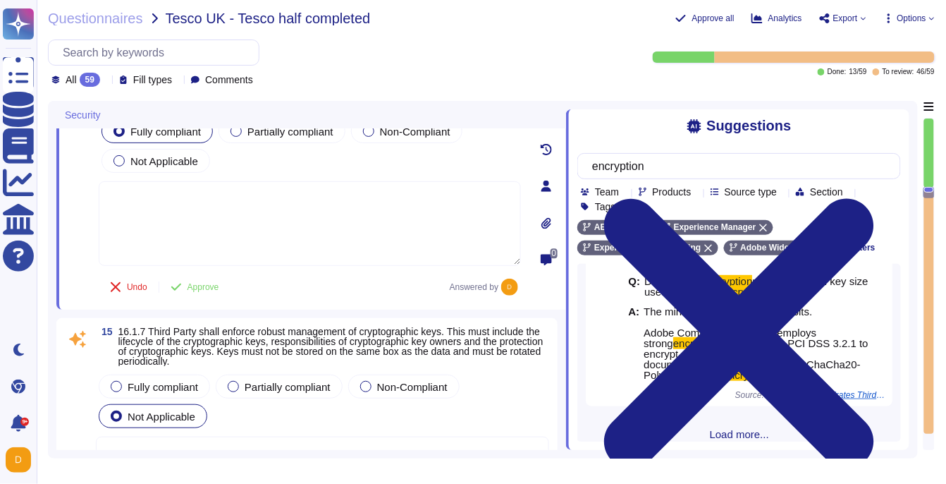
type input "encryption"
click at [722, 429] on span "Load more..." at bounding box center [740, 434] width 324 height 11
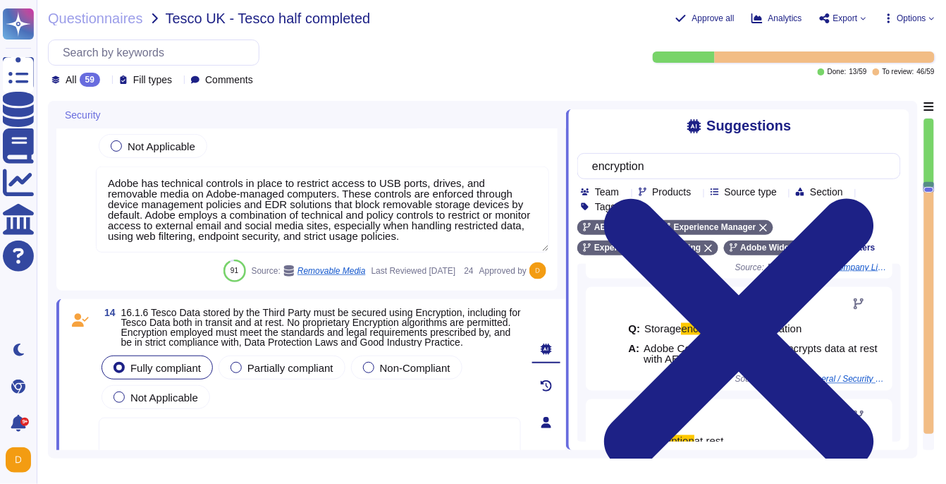
scroll to position [0, 0]
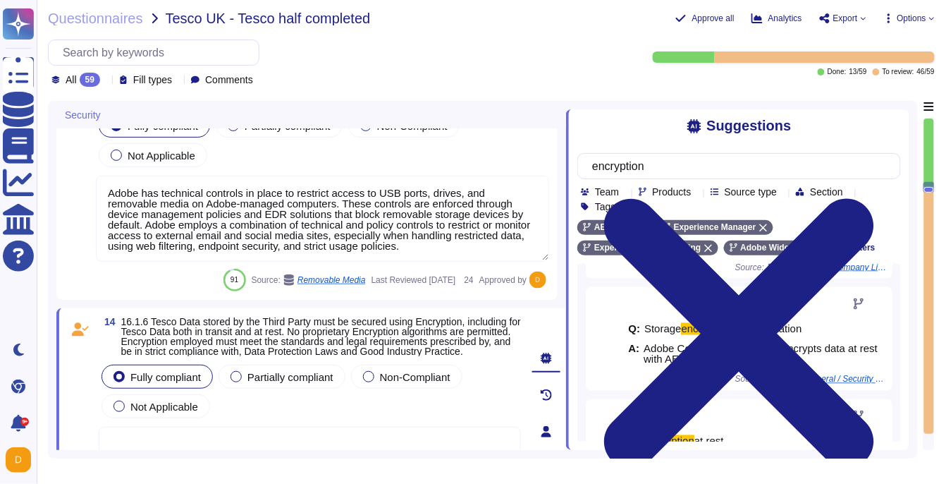
type textarea "Vendors are classified per the Adobe Data Classification and Handling standard …"
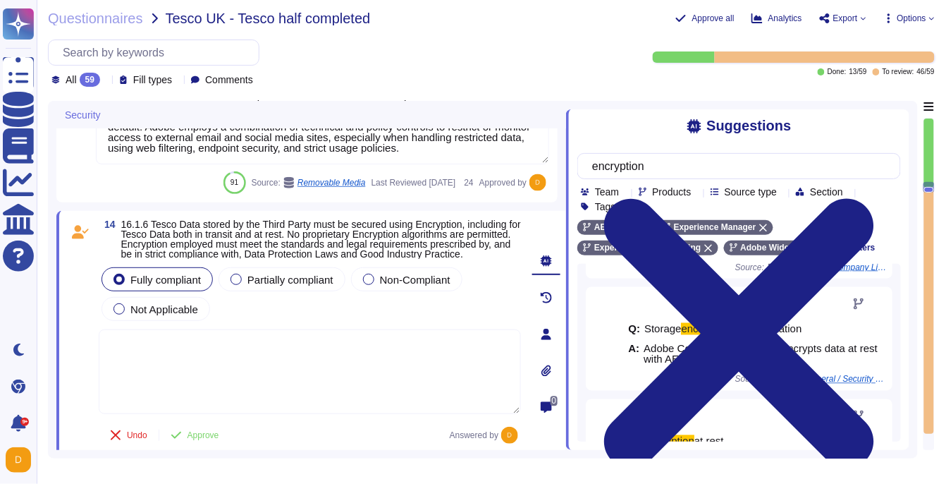
scroll to position [3258, 0]
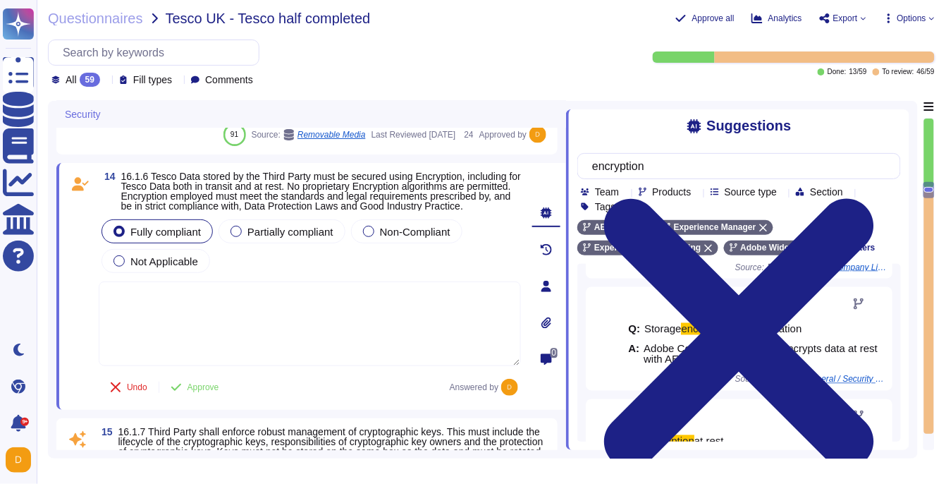
type textarea "Adobe deploys anti-virus and malware prevention solutions including, but not li…"
click at [244, 319] on textarea at bounding box center [310, 323] width 422 height 85
paste textarea "All data in transit between AEM as a Cloud Service and external components is c…"
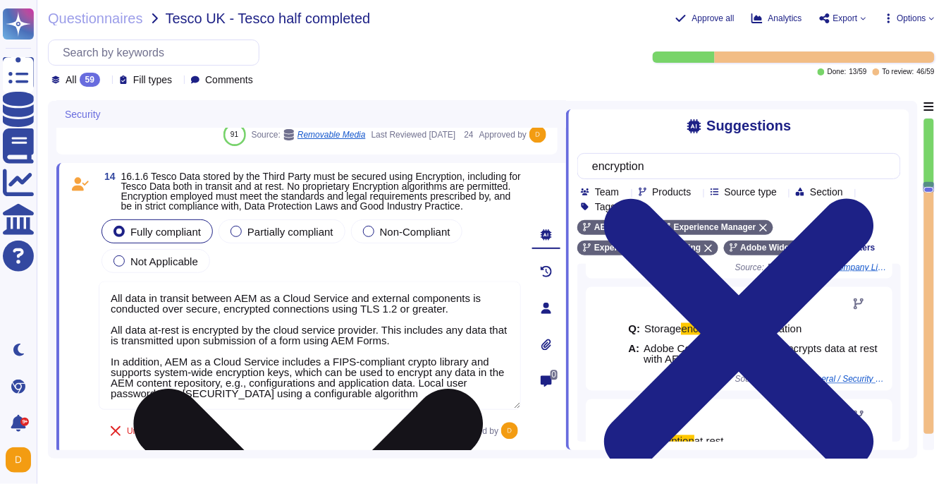
scroll to position [1, 0]
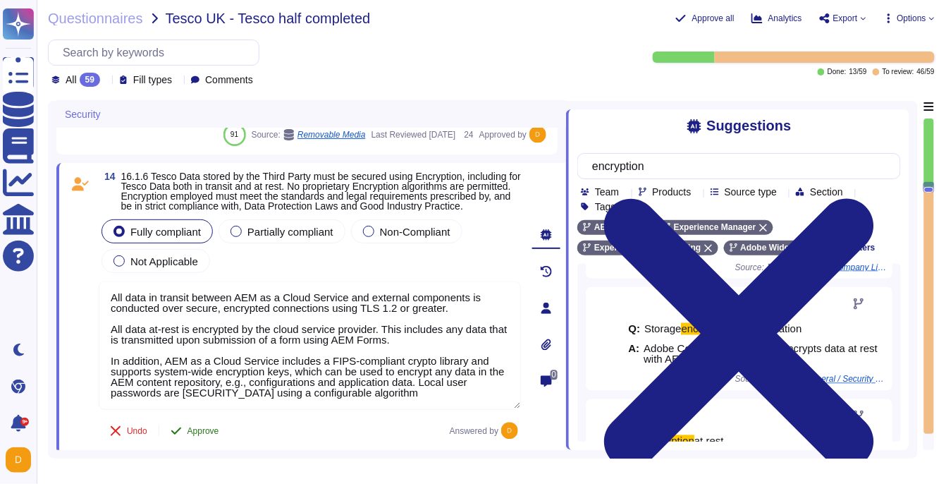
type textarea "All data in transit between AEM as a Cloud Service and external components is c…"
click at [196, 444] on div "14 16.1.6 Tesco Data stored by the Third Party must be secured using Encryption…" at bounding box center [294, 308] width 453 height 274
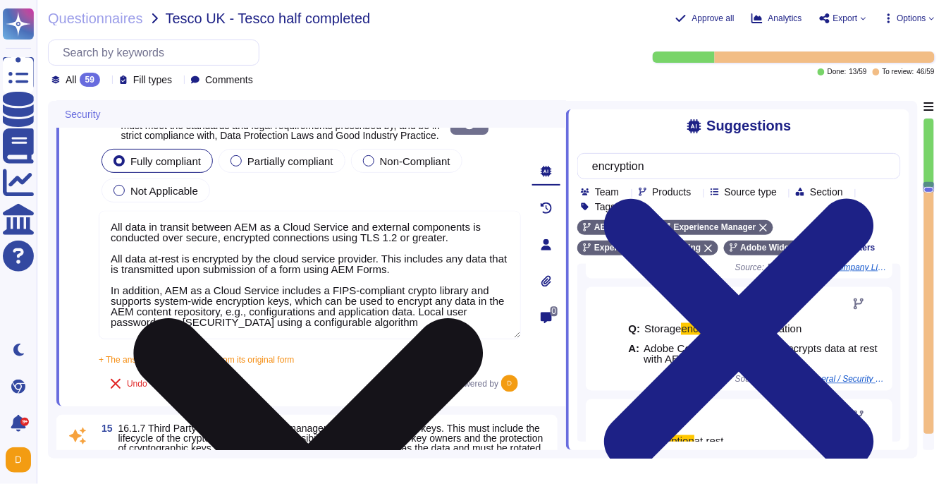
scroll to position [3357, 0]
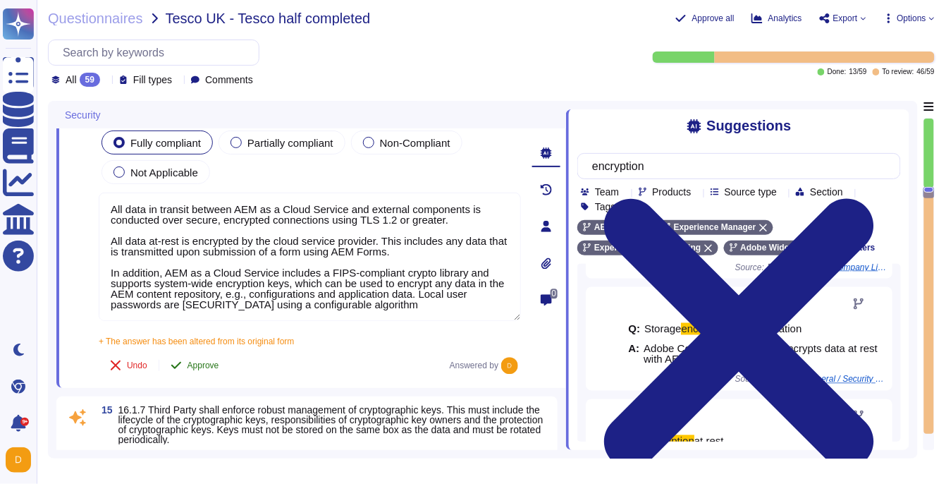
type textarea "Adobe deploys anti-virus and malware prevention solutions including, but not li…"
click at [219, 370] on span "Approve" at bounding box center [204, 365] width 32 height 8
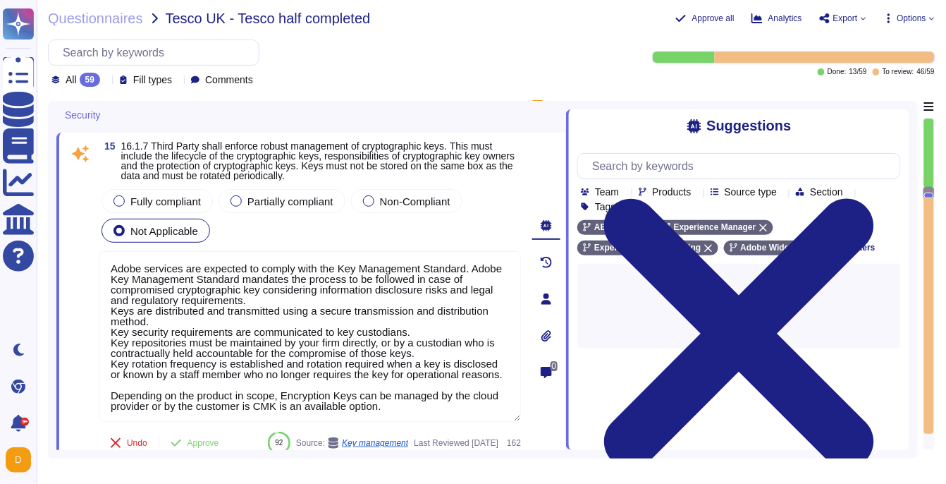
type textarea "Significant product vulnerabilities identified in third-party components must b…"
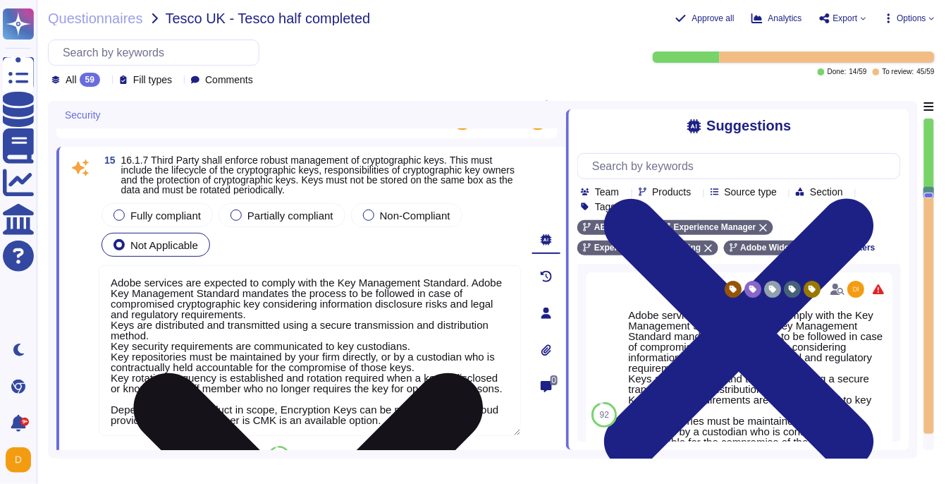
scroll to position [1, 0]
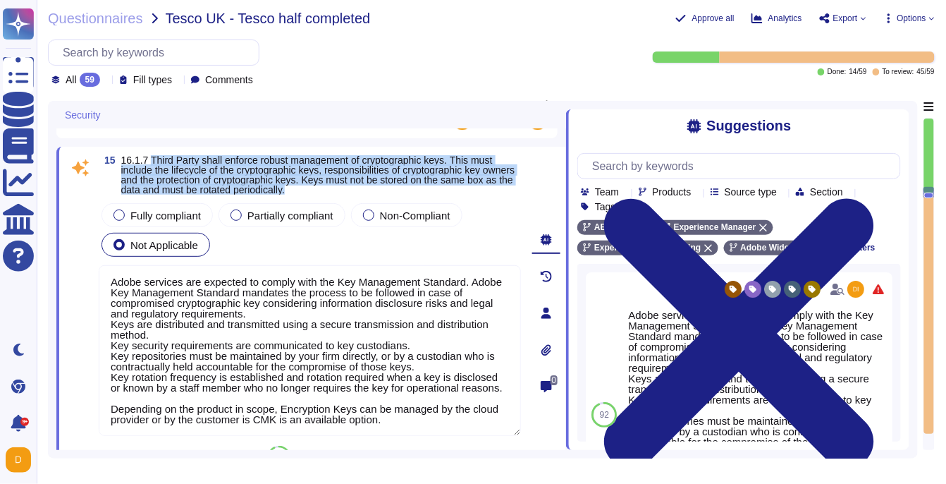
drag, startPoint x: 152, startPoint y: 158, endPoint x: 371, endPoint y: 195, distance: 222.4
click at [371, 195] on div "15 16.1.7 Third Party shall enforce robust management of cryptographic keys. Th…" at bounding box center [294, 313] width 453 height 316
copy span "Third Party shall enforce robust management of cryptographic keys. This must in…"
click at [158, 212] on span "Fully compliant" at bounding box center [165, 215] width 71 height 12
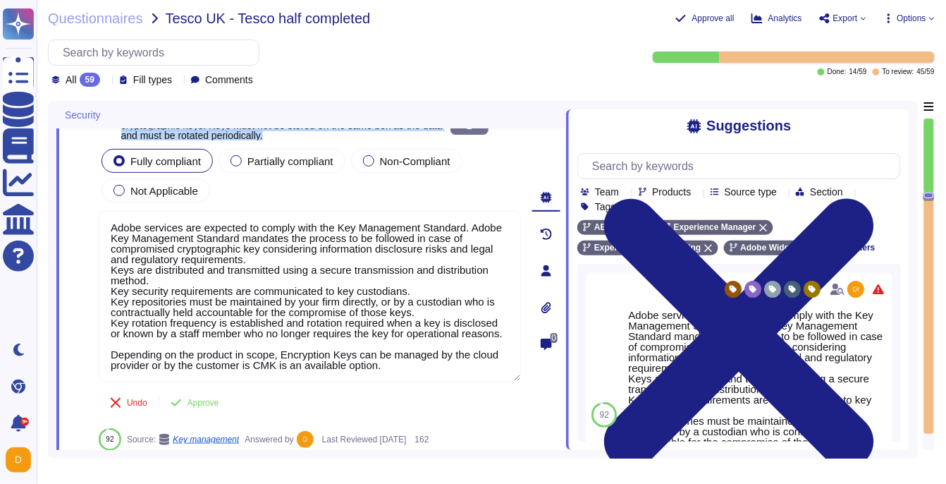
scroll to position [11, 0]
click at [197, 408] on button "Approve" at bounding box center [194, 403] width 71 height 28
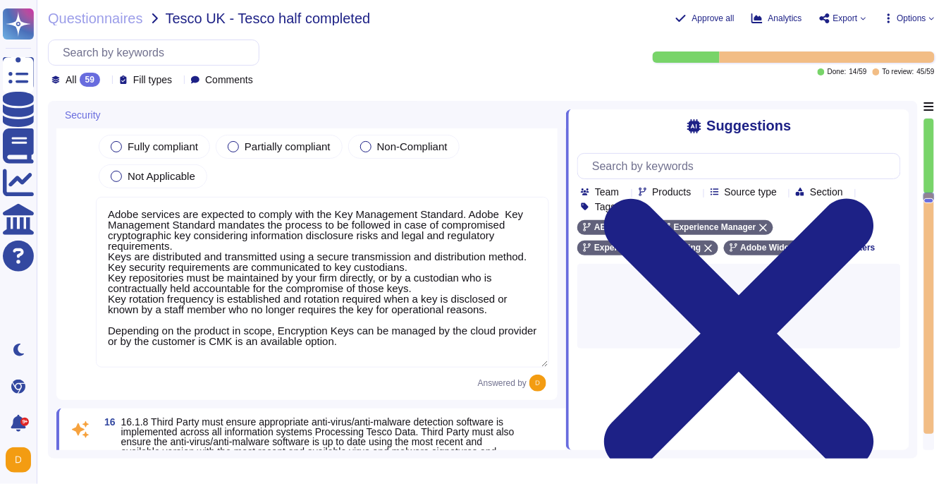
scroll to position [3900, 0]
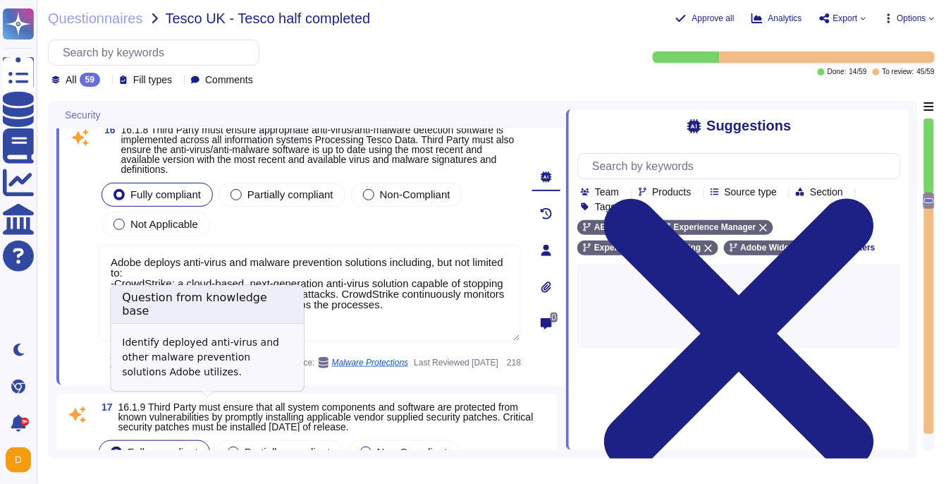
type textarea "For acquisition of security and security-enabled commercial-off-the-shelf (COTS…"
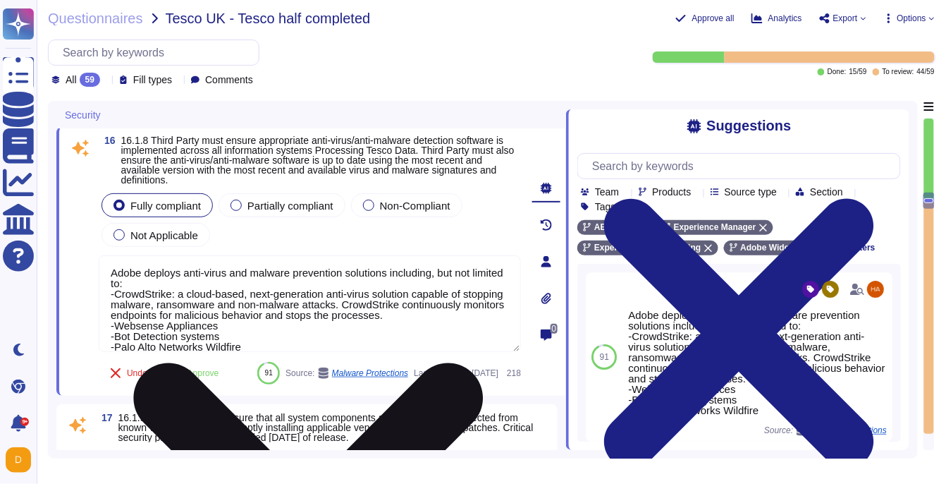
click at [260, 310] on textarea "Adobe deploys anti-virus and malware prevention solutions including, but not li…" at bounding box center [310, 303] width 422 height 97
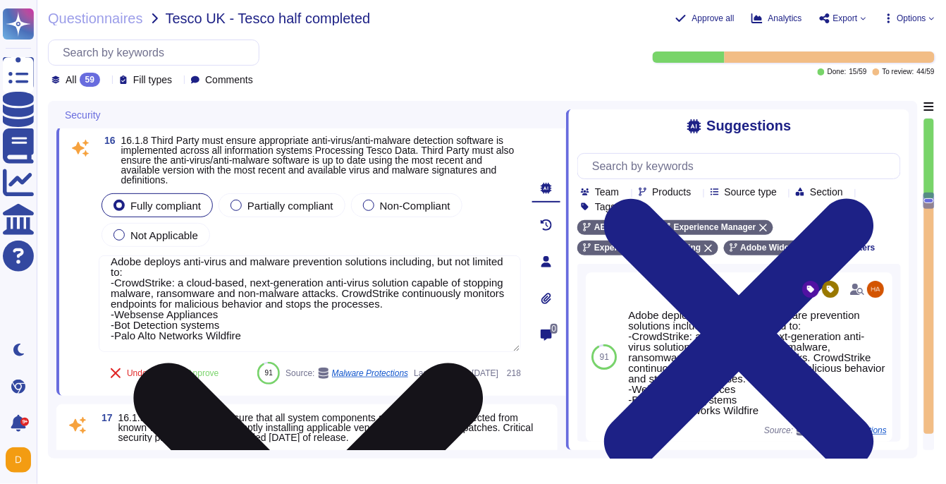
click at [243, 332] on textarea "Adobe deploys anti-virus and malware prevention solutions including, but not li…" at bounding box center [310, 303] width 422 height 97
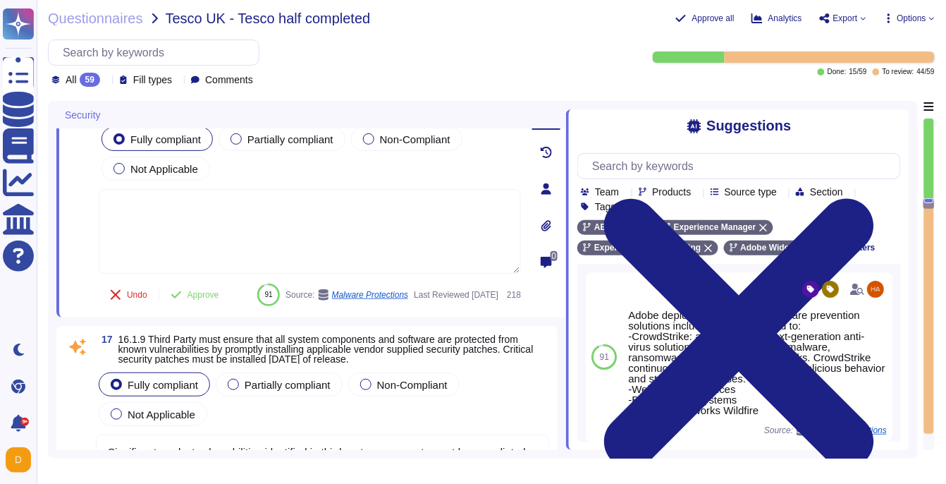
type textarea "Adobe approves and engages with leading third-party security firms to perform p…"
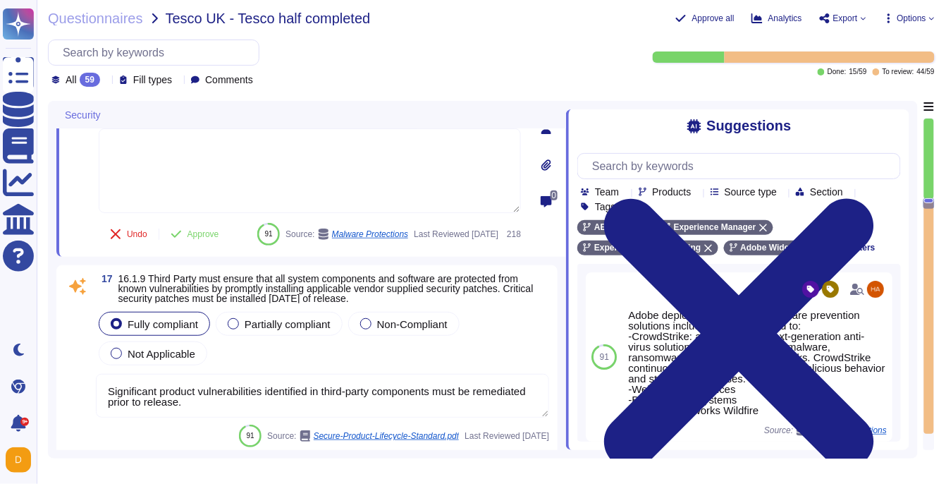
scroll to position [4027, 0]
click at [207, 234] on button "Approve" at bounding box center [194, 234] width 71 height 28
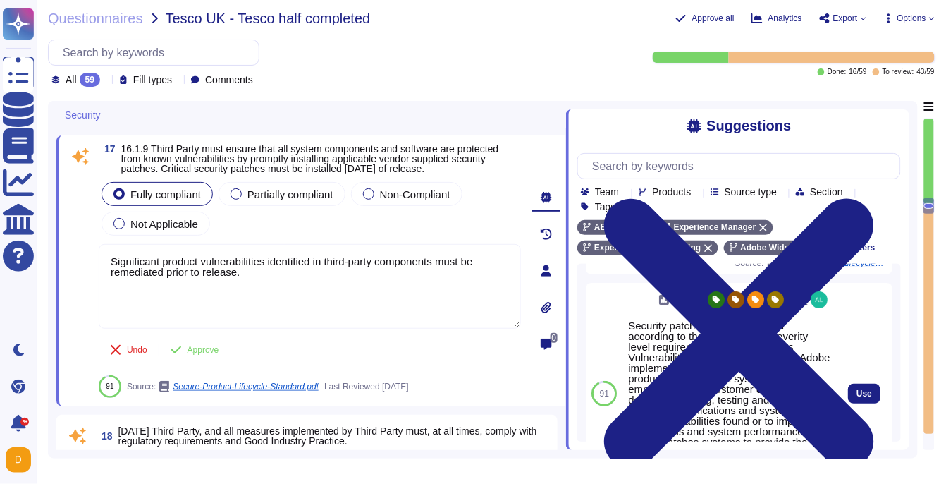
scroll to position [86, 0]
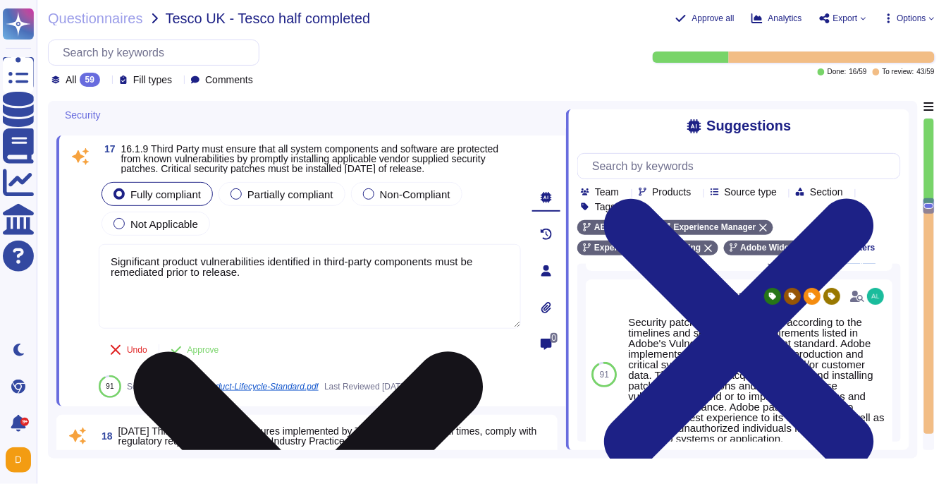
click at [350, 300] on textarea "Significant product vulnerabilities identified in third-party components must b…" at bounding box center [310, 286] width 422 height 85
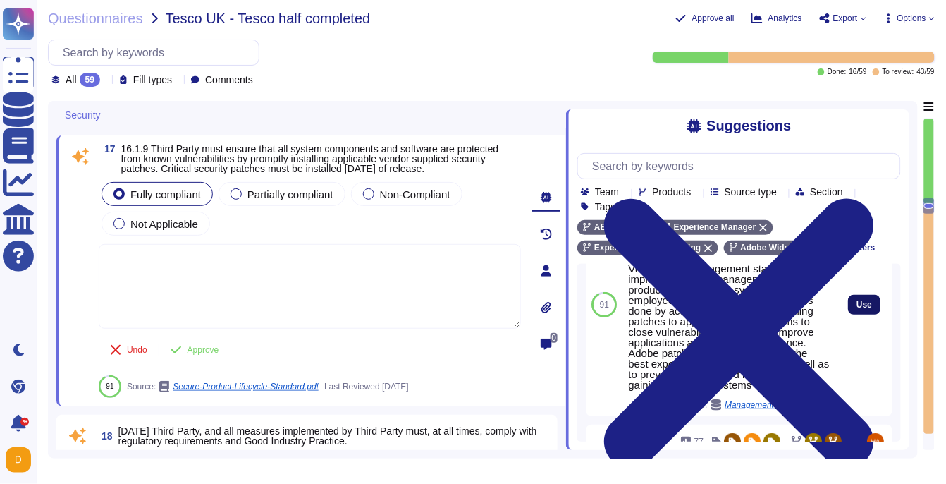
scroll to position [197, 0]
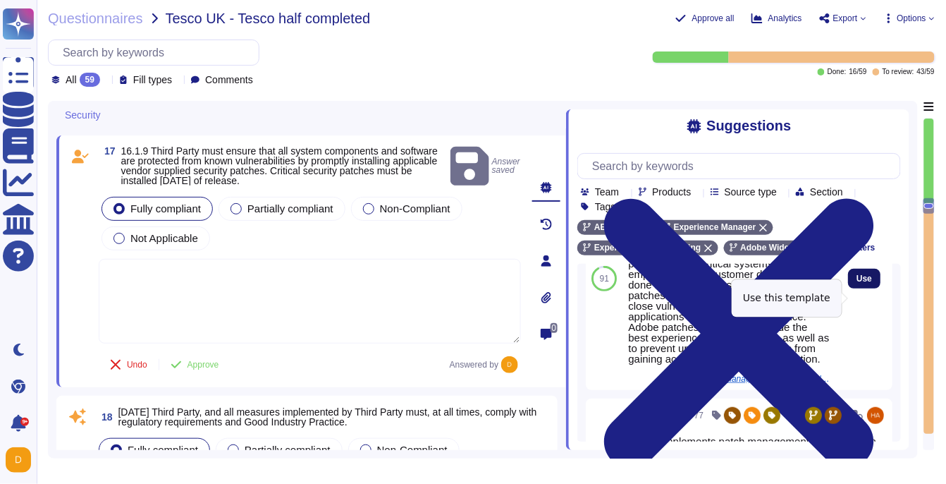
click at [866, 283] on span "Use" at bounding box center [865, 278] width 16 height 8
type textarea "Security patches must be applied according to the timelines and severity level …"
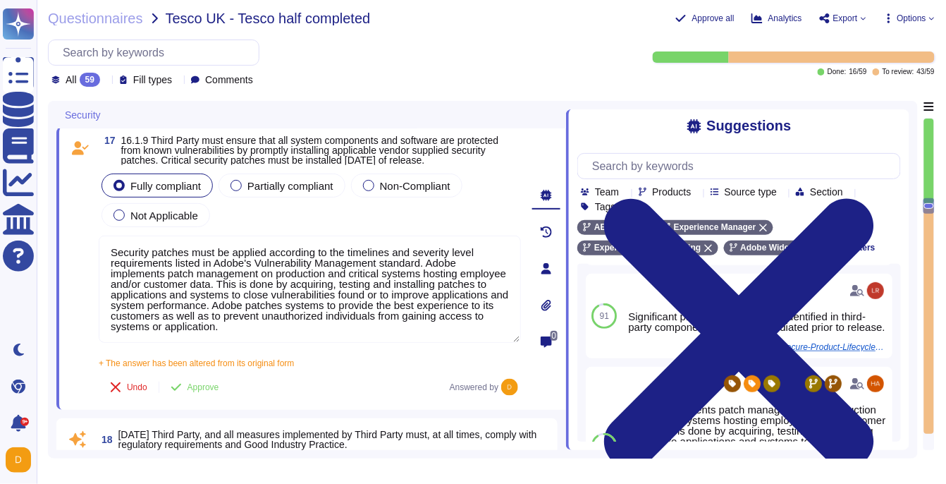
scroll to position [4138, 0]
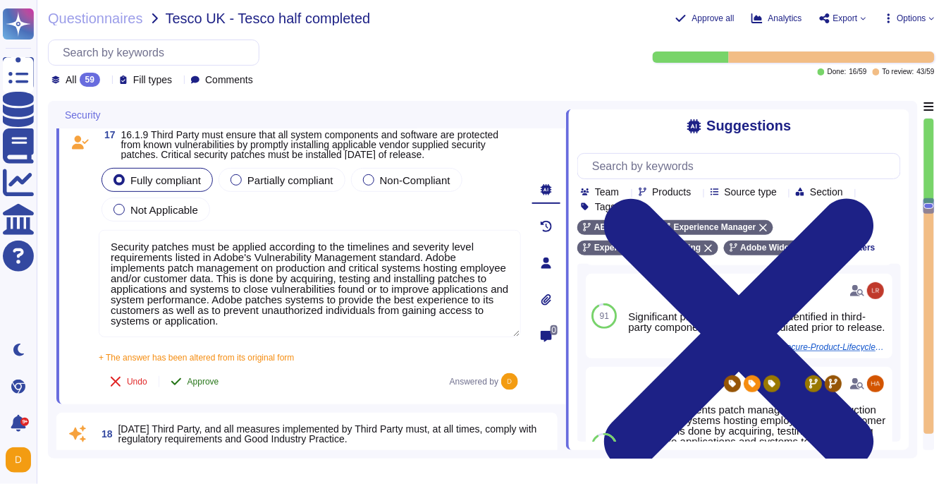
click at [207, 396] on button "Approve" at bounding box center [194, 381] width 71 height 28
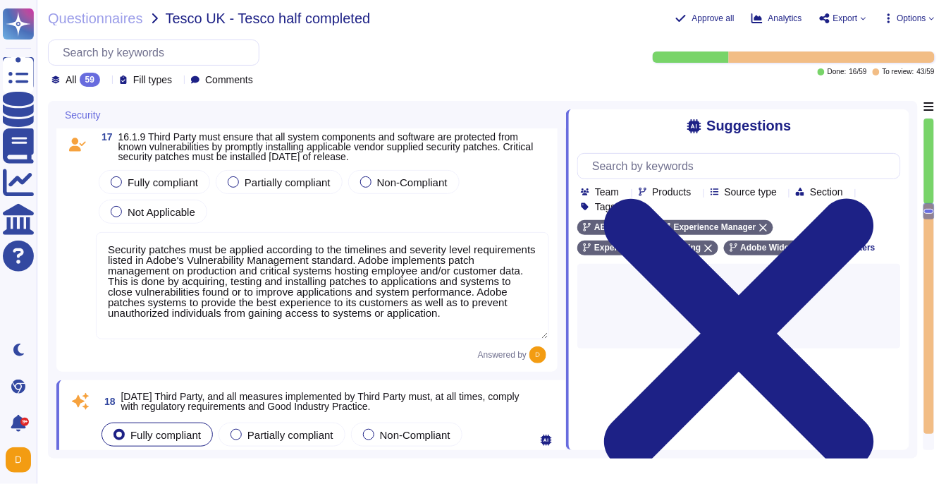
type textarea "All Adobe personnel must periodically complete privacy and data protection trai…"
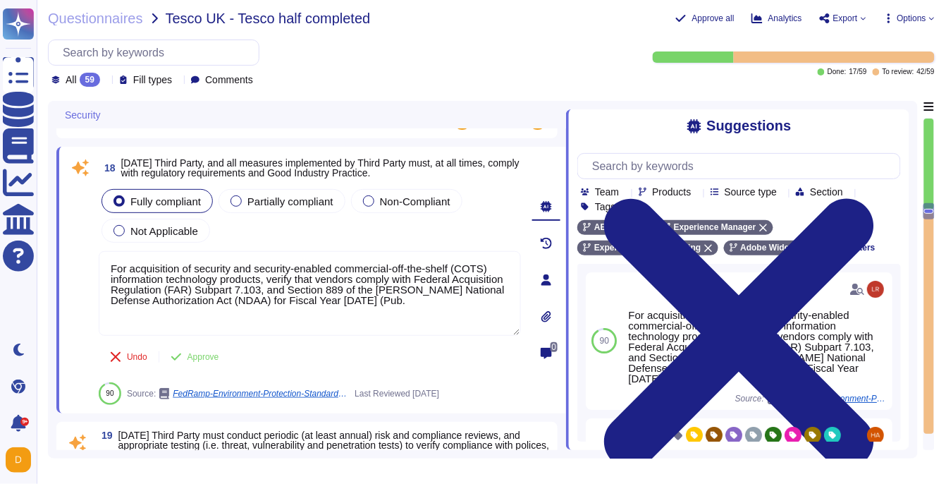
scroll to position [4372, 0]
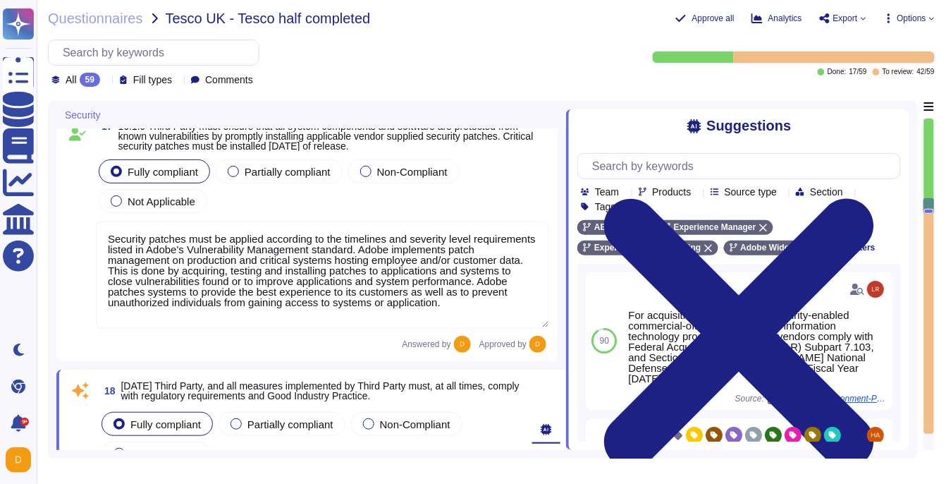
type textarea "Adobe services are expected to comply with the Key Management Standard. Adobe K…"
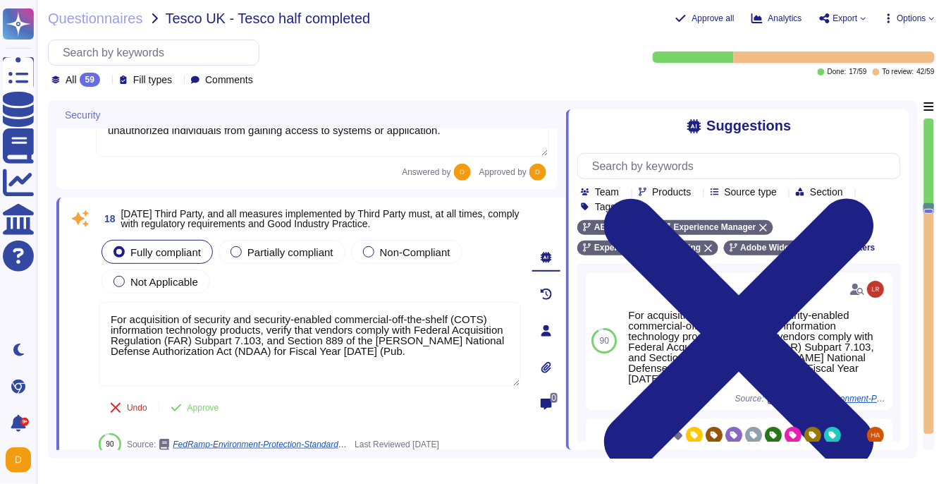
scroll to position [0, 0]
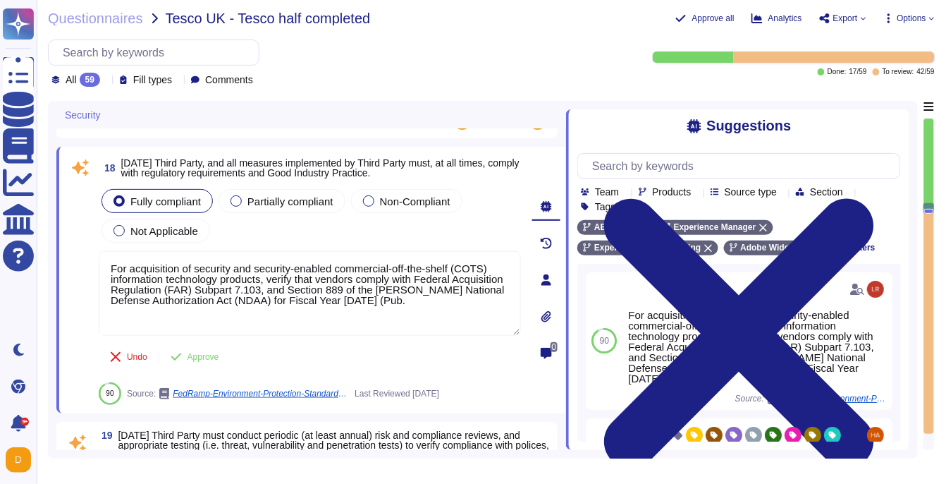
type textarea "All Adobe personnel must periodically complete privacy and data protection trai…"
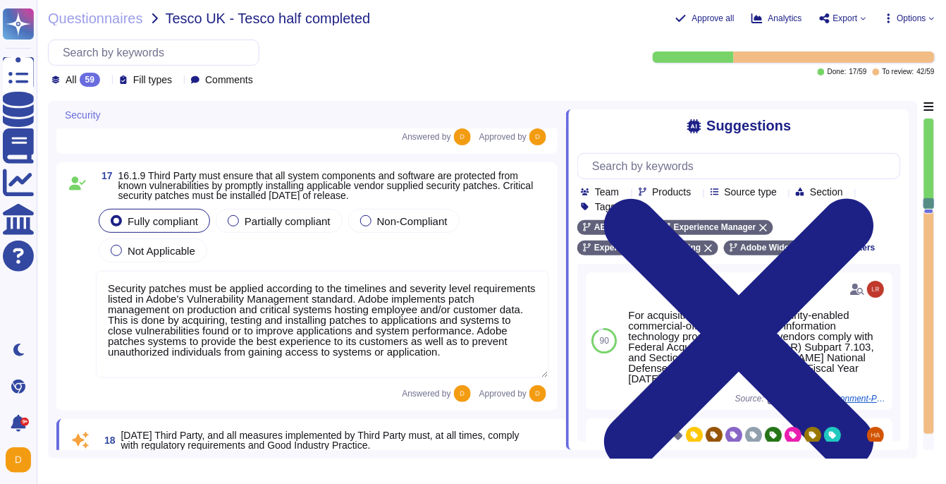
type textarea "Adobe services are expected to comply with the Key Management Standard. Adobe K…"
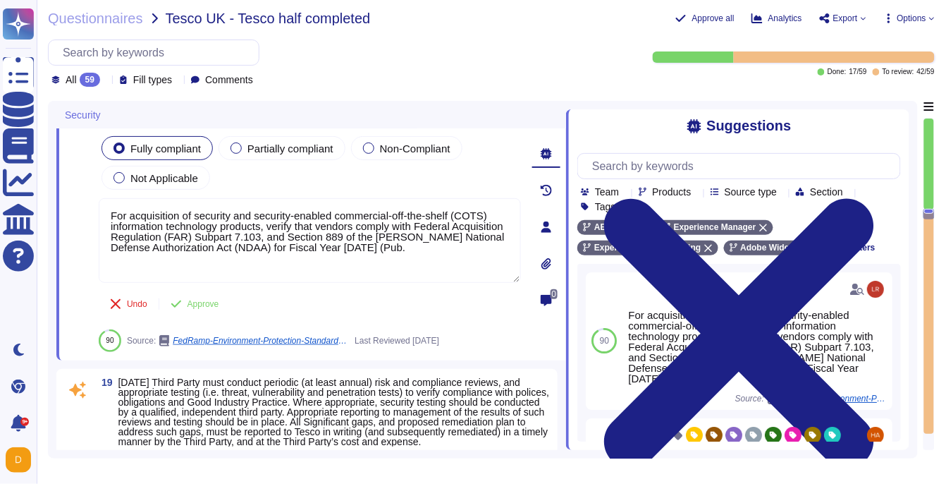
type textarea "All Adobe personnel must periodically complete privacy and data protection trai…"
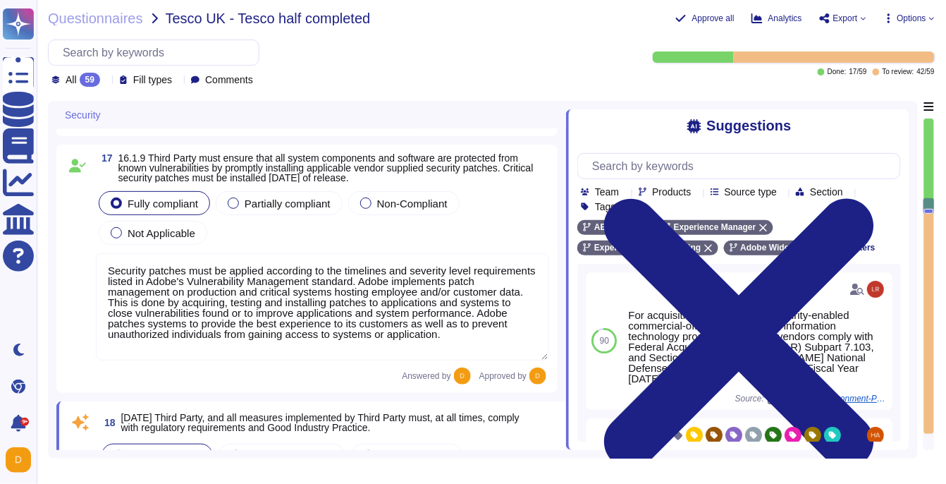
type textarea "Adobe services are expected to comply with the Key Management Standard. Adobe K…"
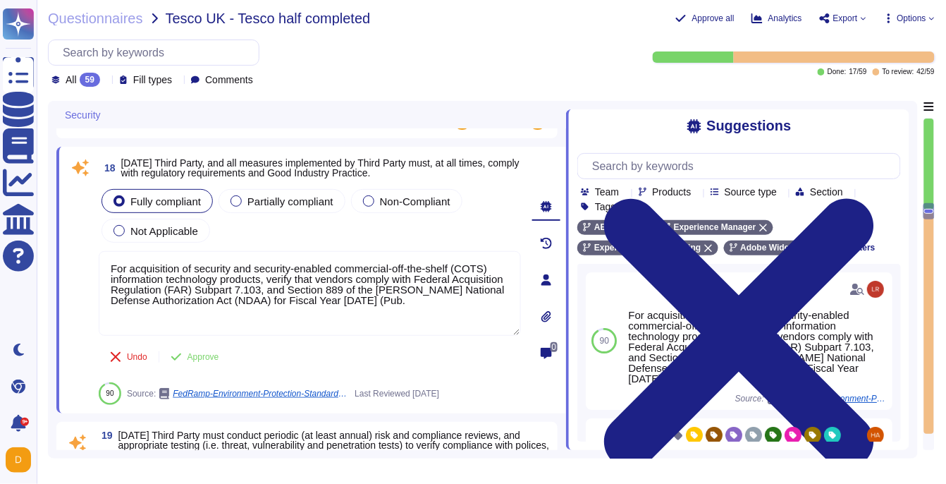
type textarea "All Adobe personnel must periodically complete privacy and data protection trai…"
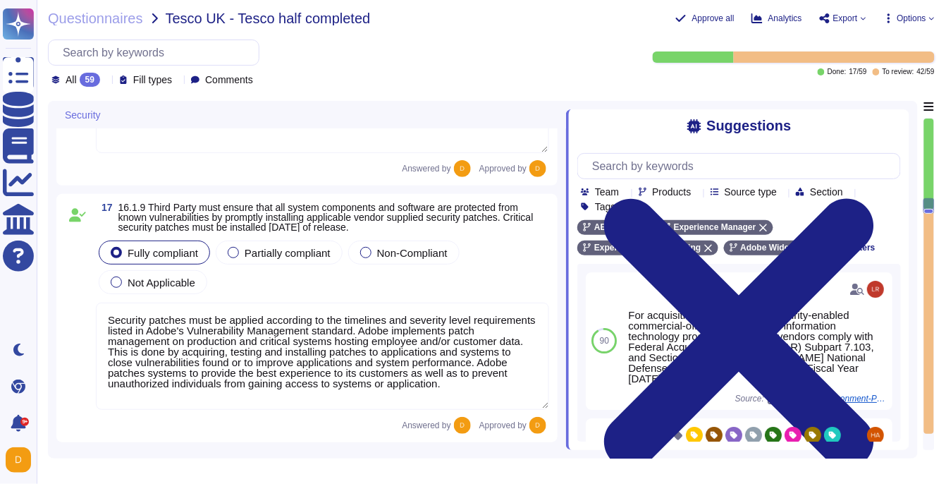
type textarea "Adobe services are expected to comply with the Key Management Standard. Adobe K…"
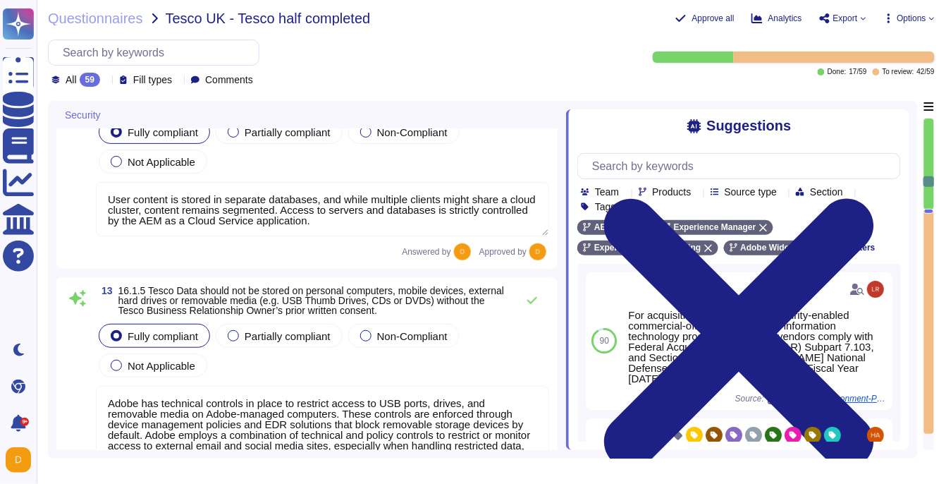
type textarea "Vendors are classified per the Adobe Data Classification and Handling standard …"
type textarea "User content is stored in separate databases, and while multiple clients might …"
type textarea "Adobe has technical controls in place to restrict access to USB ports, drives, …"
type textarea "All data in transit between AEM as a Cloud Service and external components is c…"
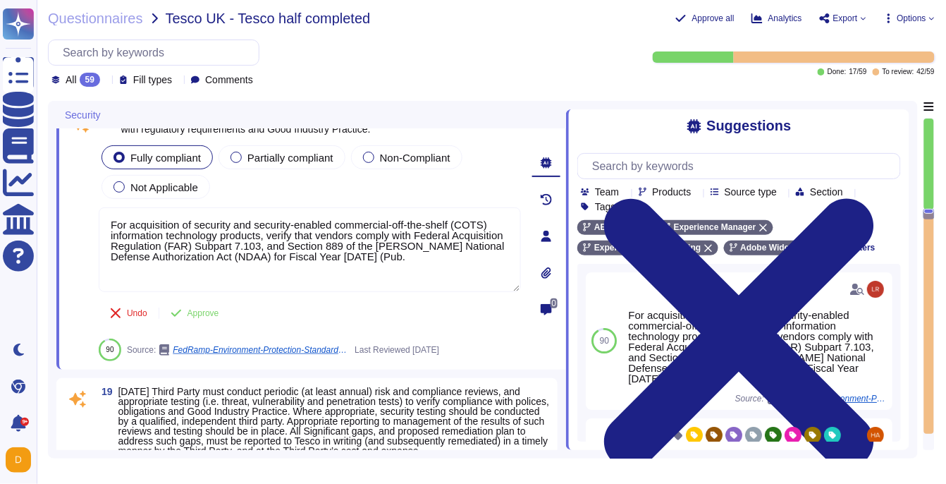
type textarea "Security patches must be applied according to the timelines and severity level …"
type textarea "For acquisition of security and security-enabled commercial-off-the-shelf (COTS…"
type textarea "Adobe approves and engages with leading third-party security firms to perform p…"
type textarea "All Adobe personnel must periodically complete privacy and data protection trai…"
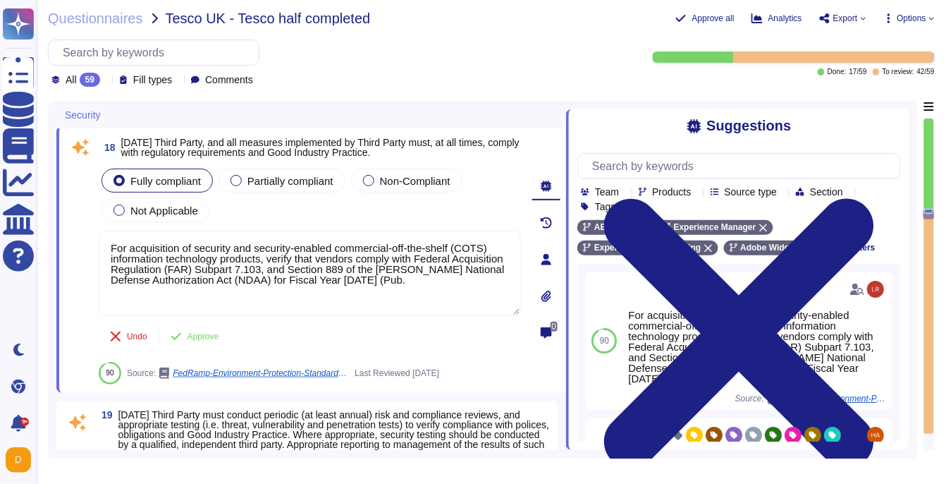
scroll to position [4303, 0]
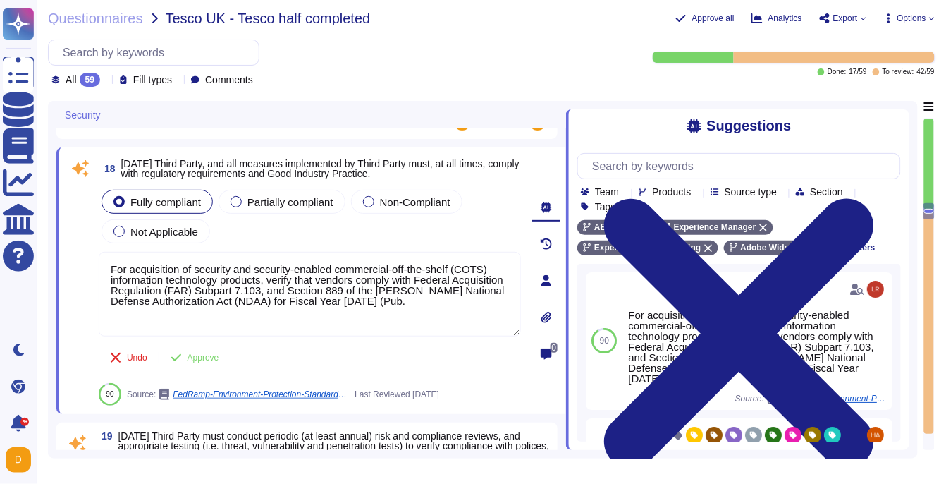
click at [927, 204] on div at bounding box center [929, 284] width 11 height 332
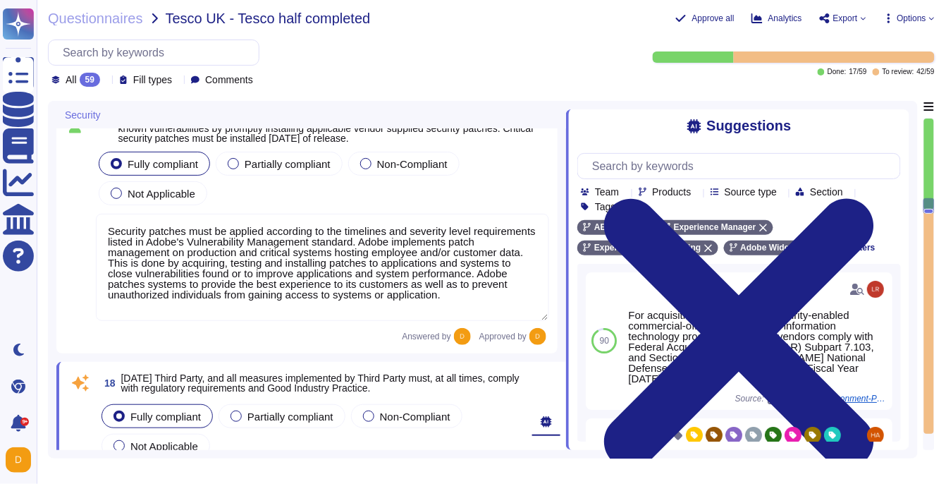
type textarea "Adobe services are expected to comply with the Key Management Standard. Adobe K…"
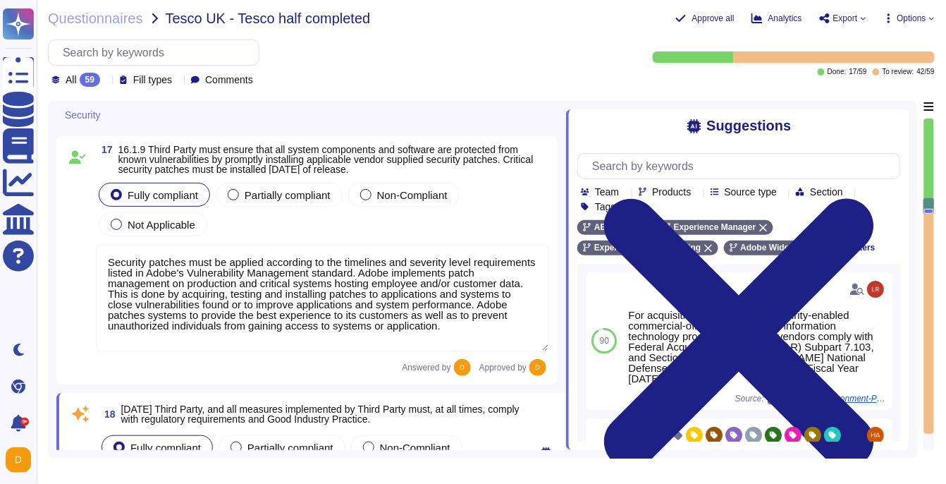
click at [927, 202] on div at bounding box center [929, 206] width 11 height 16
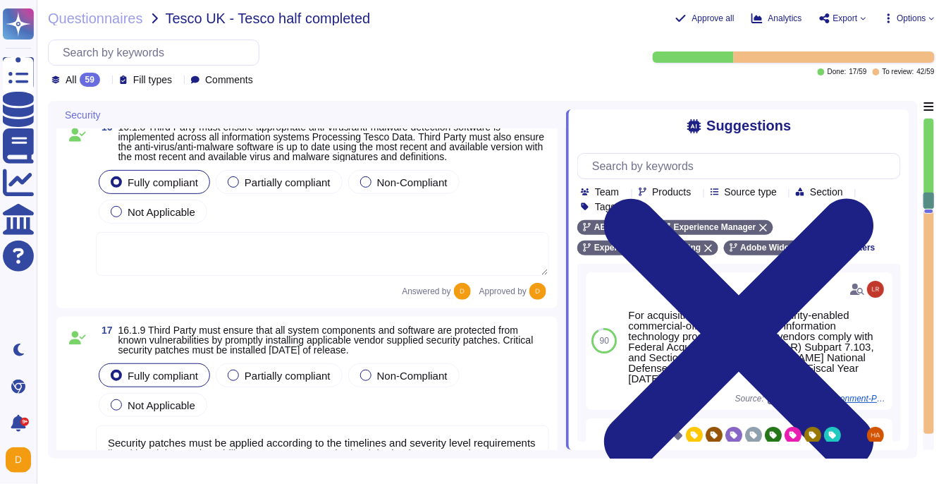
scroll to position [3861, 0]
